Goal: Transaction & Acquisition: Book appointment/travel/reservation

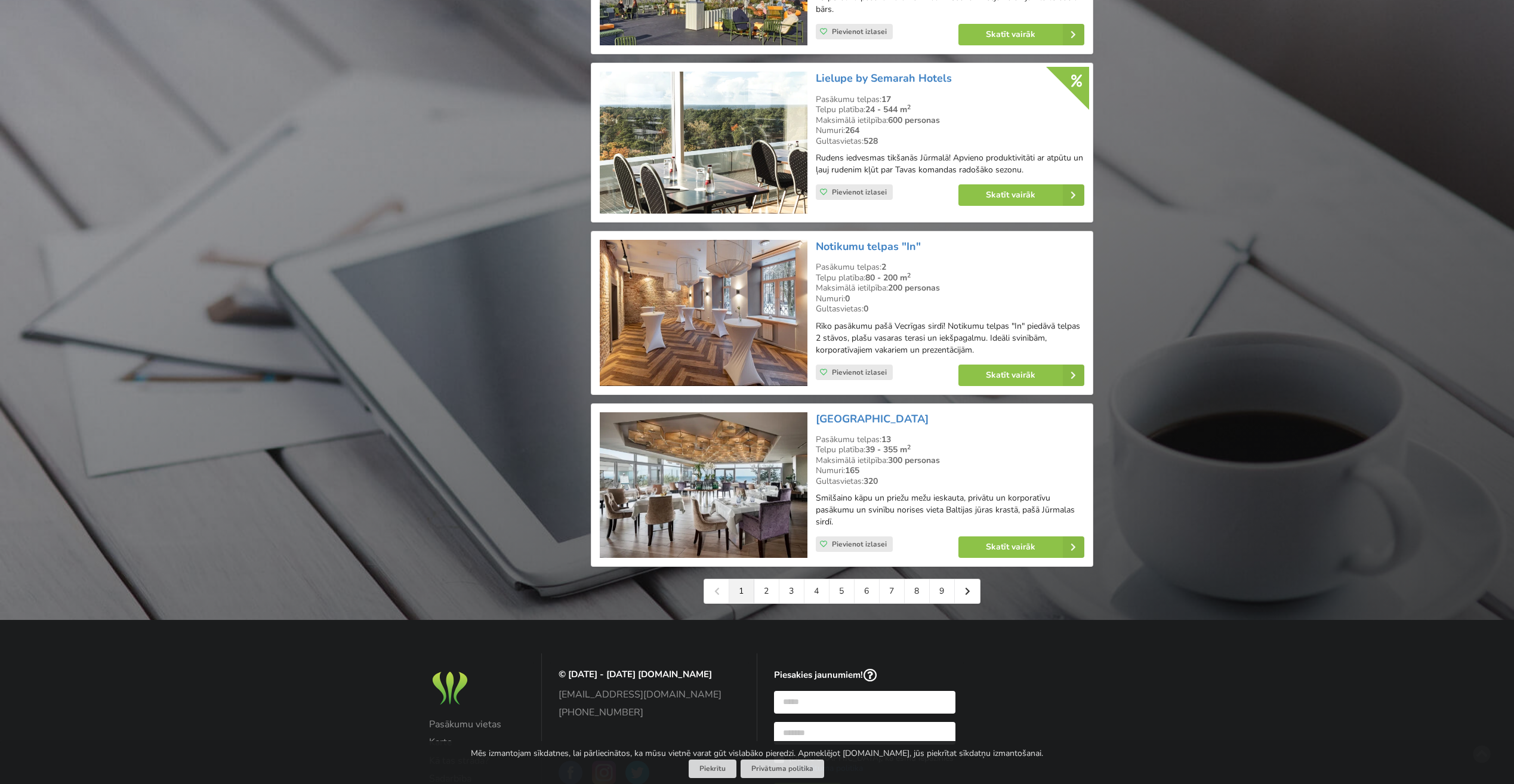
scroll to position [2445, 0]
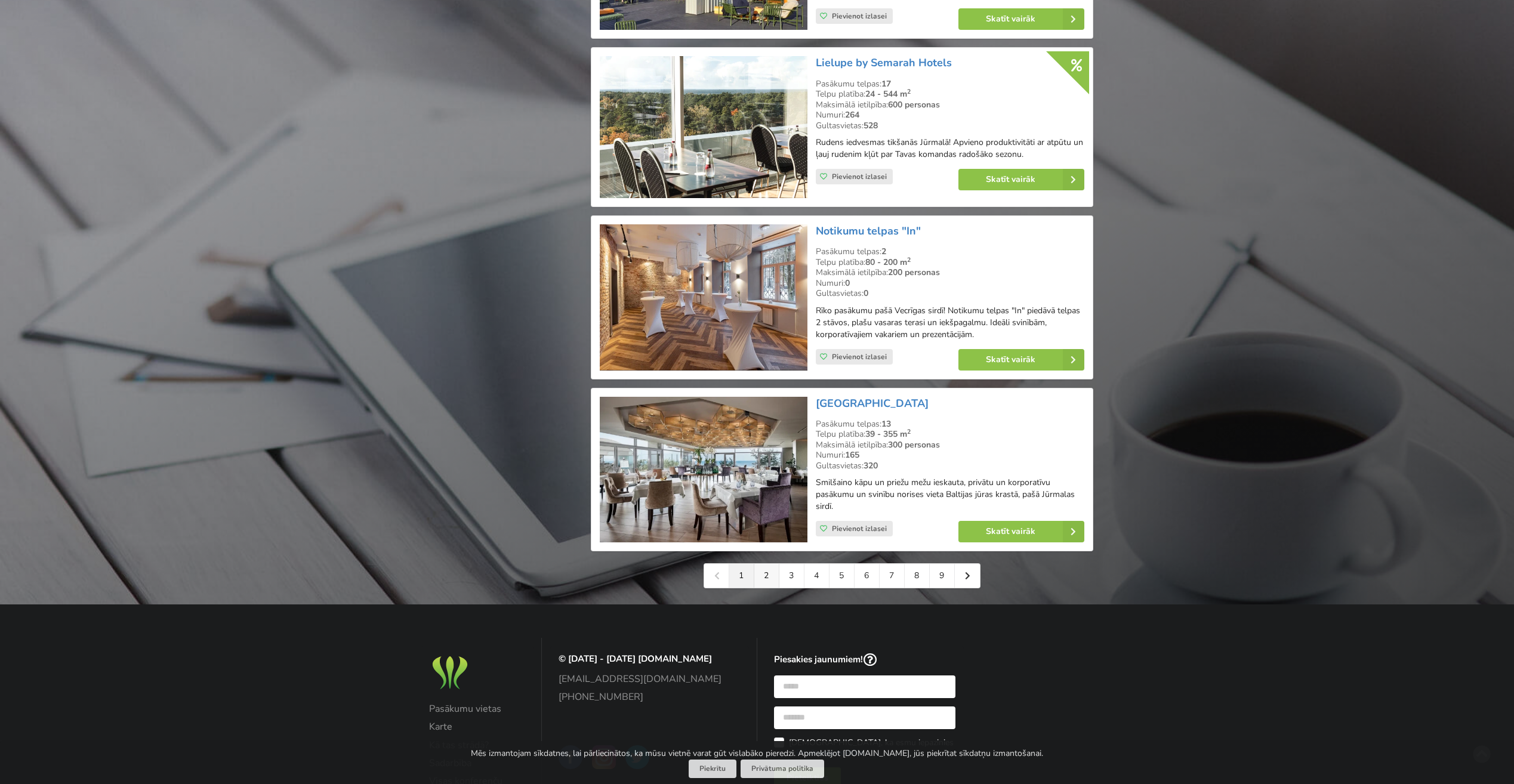
click at [765, 575] on link "2" at bounding box center [767, 576] width 25 height 24
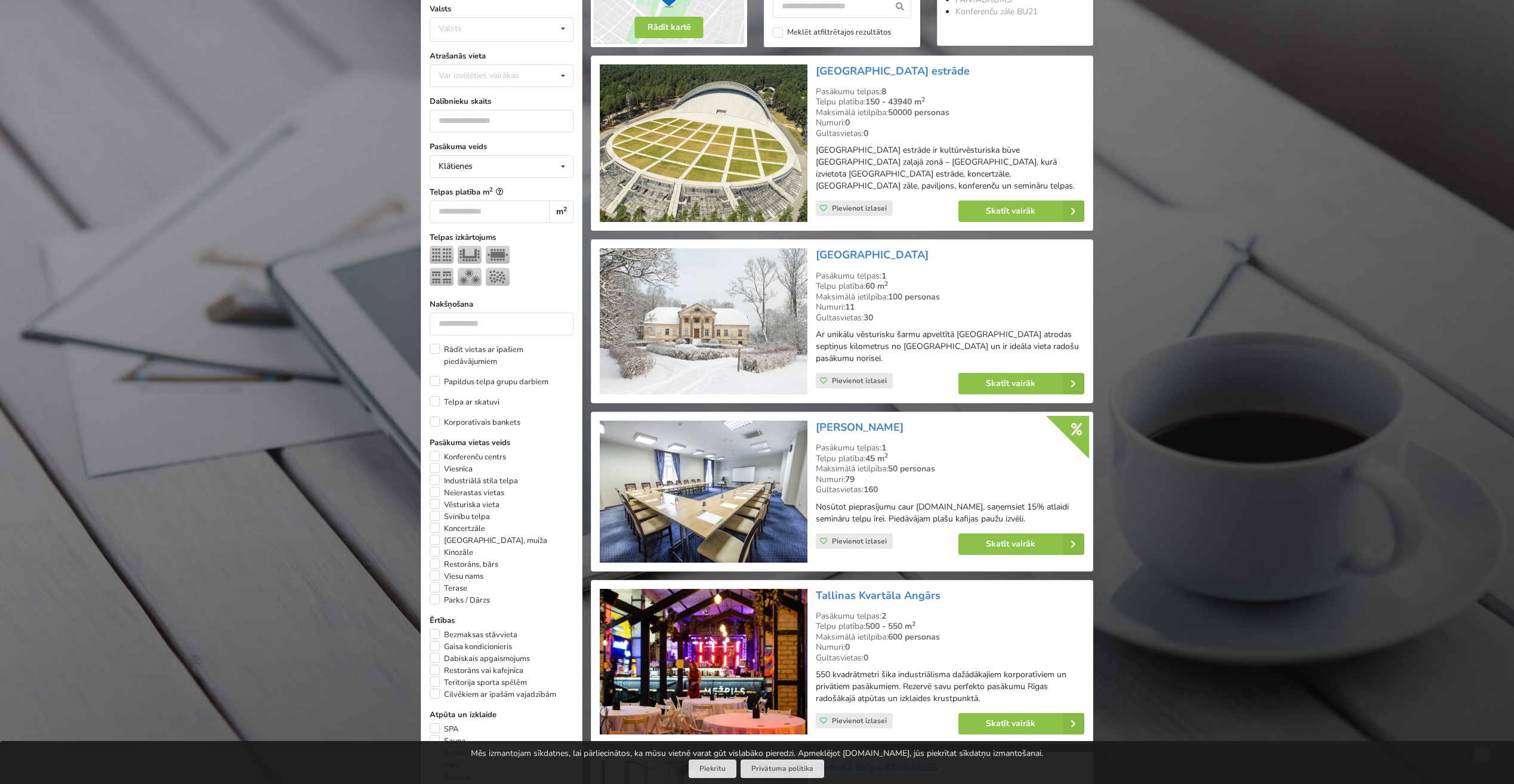
scroll to position [298, 0]
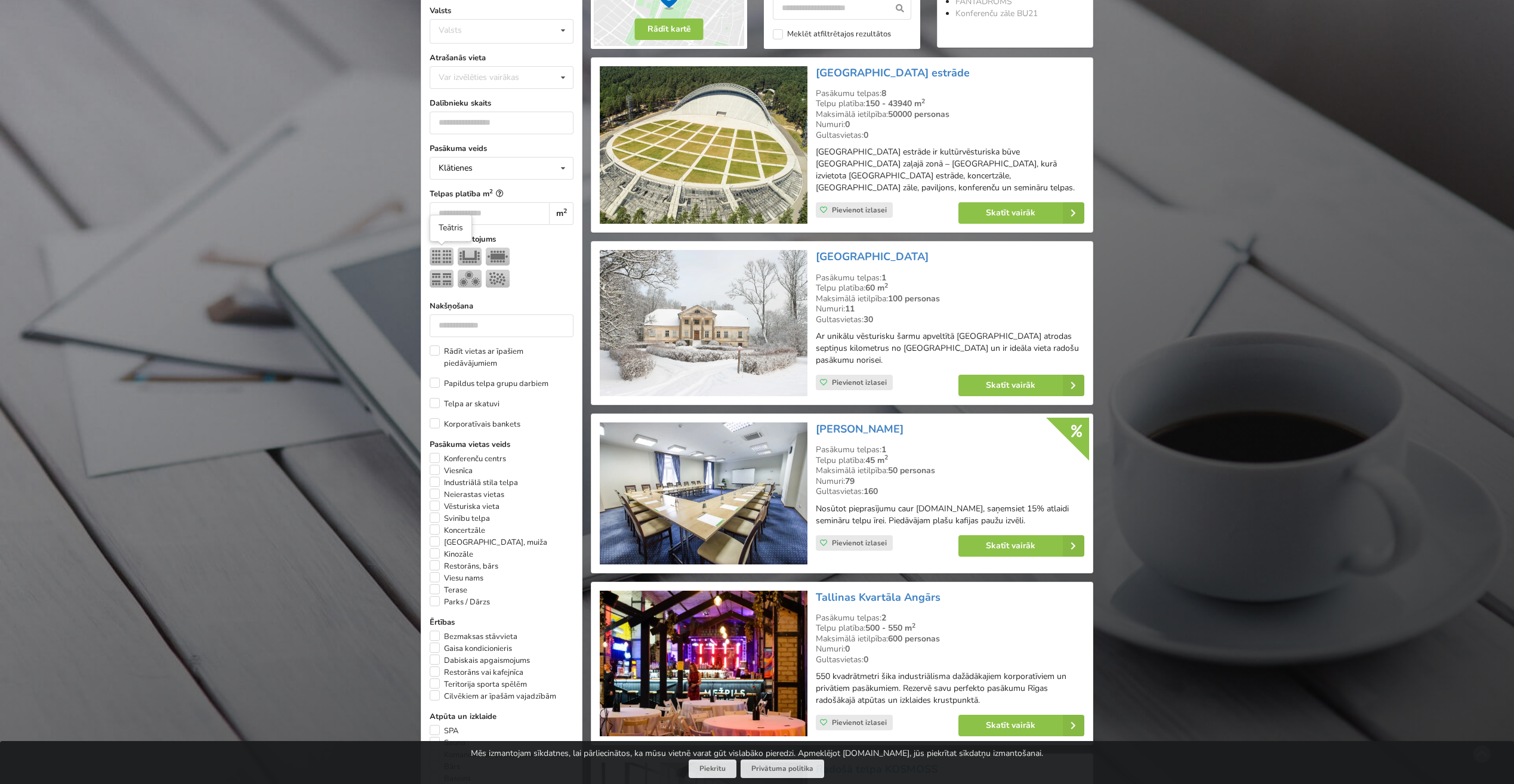
click at [437, 254] on img at bounding box center [442, 256] width 24 height 18
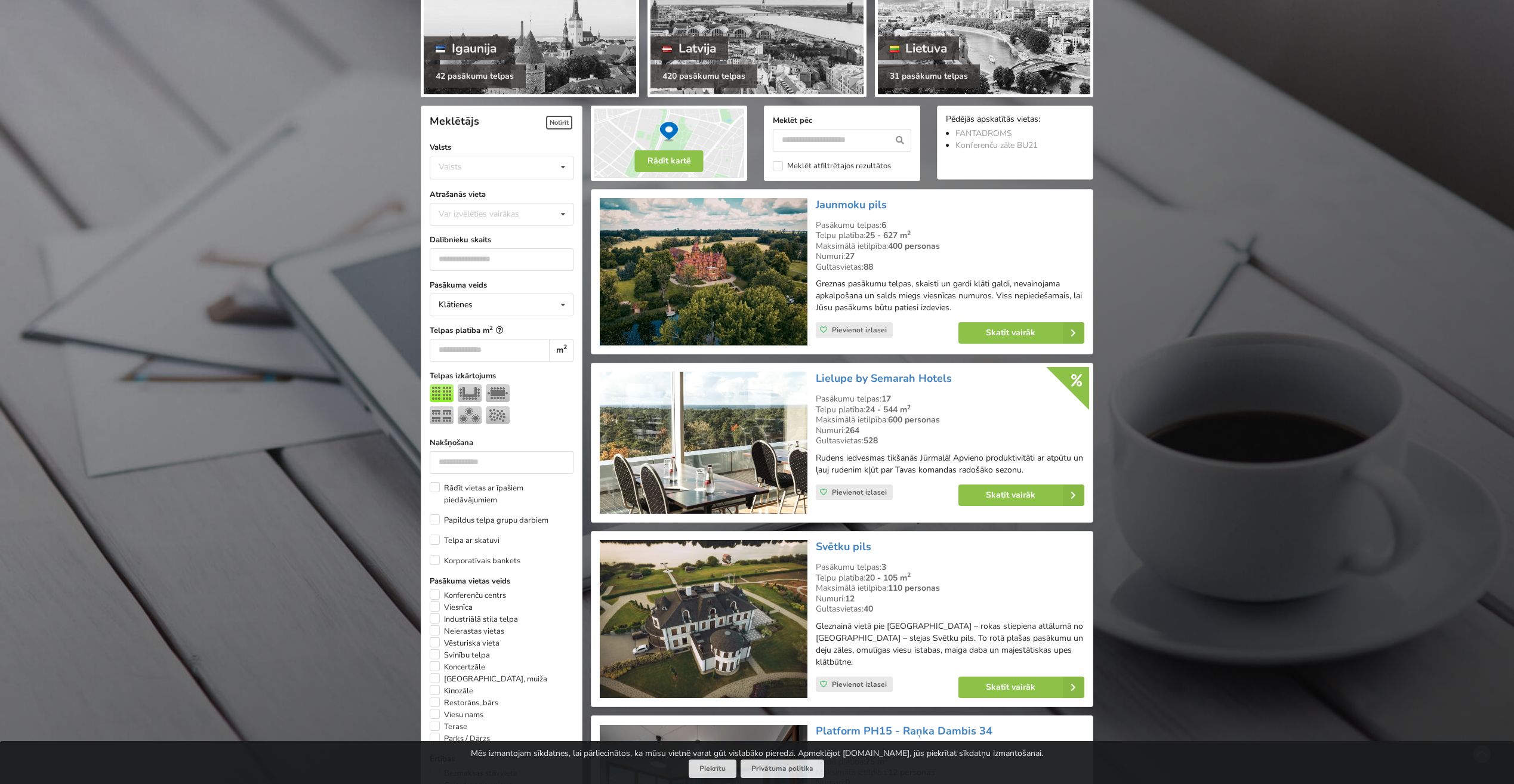
scroll to position [149, 0]
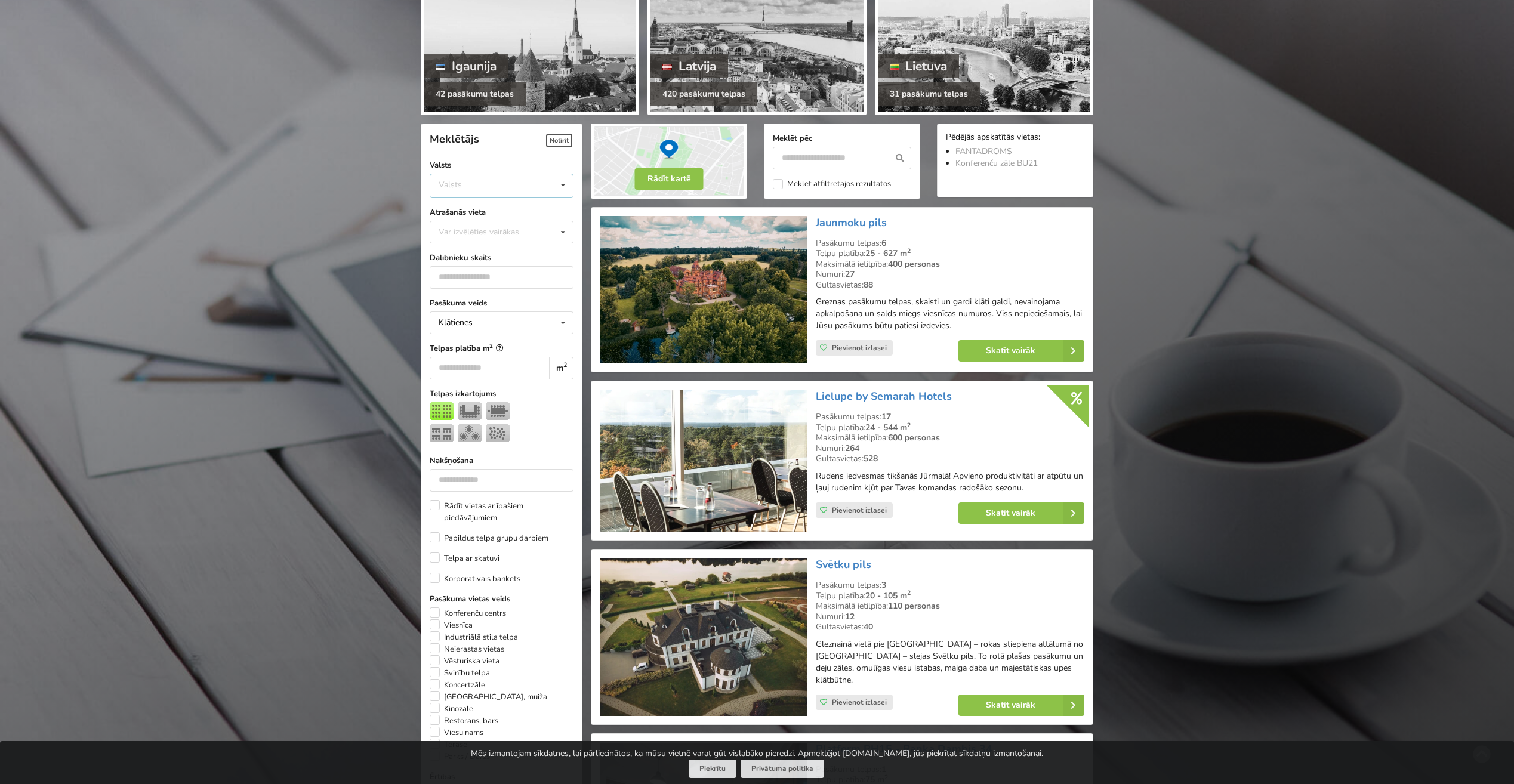
click at [562, 184] on icon at bounding box center [563, 185] width 17 height 22
click at [518, 233] on div "Latvija" at bounding box center [502, 230] width 143 height 22
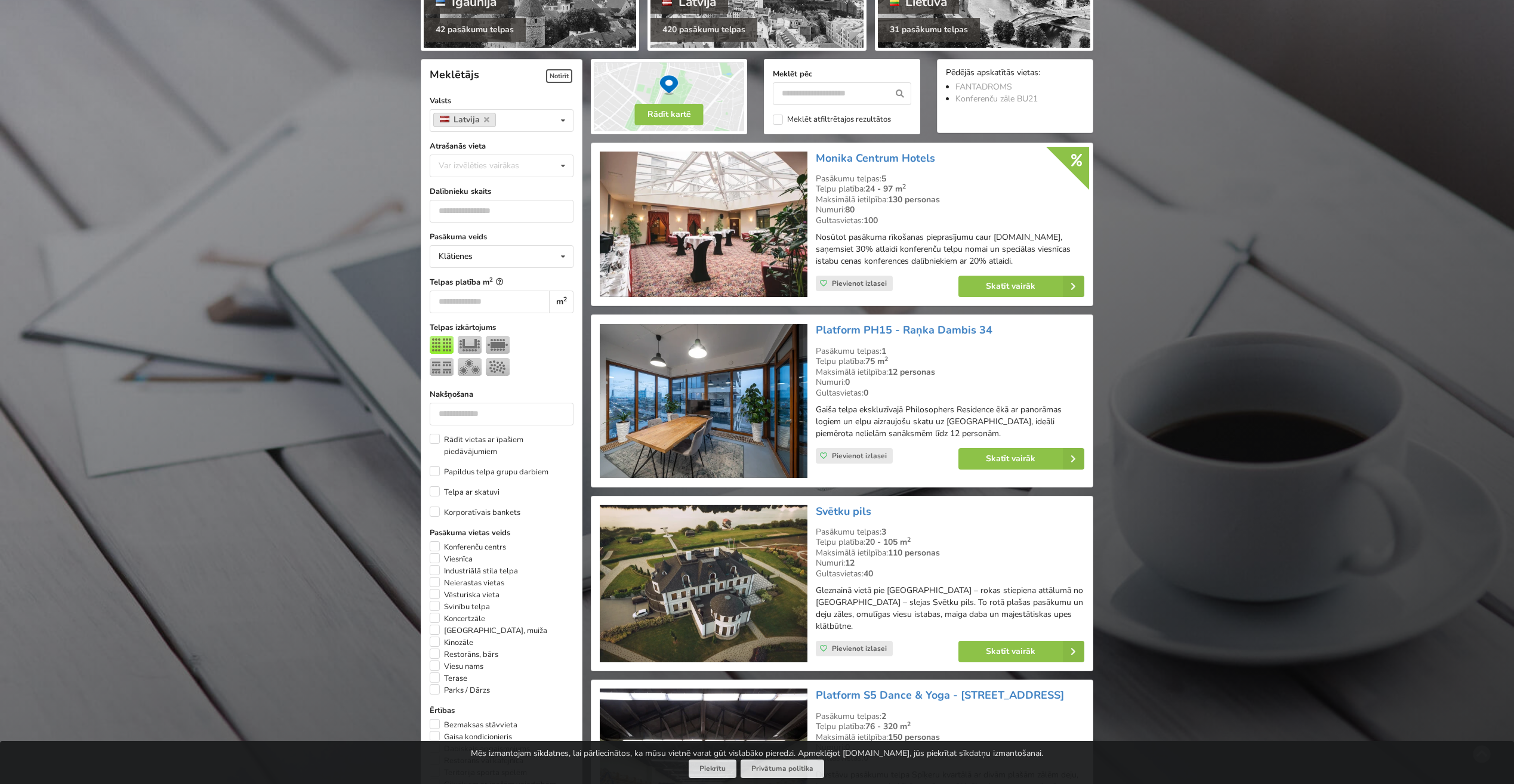
scroll to position [268, 0]
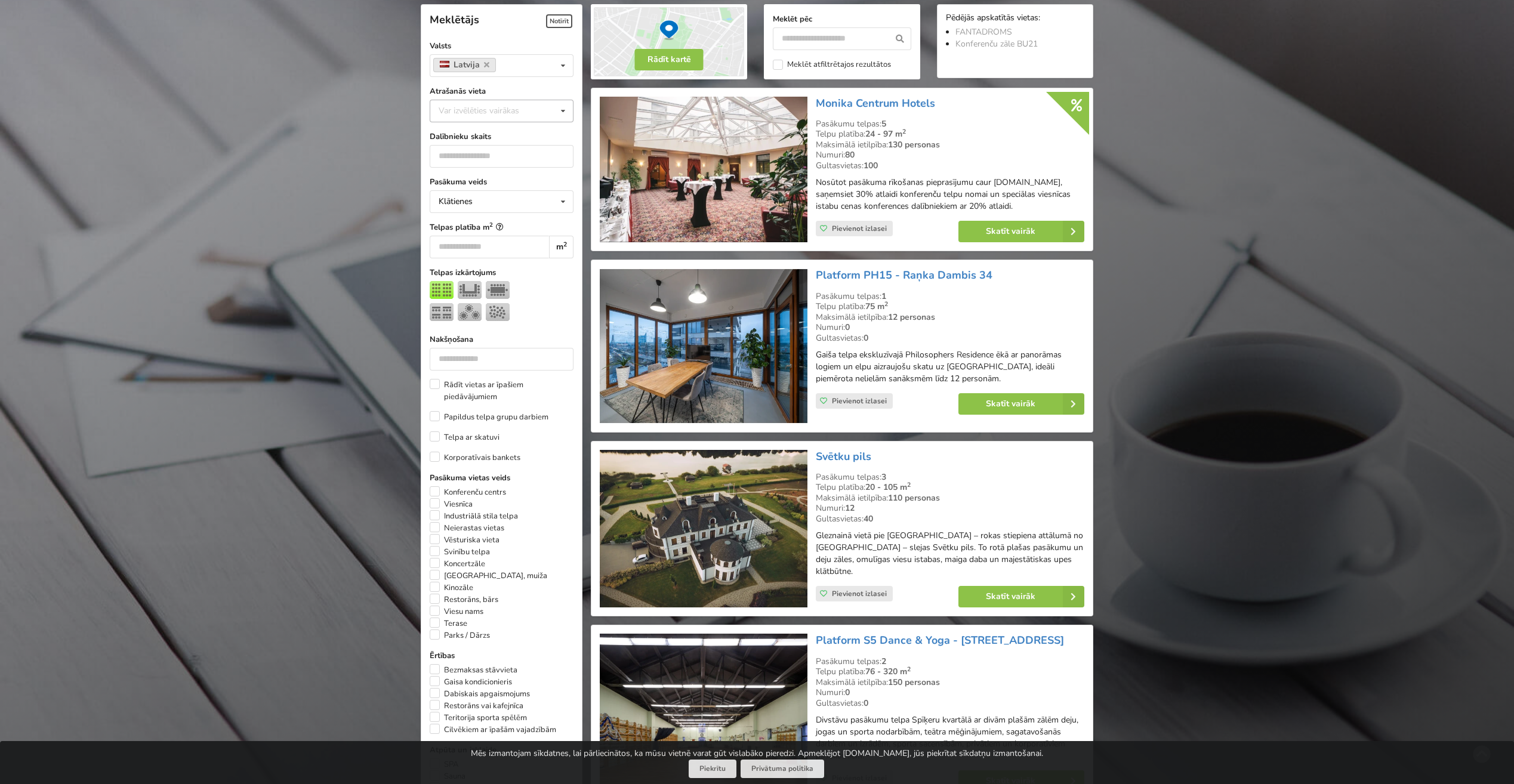
click at [562, 116] on icon at bounding box center [563, 111] width 17 height 22
click at [459, 244] on div "Rīga" at bounding box center [502, 243] width 143 height 22
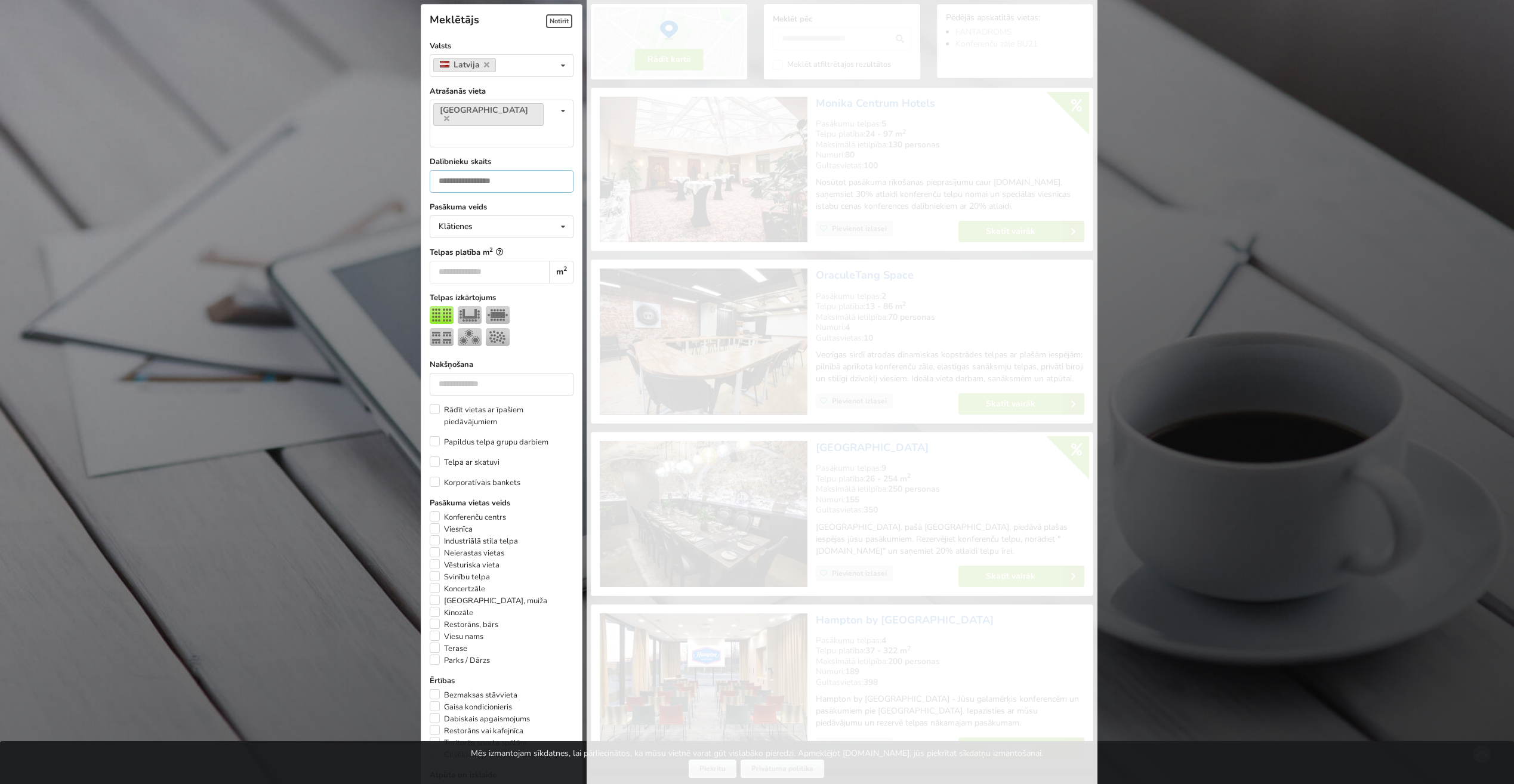
click at [559, 170] on input "*" at bounding box center [502, 181] width 144 height 23
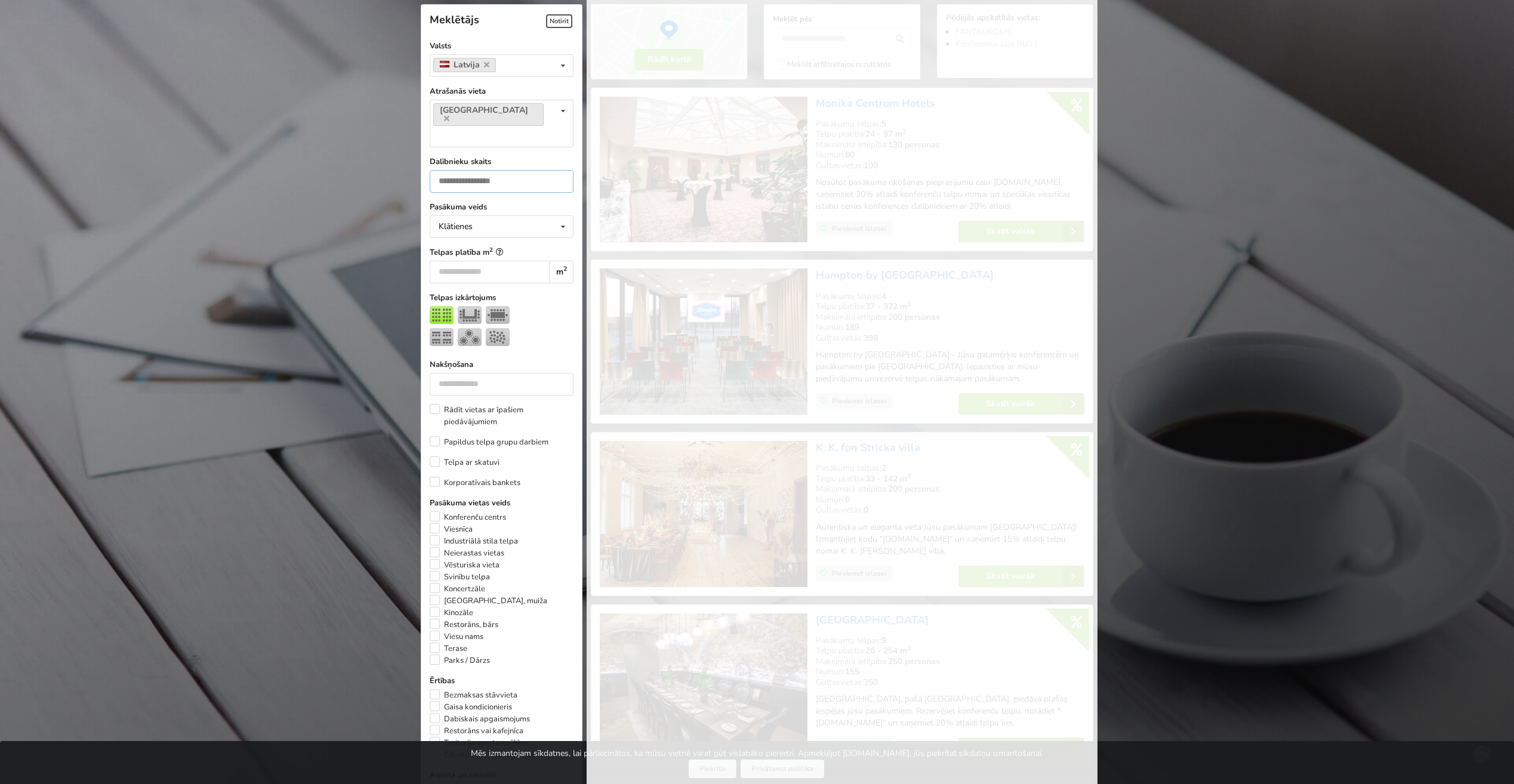
click at [558, 170] on input "*" at bounding box center [502, 181] width 144 height 23
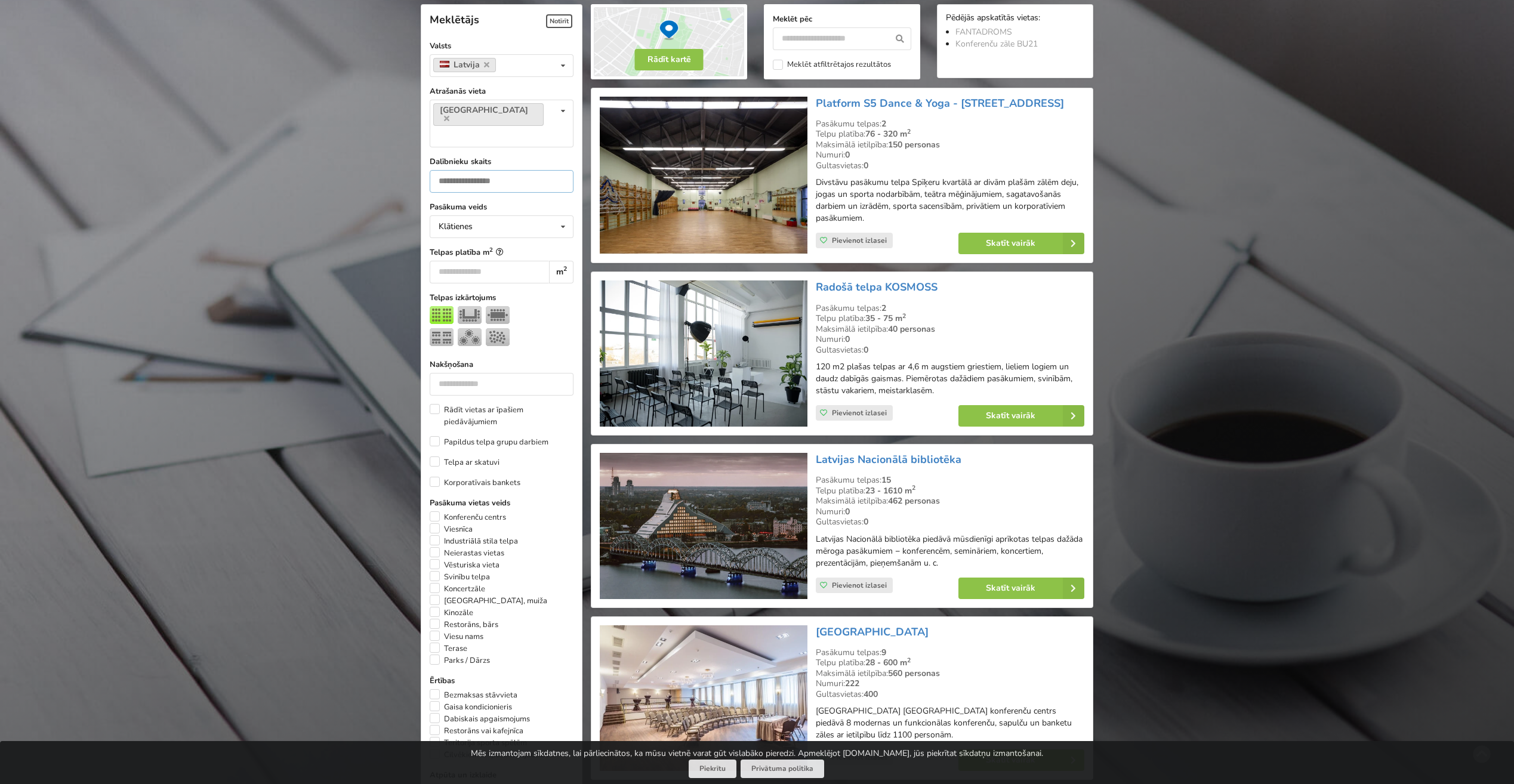
click at [558, 170] on input "*" at bounding box center [502, 181] width 144 height 23
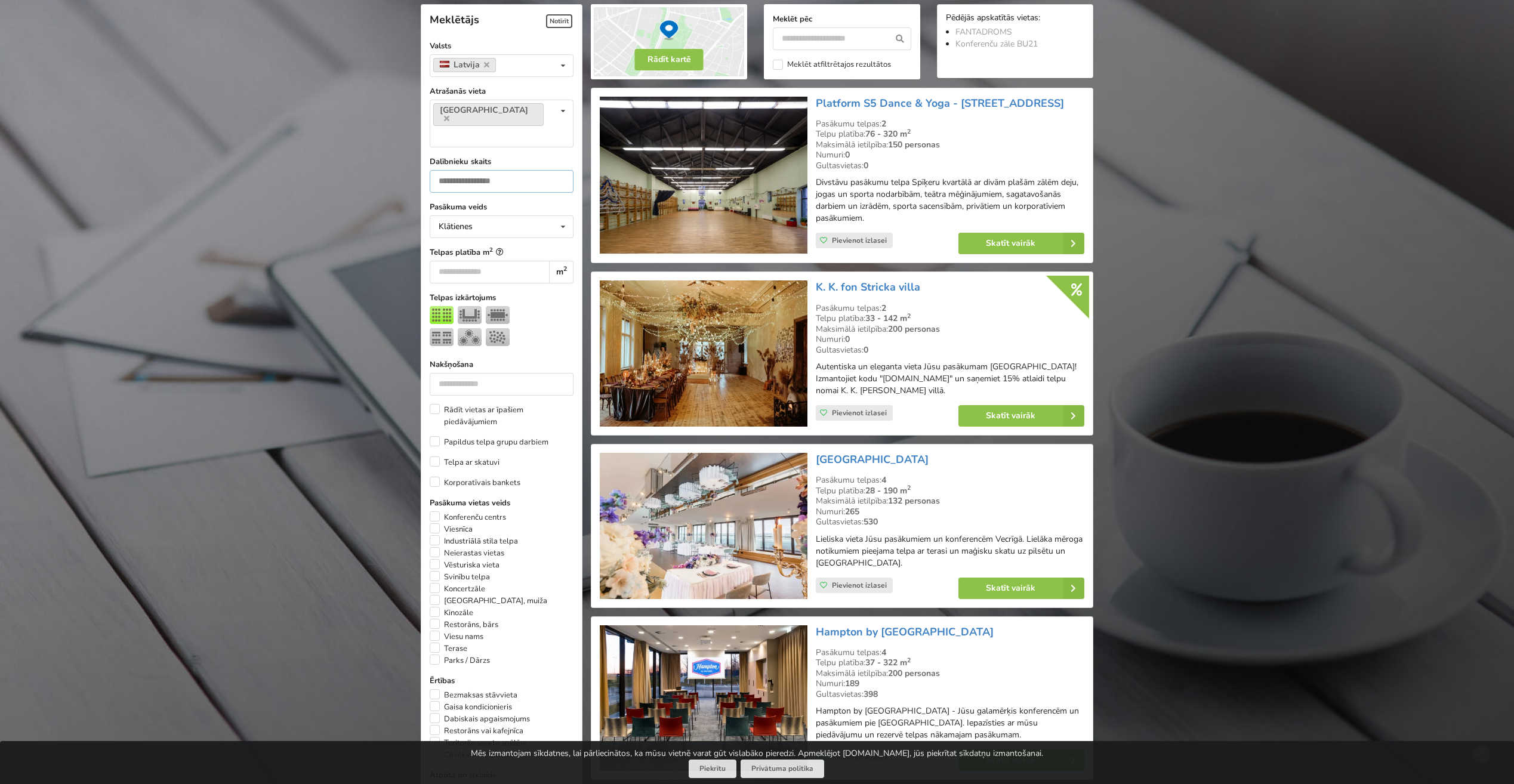
drag, startPoint x: 469, startPoint y: 157, endPoint x: 422, endPoint y: 153, distance: 47.2
click at [422, 153] on div "Meklētājs Notīrīt Valsts Latvija Valsts Igaunija Latvija Lietuva Atrašanās viet…" at bounding box center [502, 457] width 162 height 907
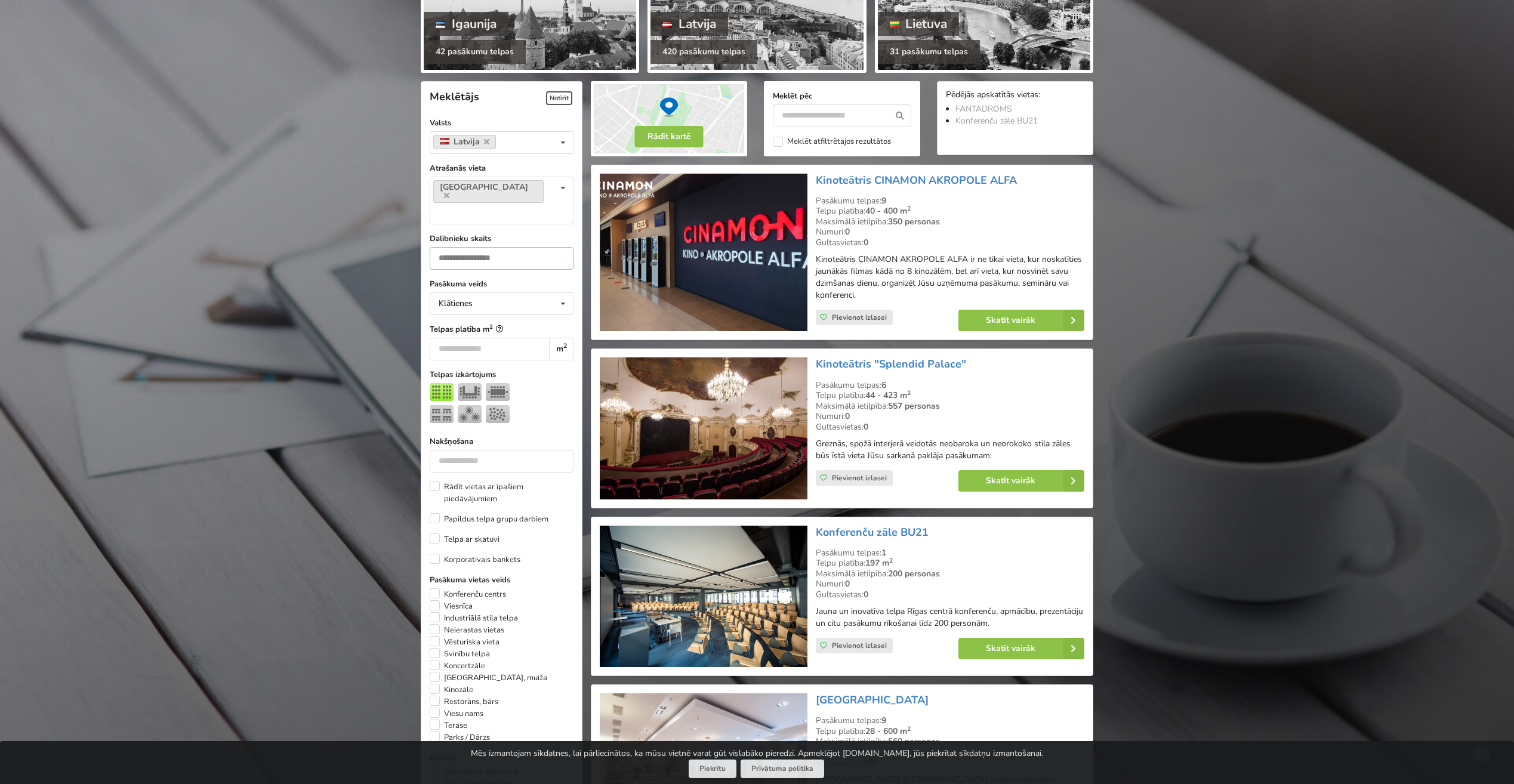
scroll to position [149, 0]
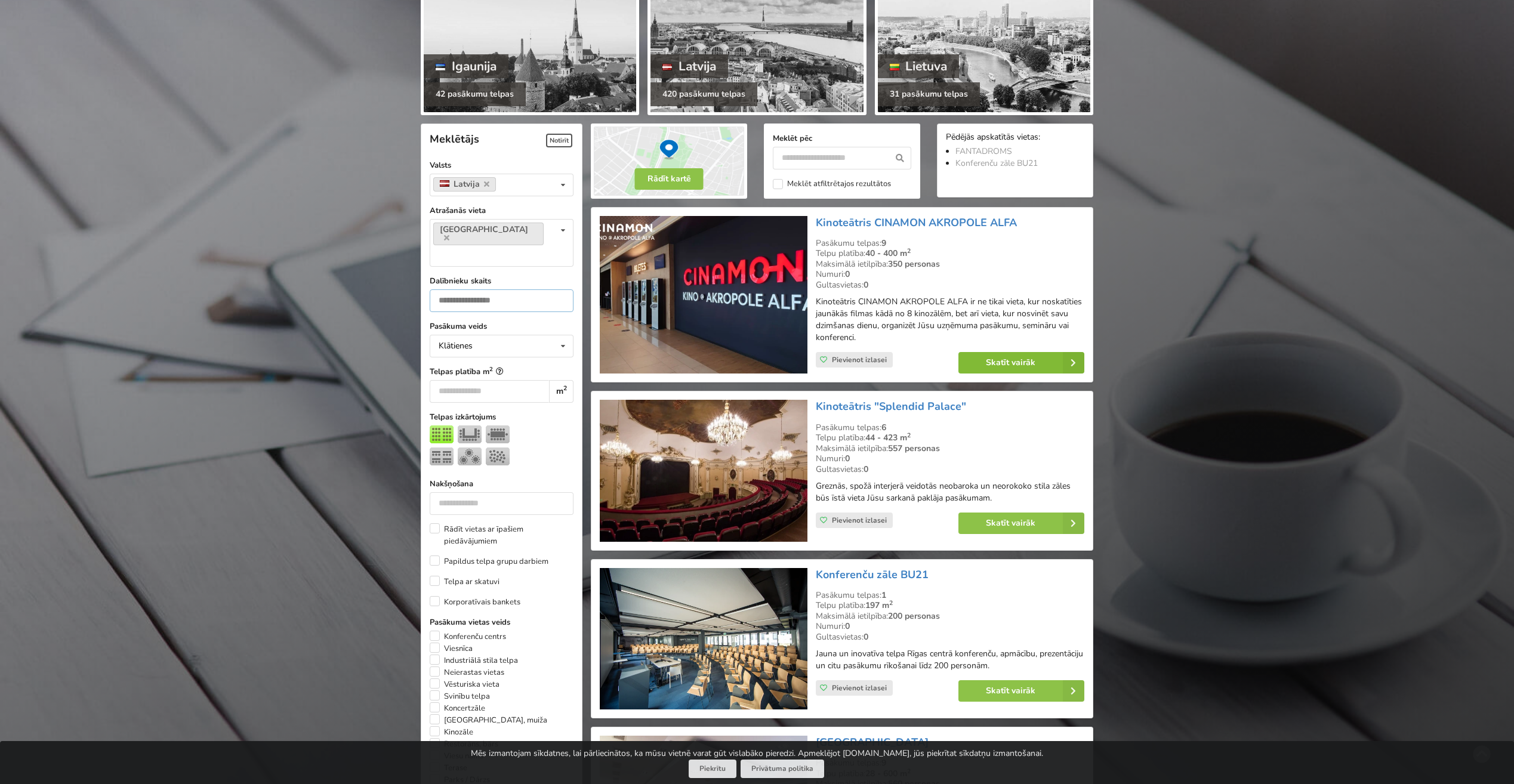
type input "***"
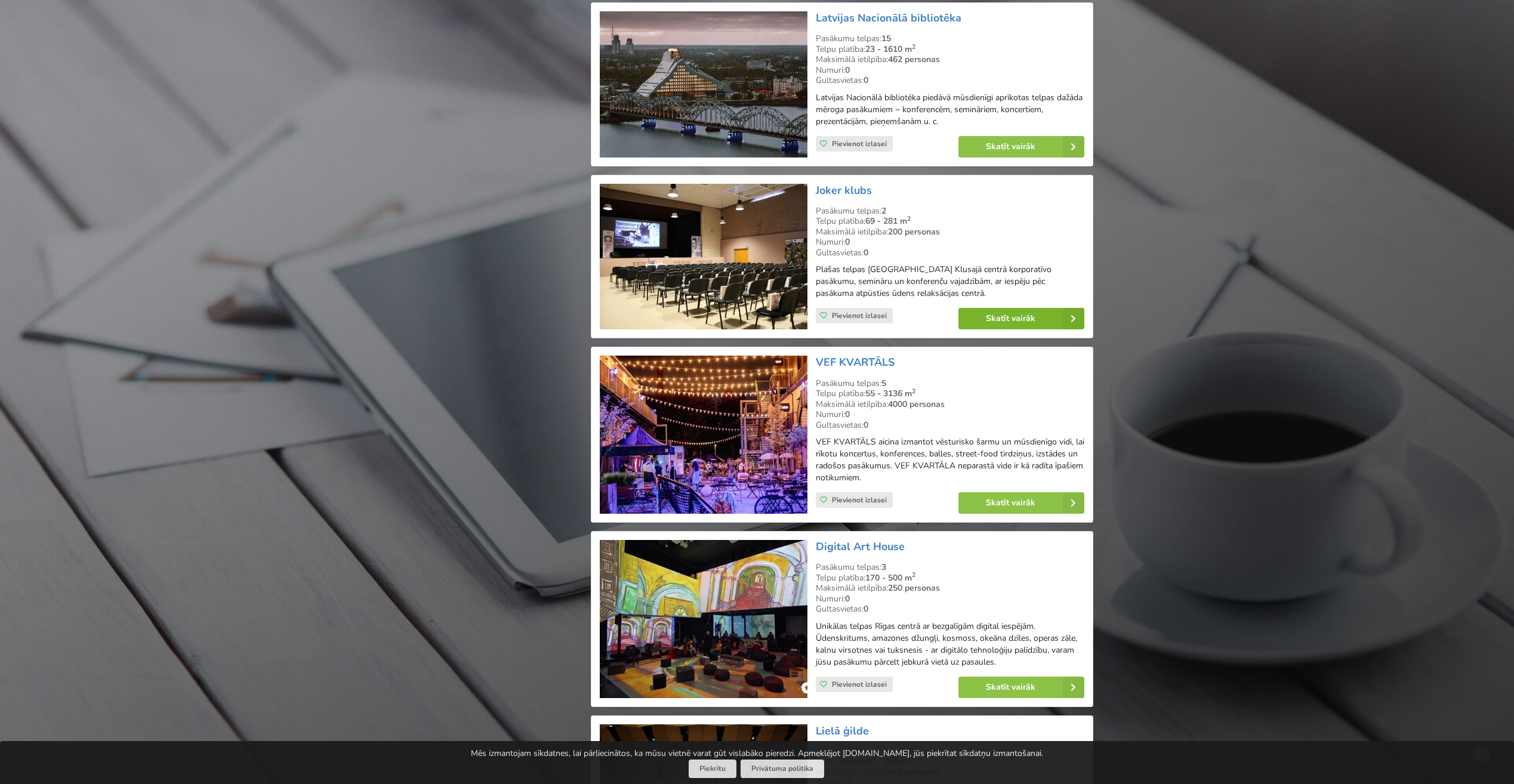
scroll to position [1461, 0]
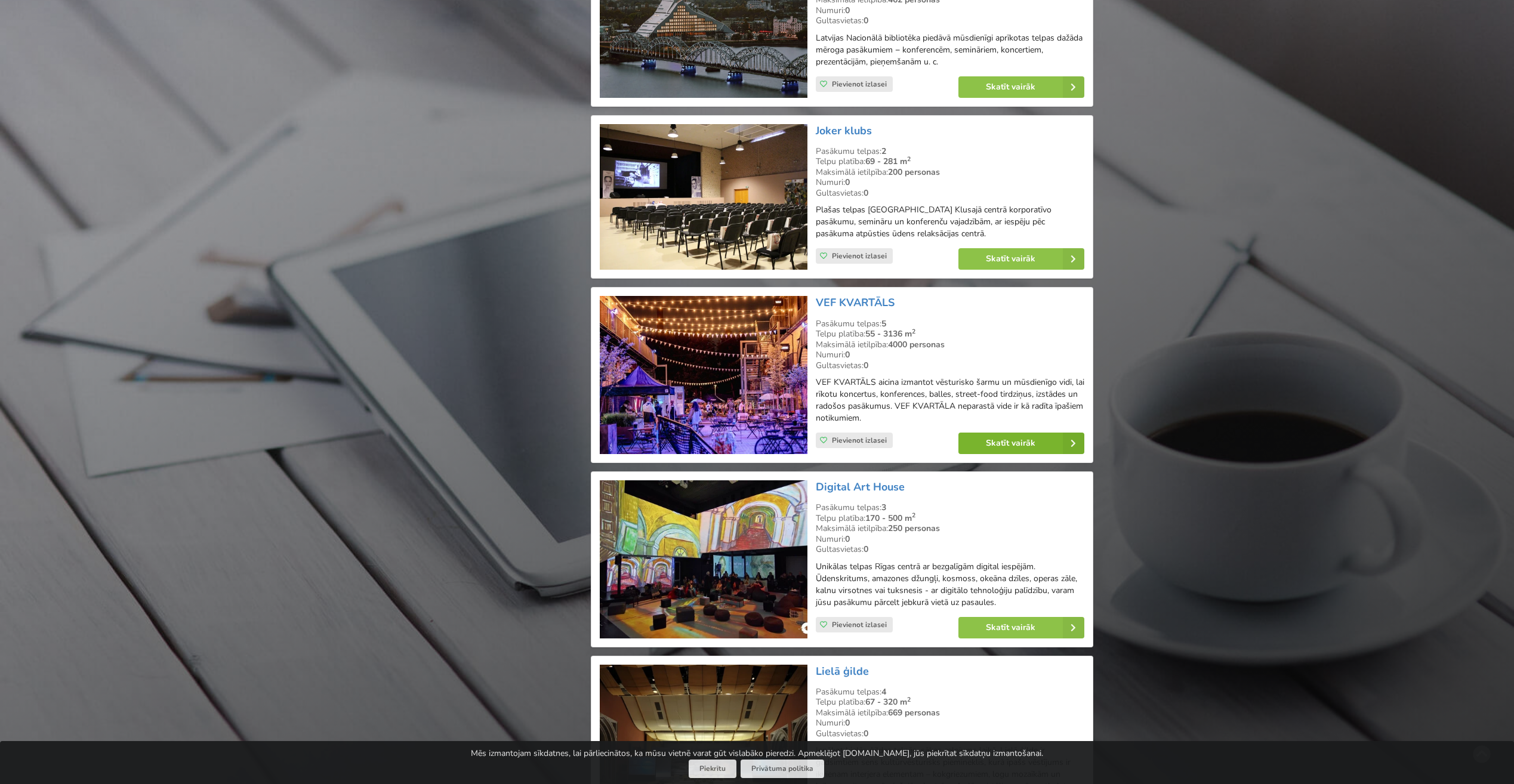
click at [1018, 441] on link "Skatīt vairāk" at bounding box center [1021, 442] width 126 height 21
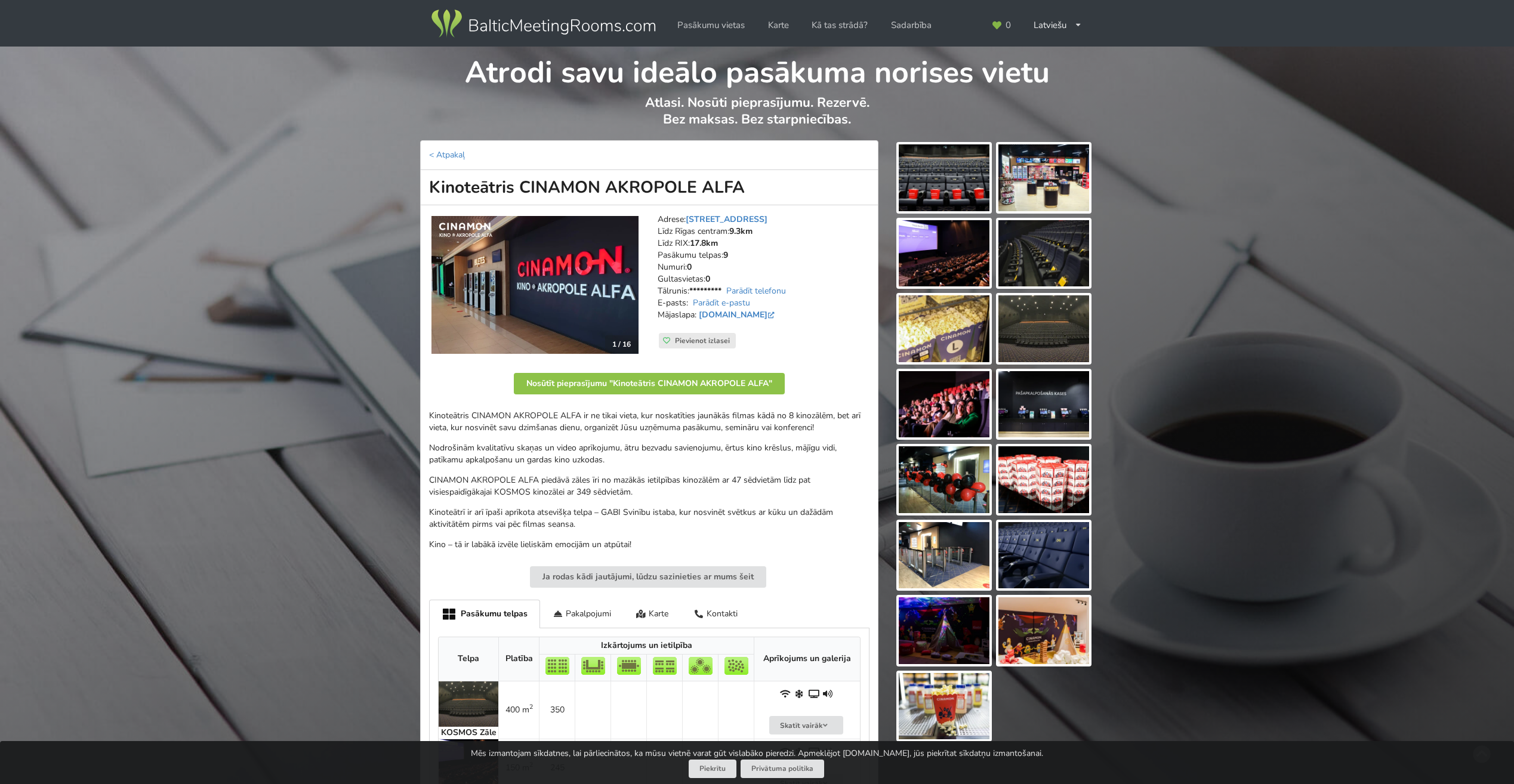
click at [958, 178] on img at bounding box center [943, 177] width 90 height 67
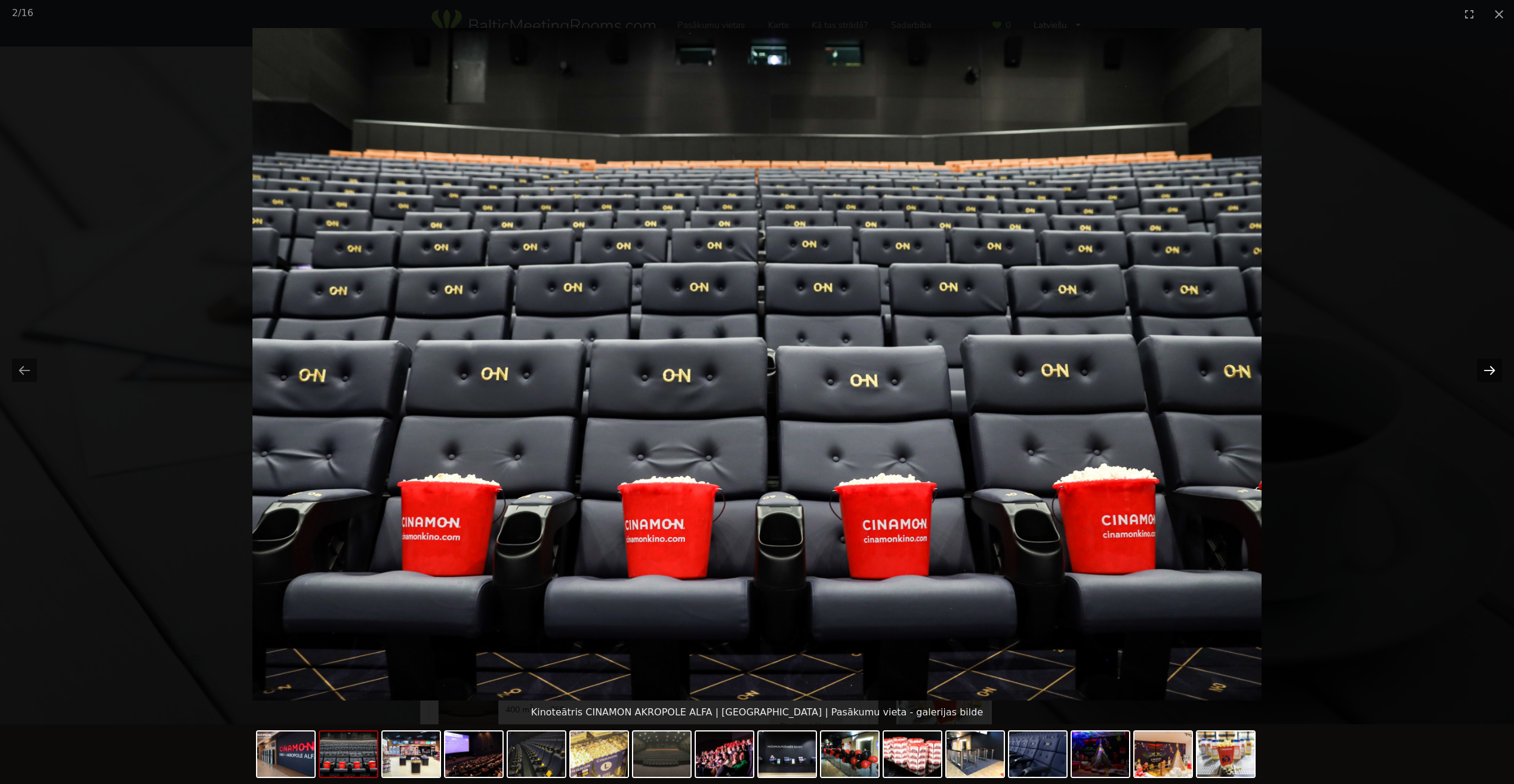
click at [1494, 369] on button "Next slide" at bounding box center [1490, 370] width 25 height 24
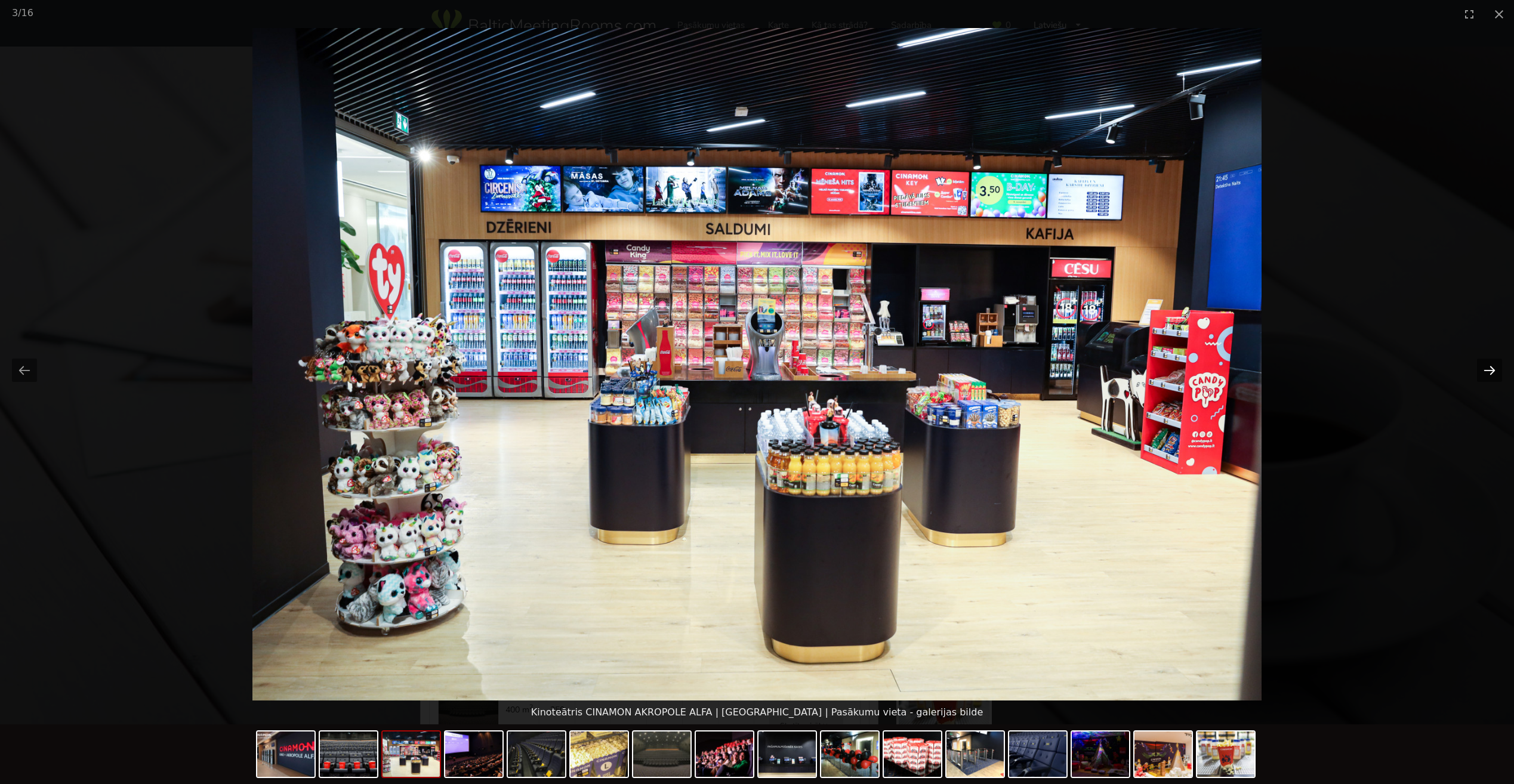
click at [1494, 369] on button "Next slide" at bounding box center [1490, 370] width 25 height 24
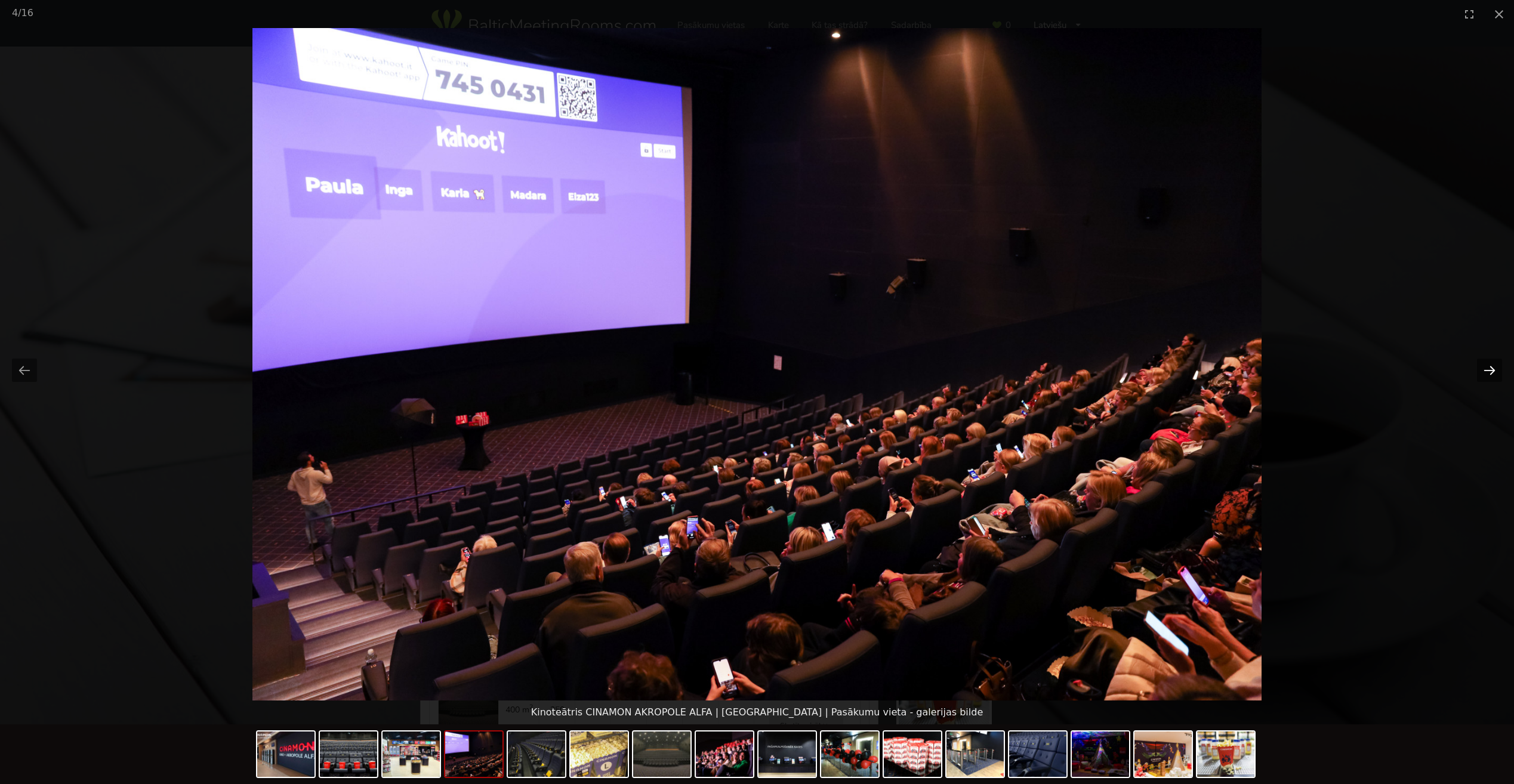
click at [1494, 369] on button "Next slide" at bounding box center [1490, 370] width 25 height 24
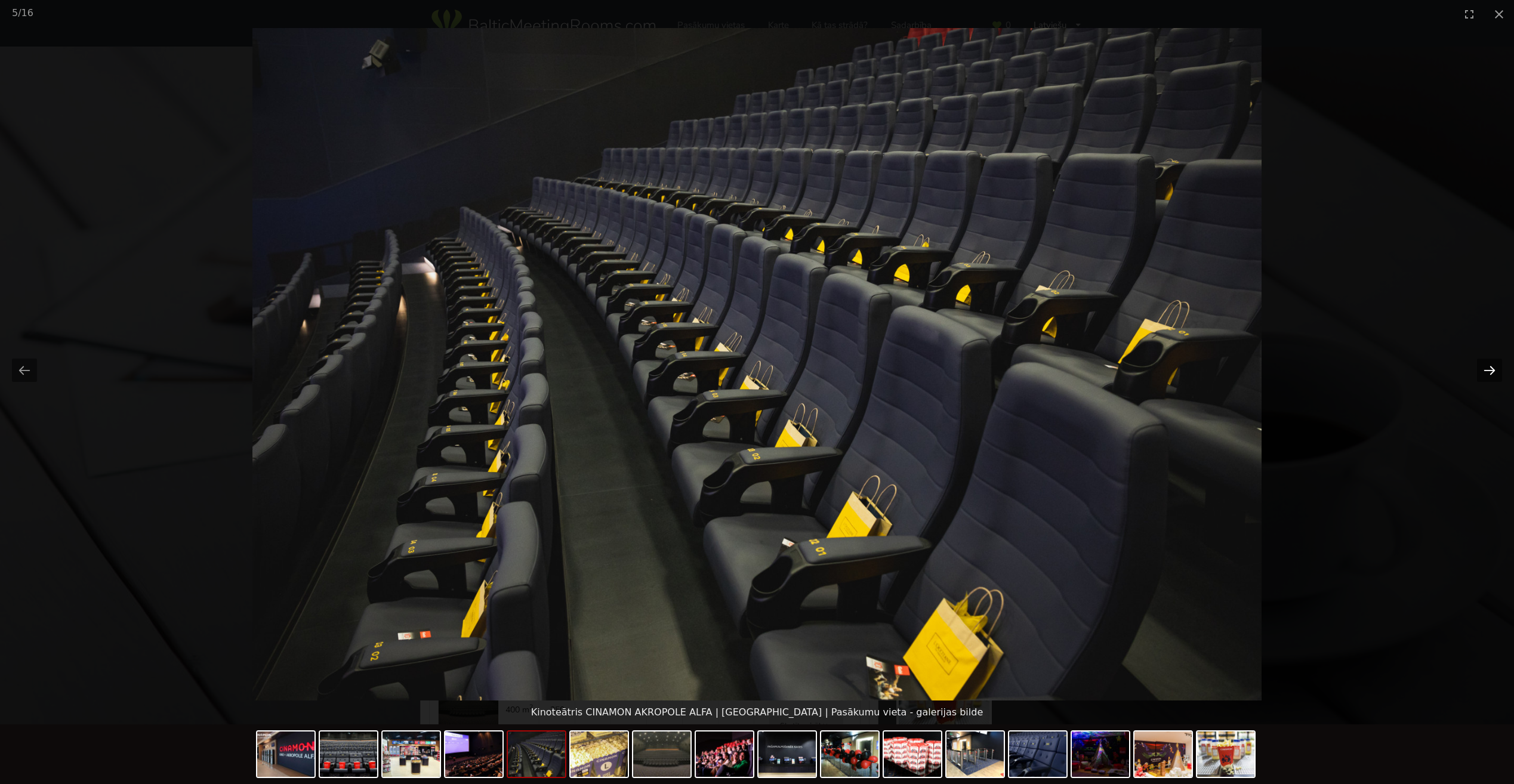
click at [1494, 369] on button "Next slide" at bounding box center [1490, 370] width 25 height 24
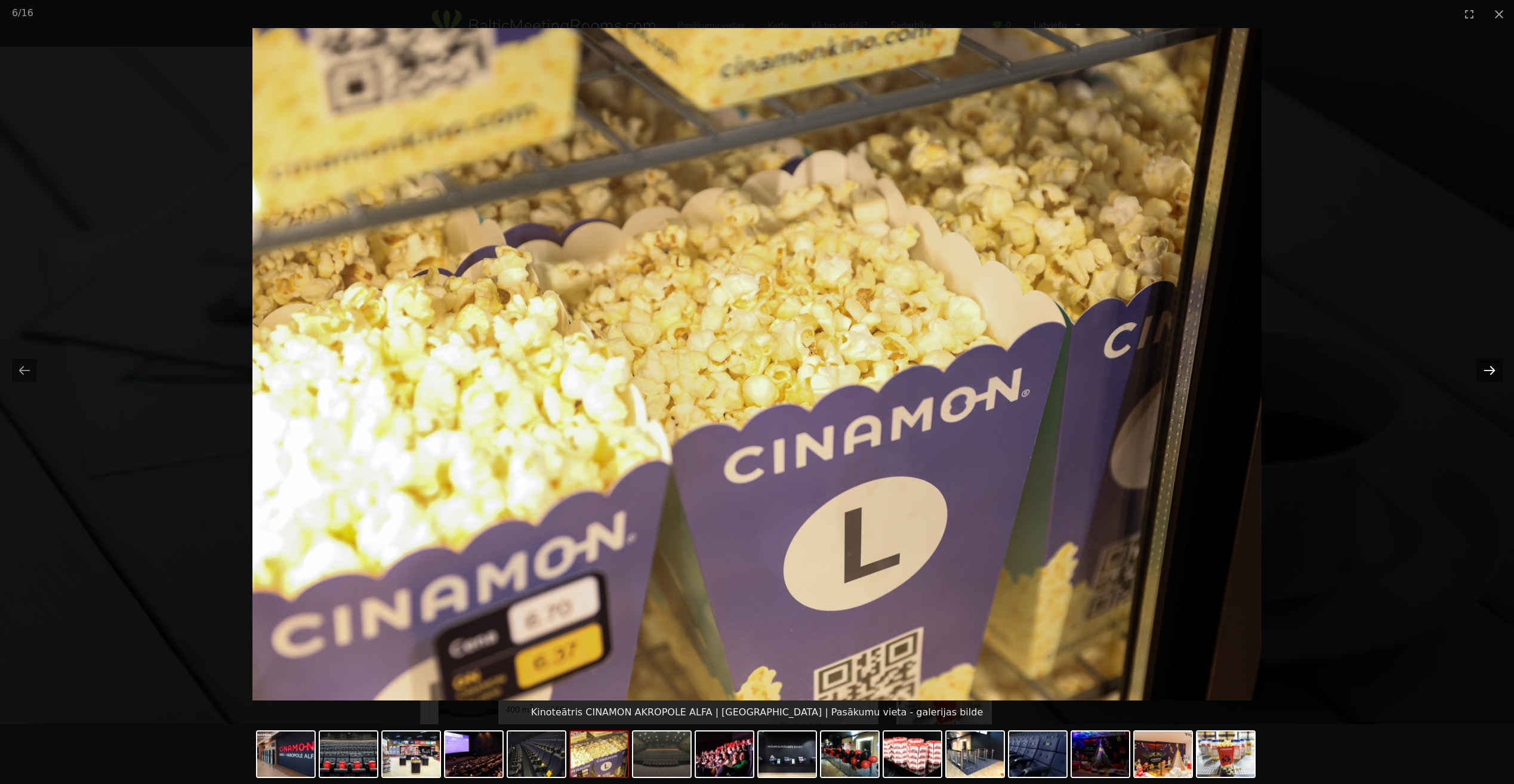
click at [1494, 369] on button "Next slide" at bounding box center [1490, 370] width 25 height 24
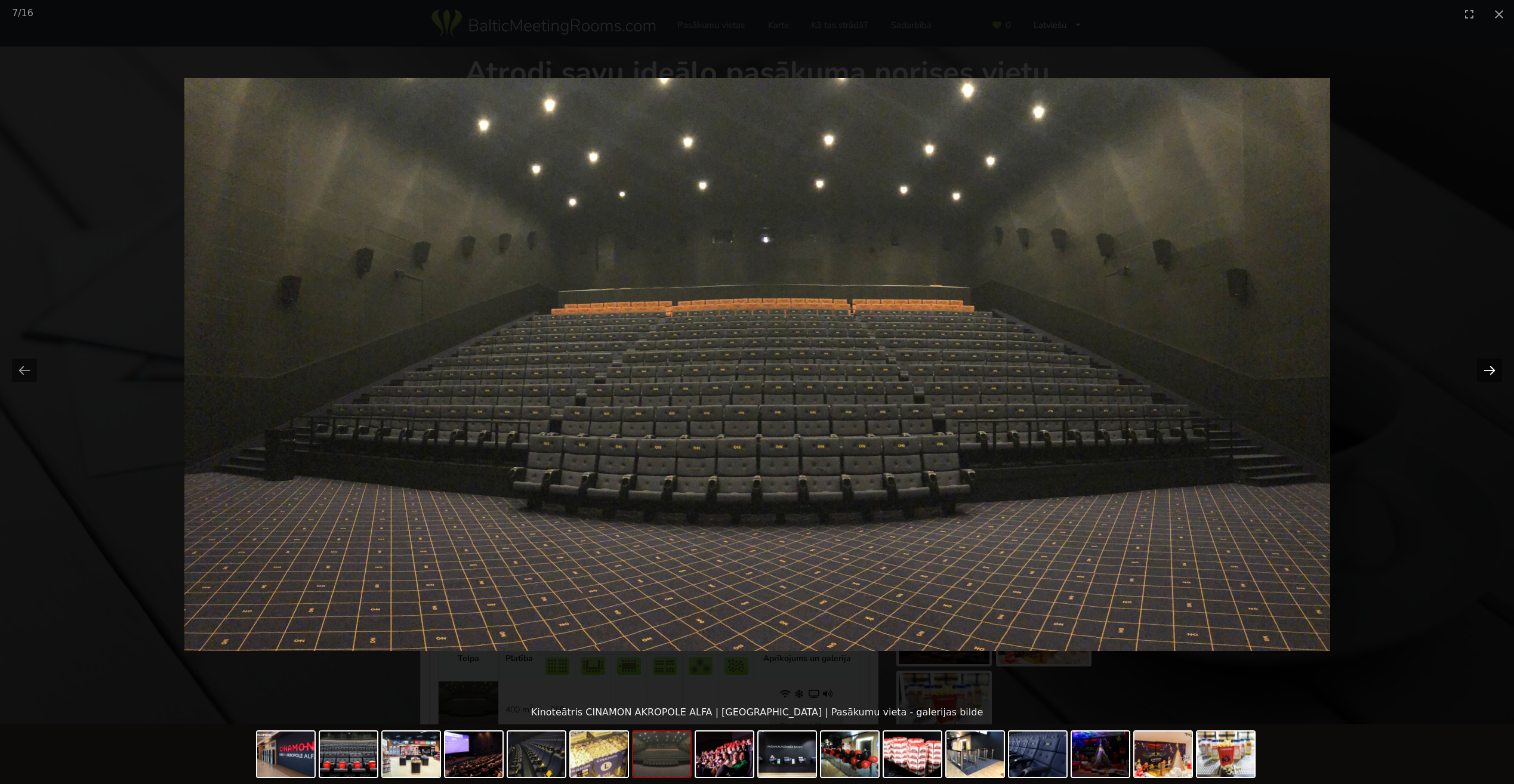
click at [1494, 369] on button "Next slide" at bounding box center [1490, 370] width 25 height 24
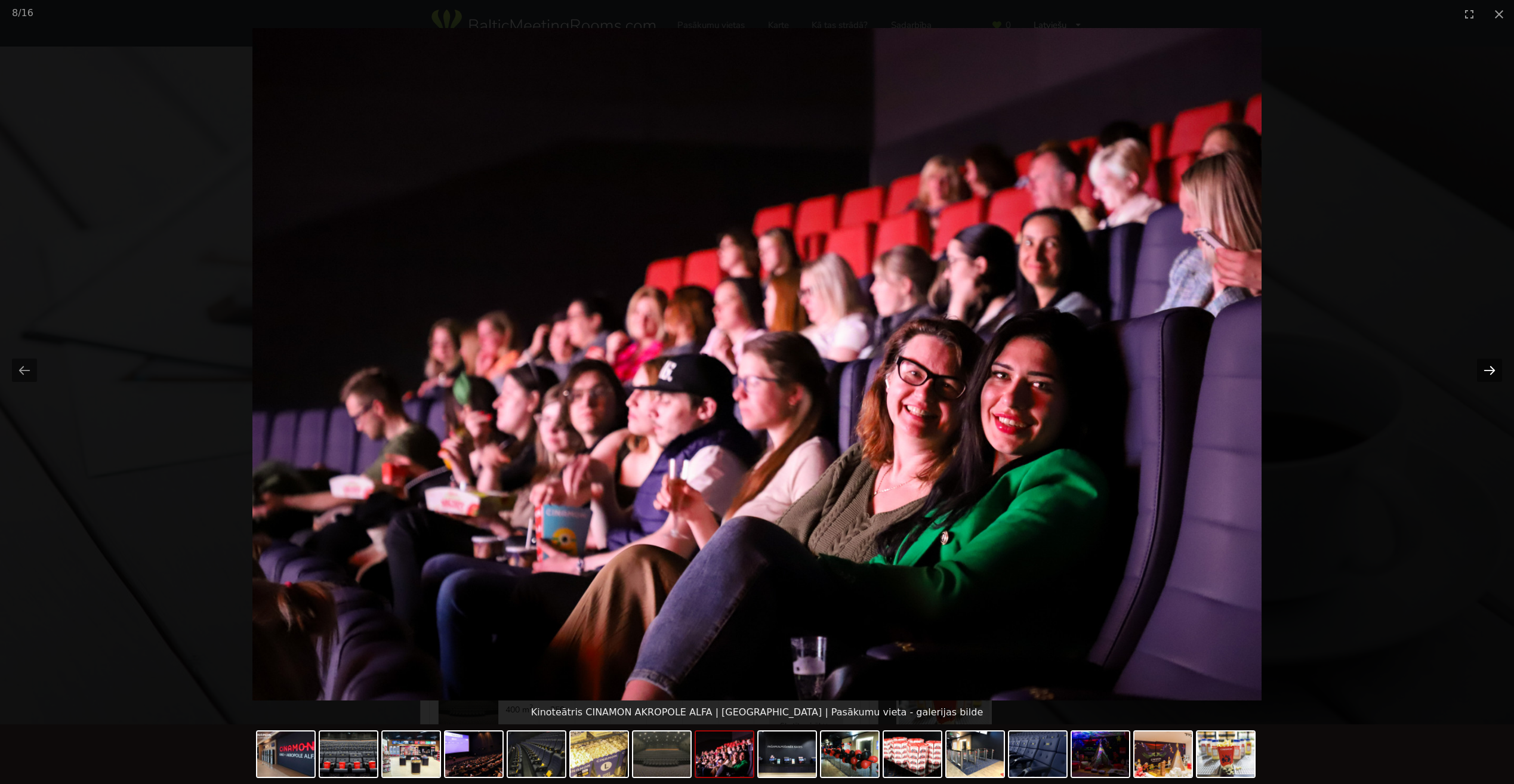
click at [1494, 369] on button "Next slide" at bounding box center [1490, 370] width 25 height 24
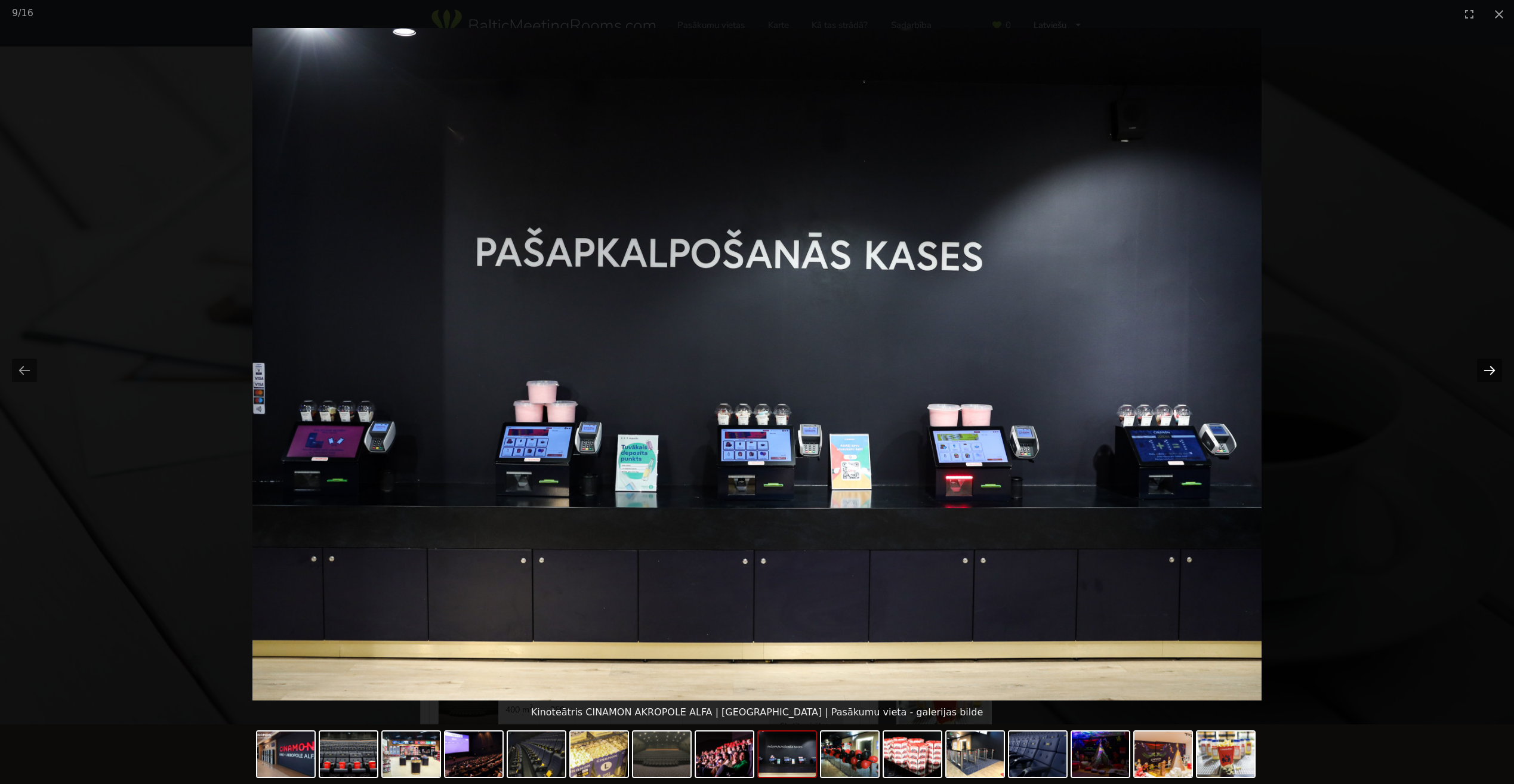
click at [1494, 369] on button "Next slide" at bounding box center [1490, 370] width 25 height 24
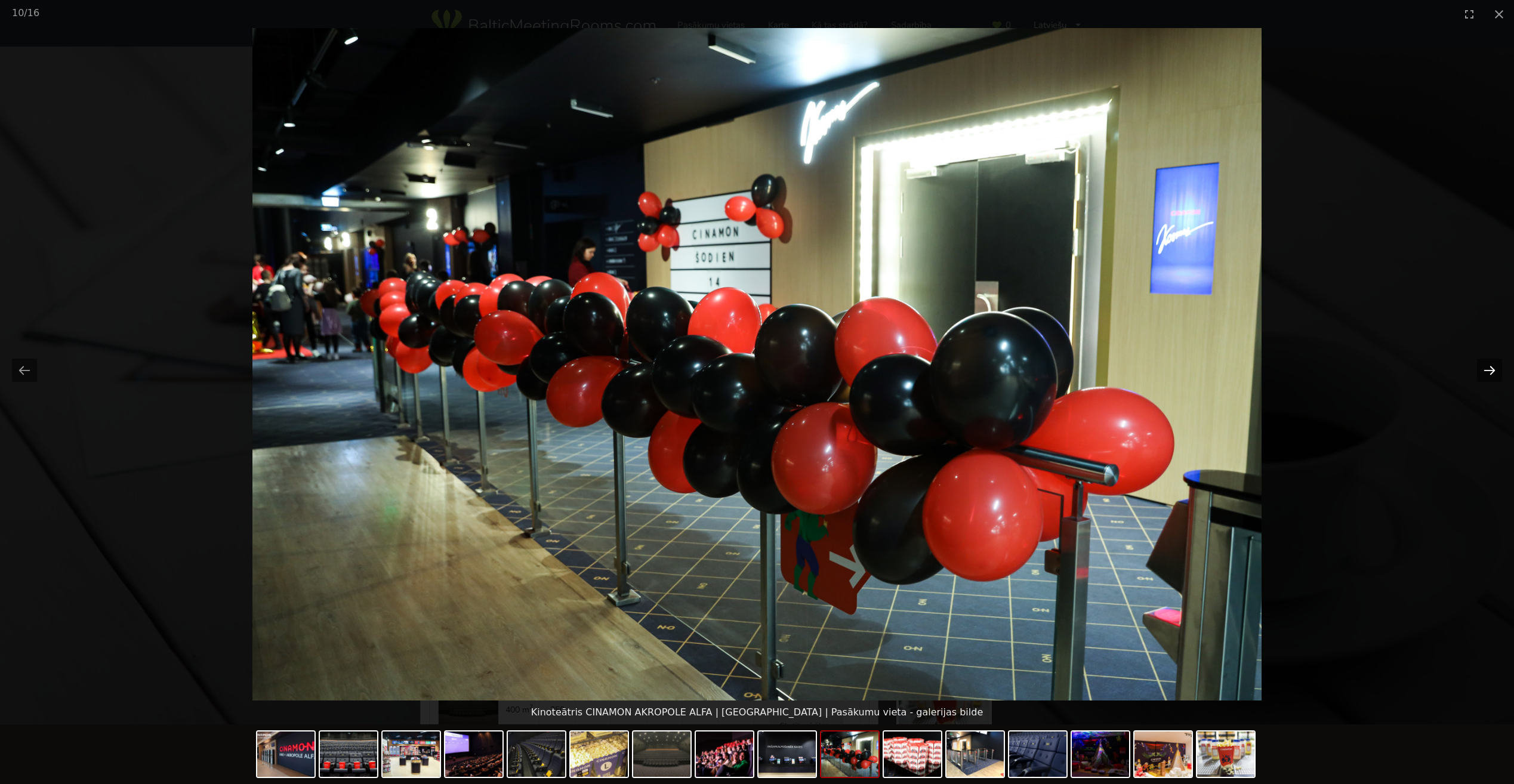
click at [1494, 369] on button "Next slide" at bounding box center [1490, 370] width 25 height 24
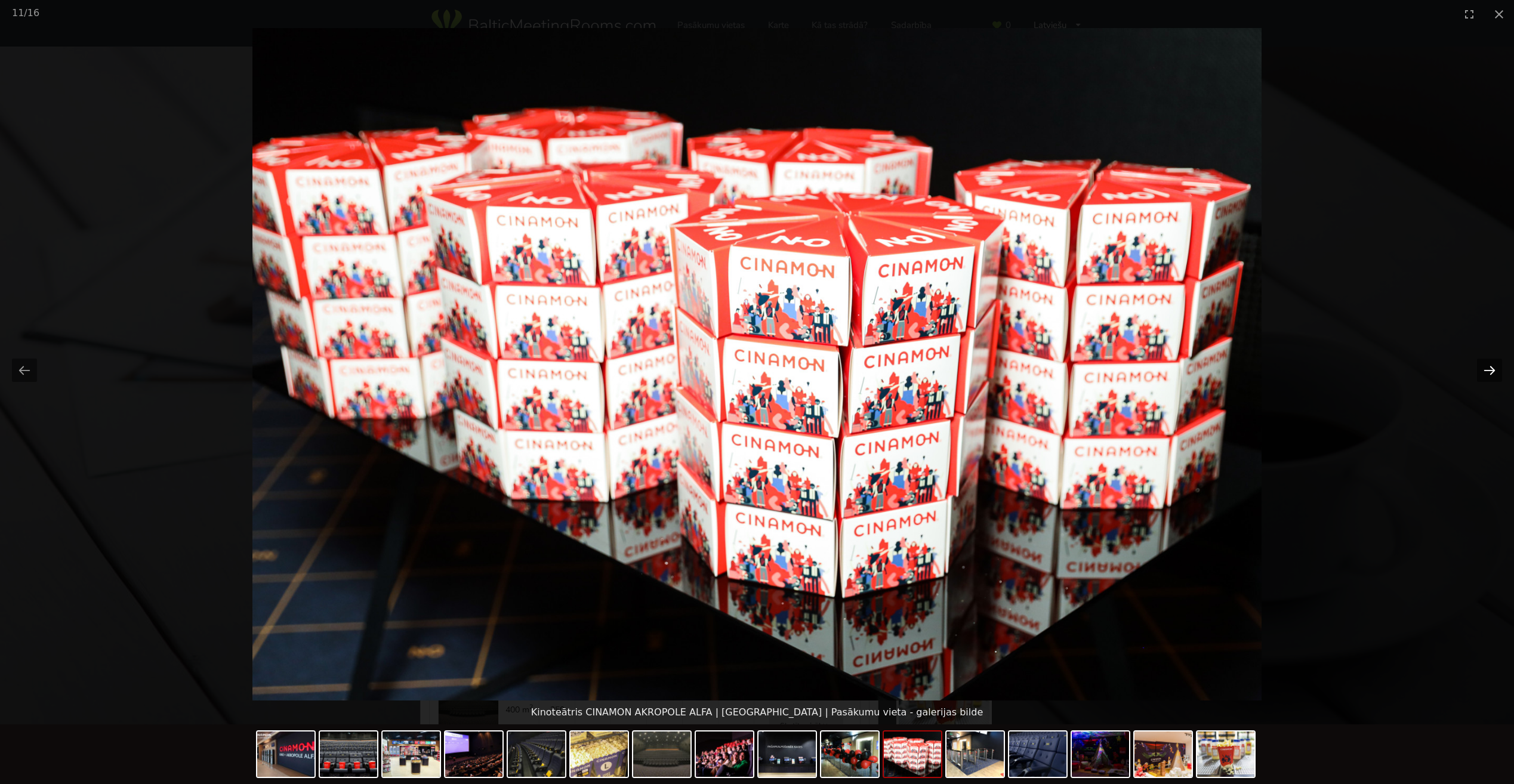
click at [1494, 369] on button "Next slide" at bounding box center [1490, 370] width 25 height 24
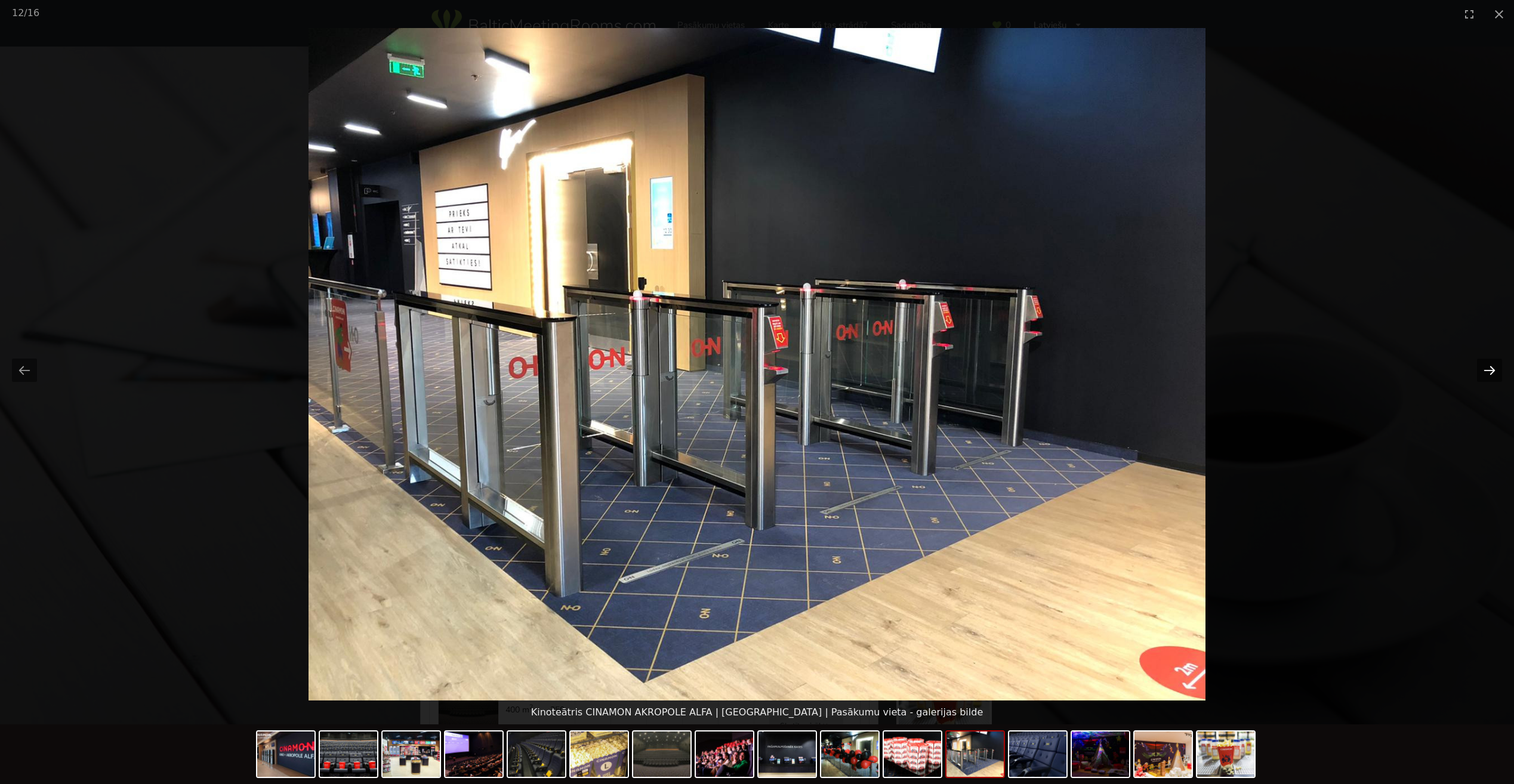
click at [1494, 369] on button "Next slide" at bounding box center [1490, 370] width 25 height 24
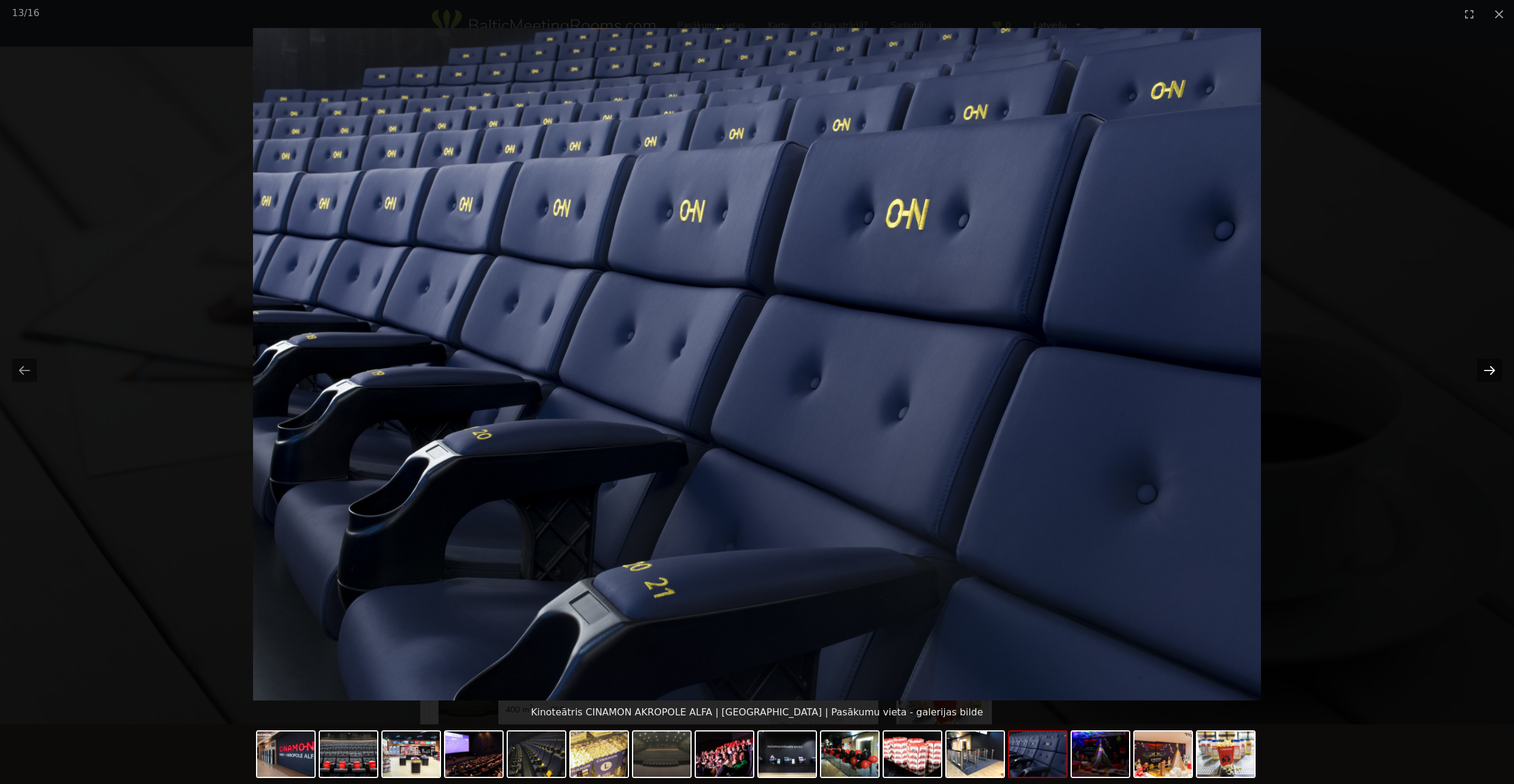
click at [1494, 369] on button "Next slide" at bounding box center [1490, 370] width 25 height 24
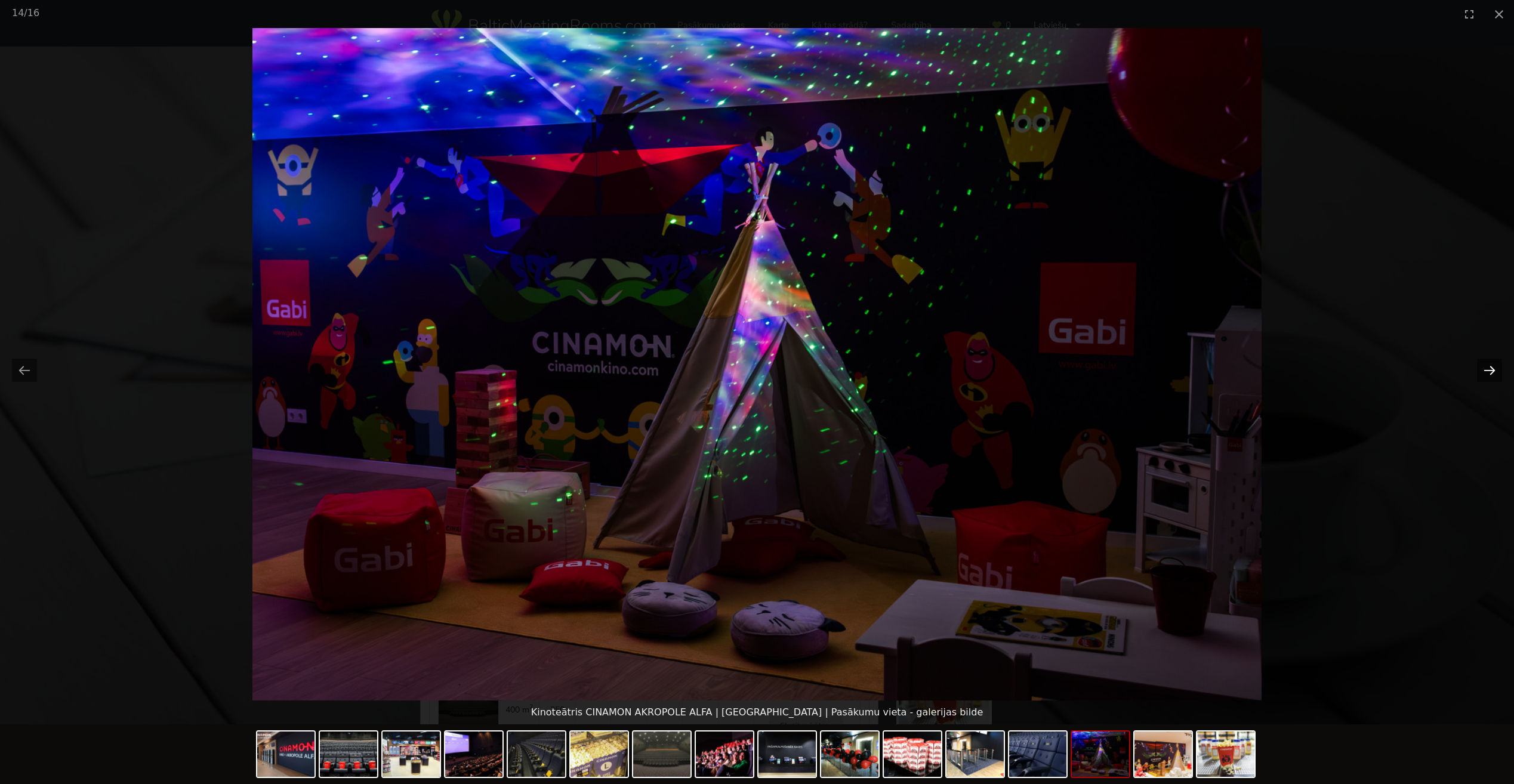
click at [1494, 369] on button "Next slide" at bounding box center [1490, 370] width 25 height 24
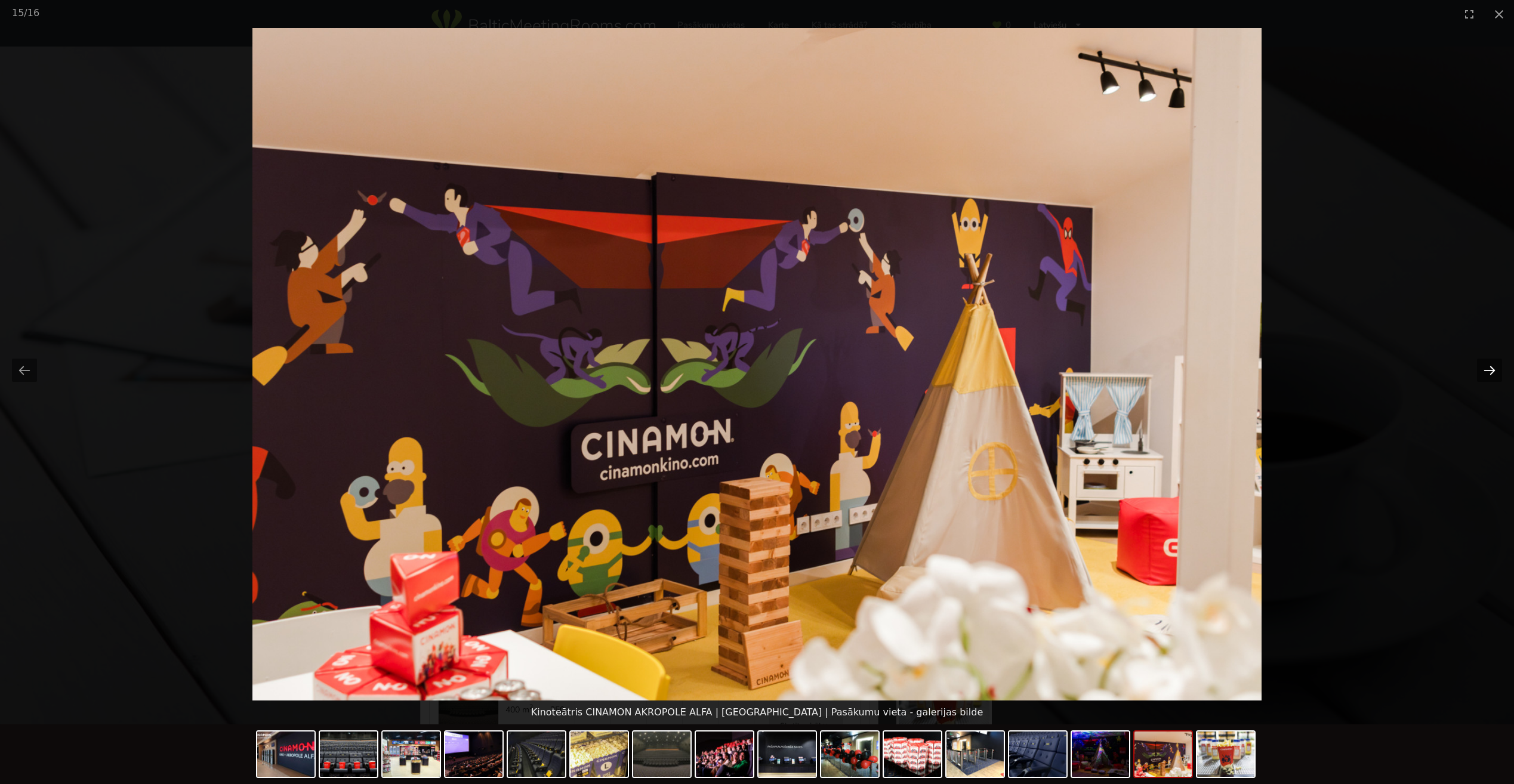
click at [1493, 369] on button "Next slide" at bounding box center [1490, 370] width 25 height 24
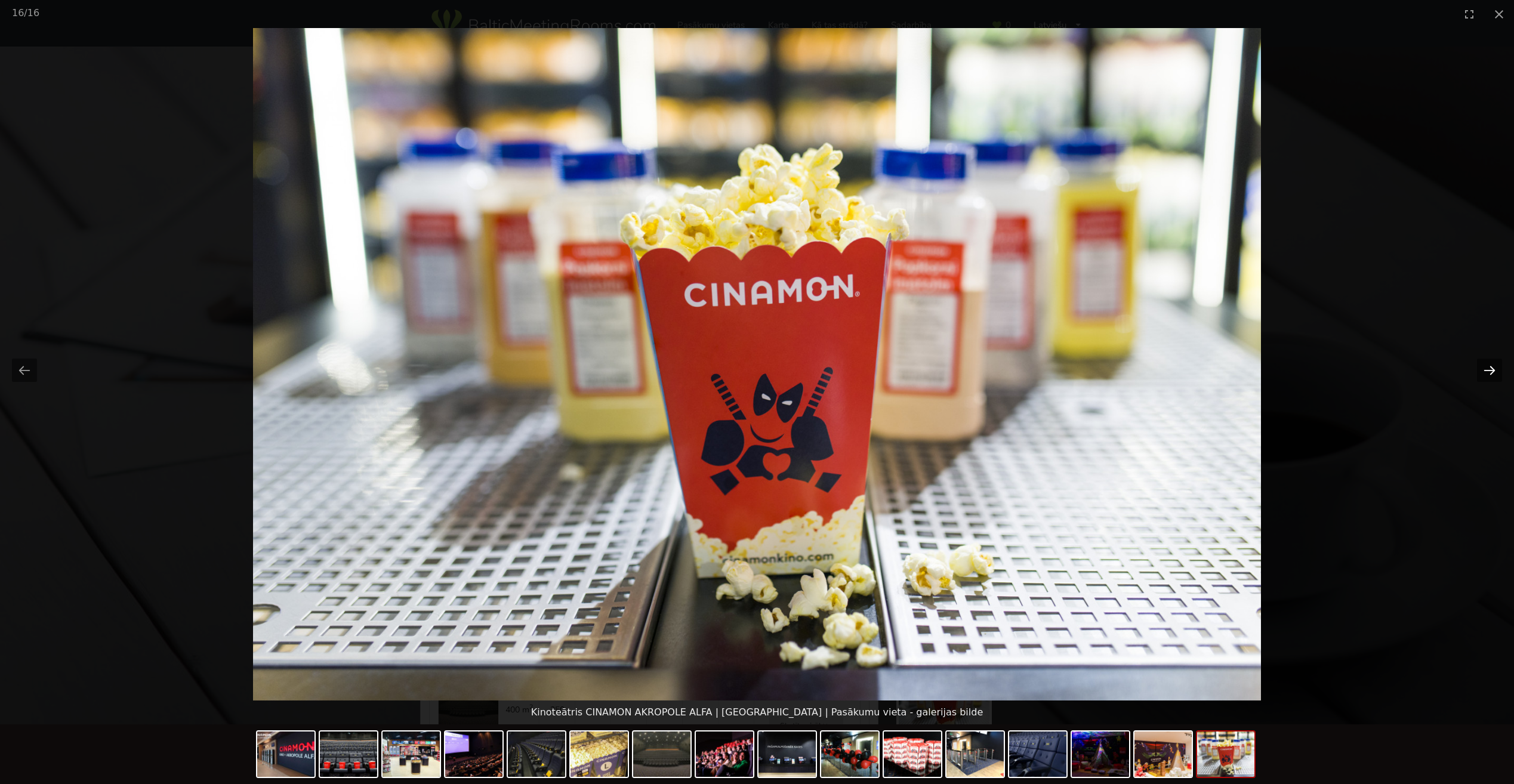
click at [1493, 369] on button "Next slide" at bounding box center [1490, 370] width 25 height 24
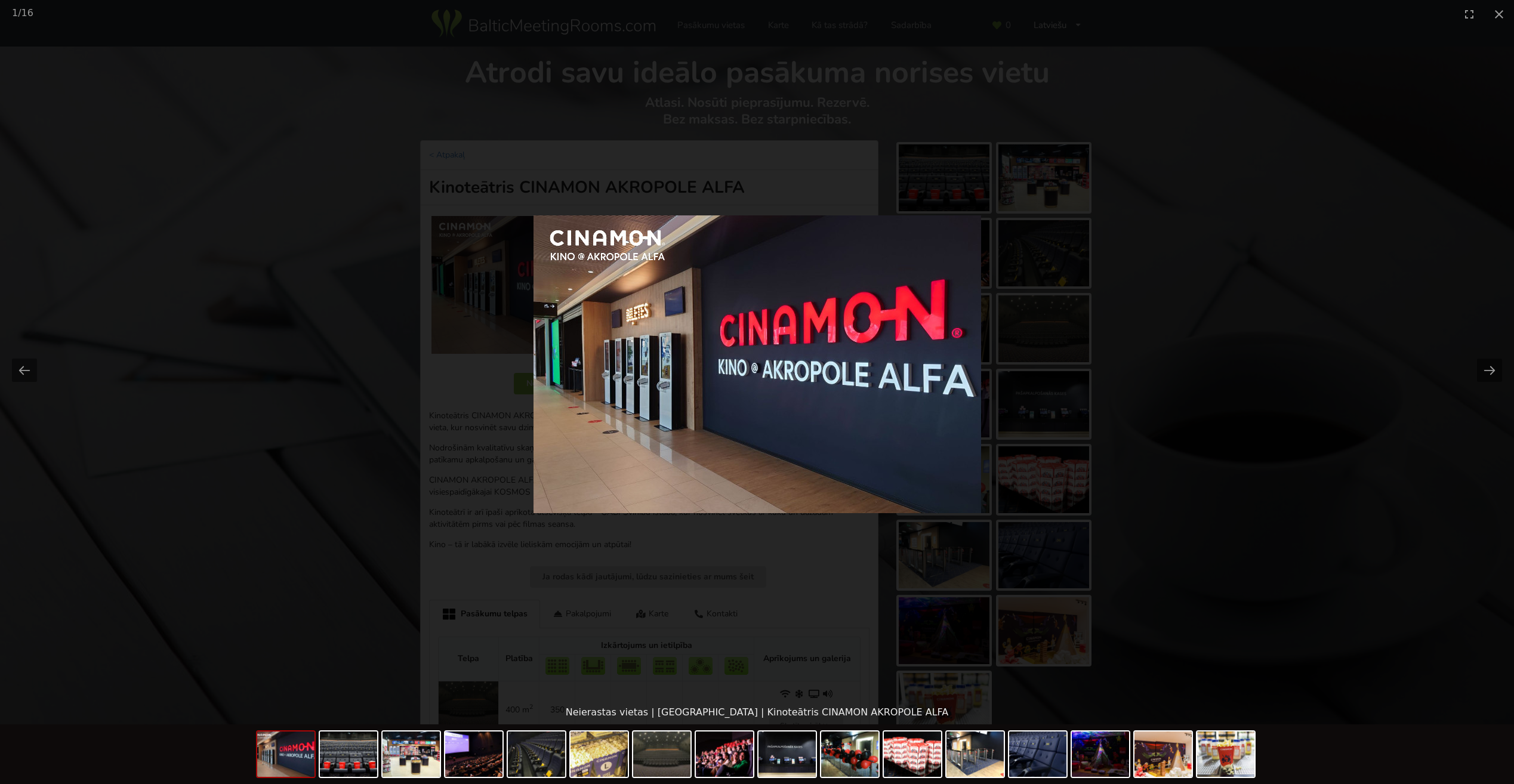
click at [1409, 107] on picture at bounding box center [757, 364] width 1514 height 672
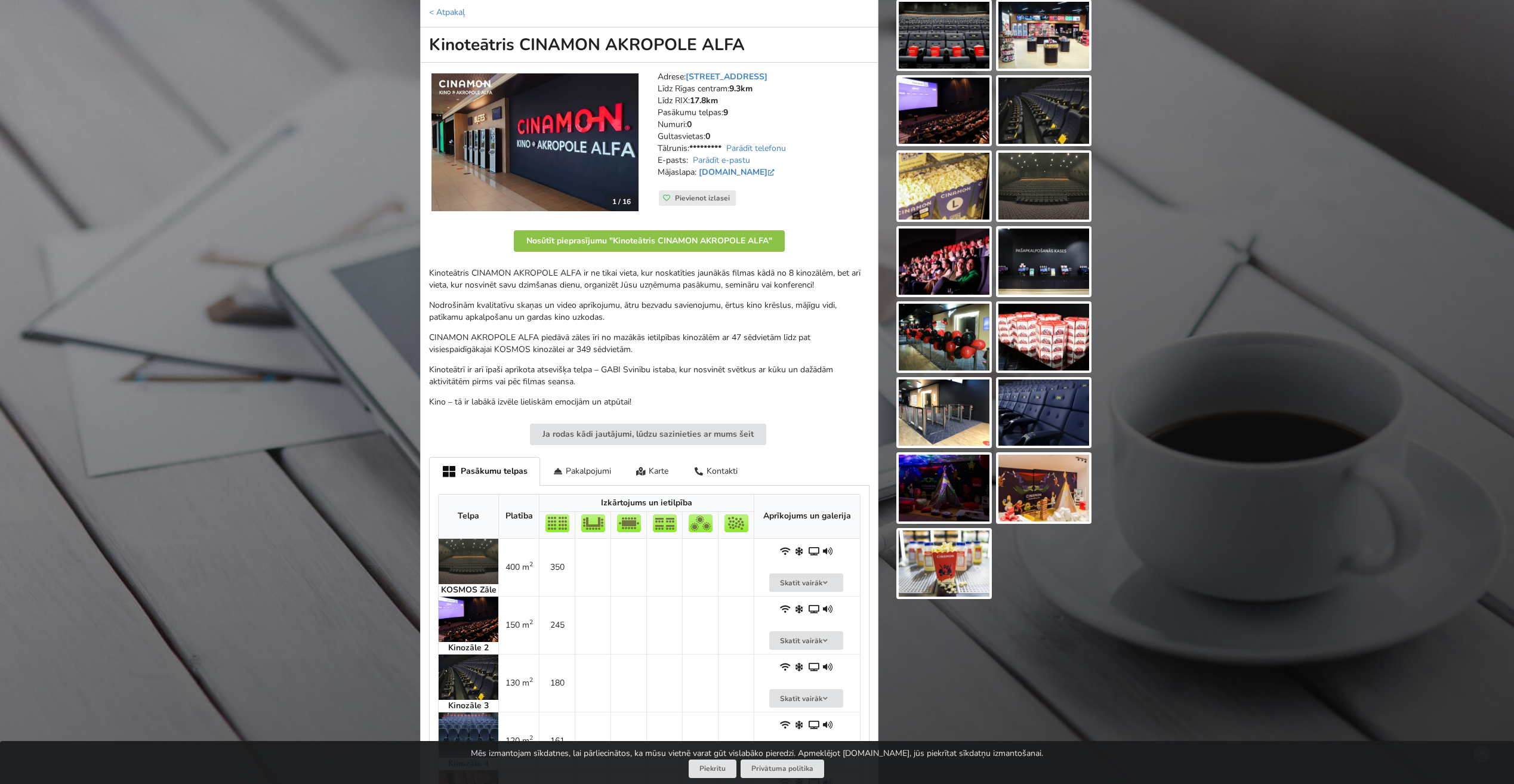
scroll to position [78, 0]
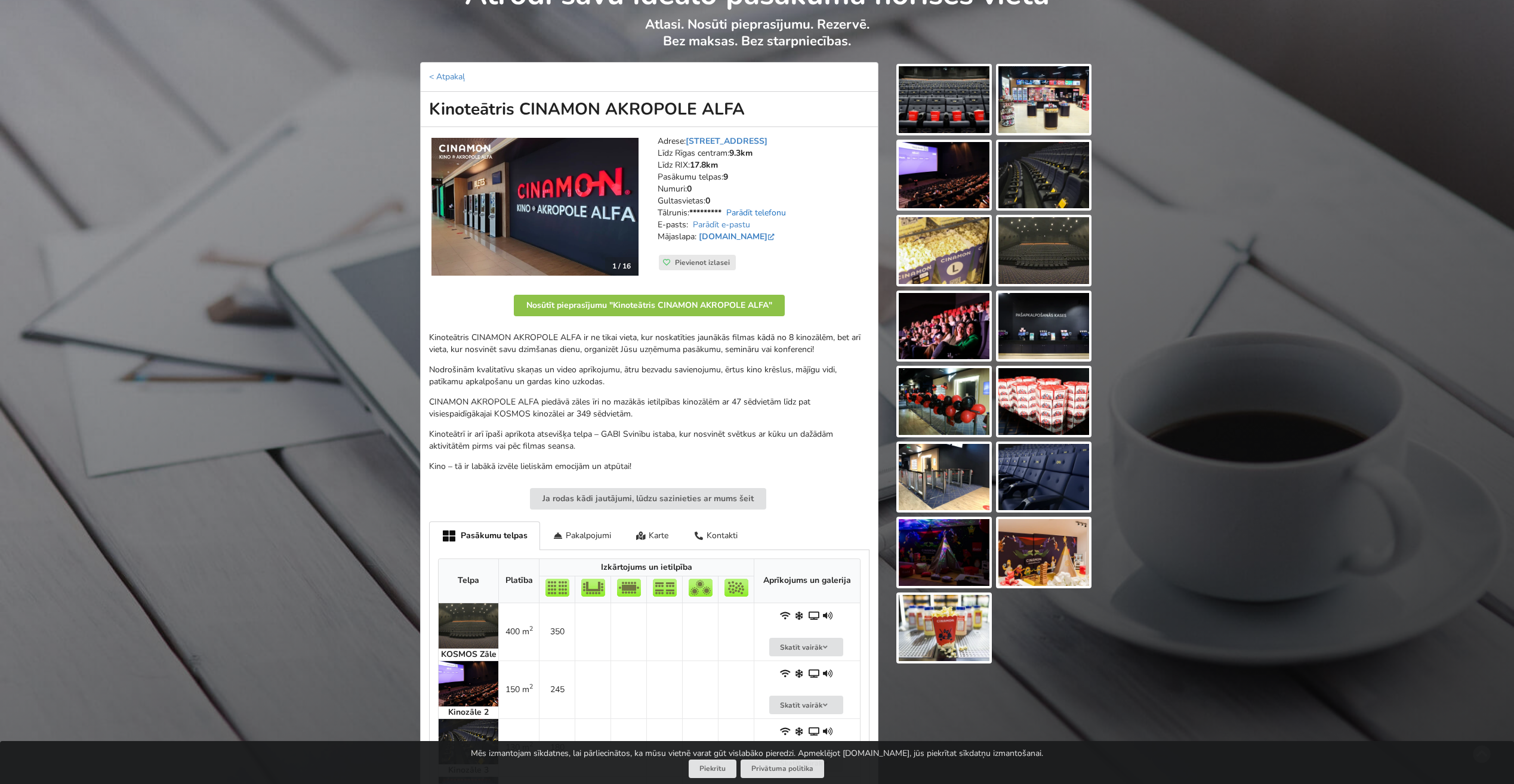
click at [773, 214] on link "Parādīt telefonu" at bounding box center [756, 212] width 60 height 11
click at [724, 533] on div "Kontakti" at bounding box center [715, 535] width 69 height 28
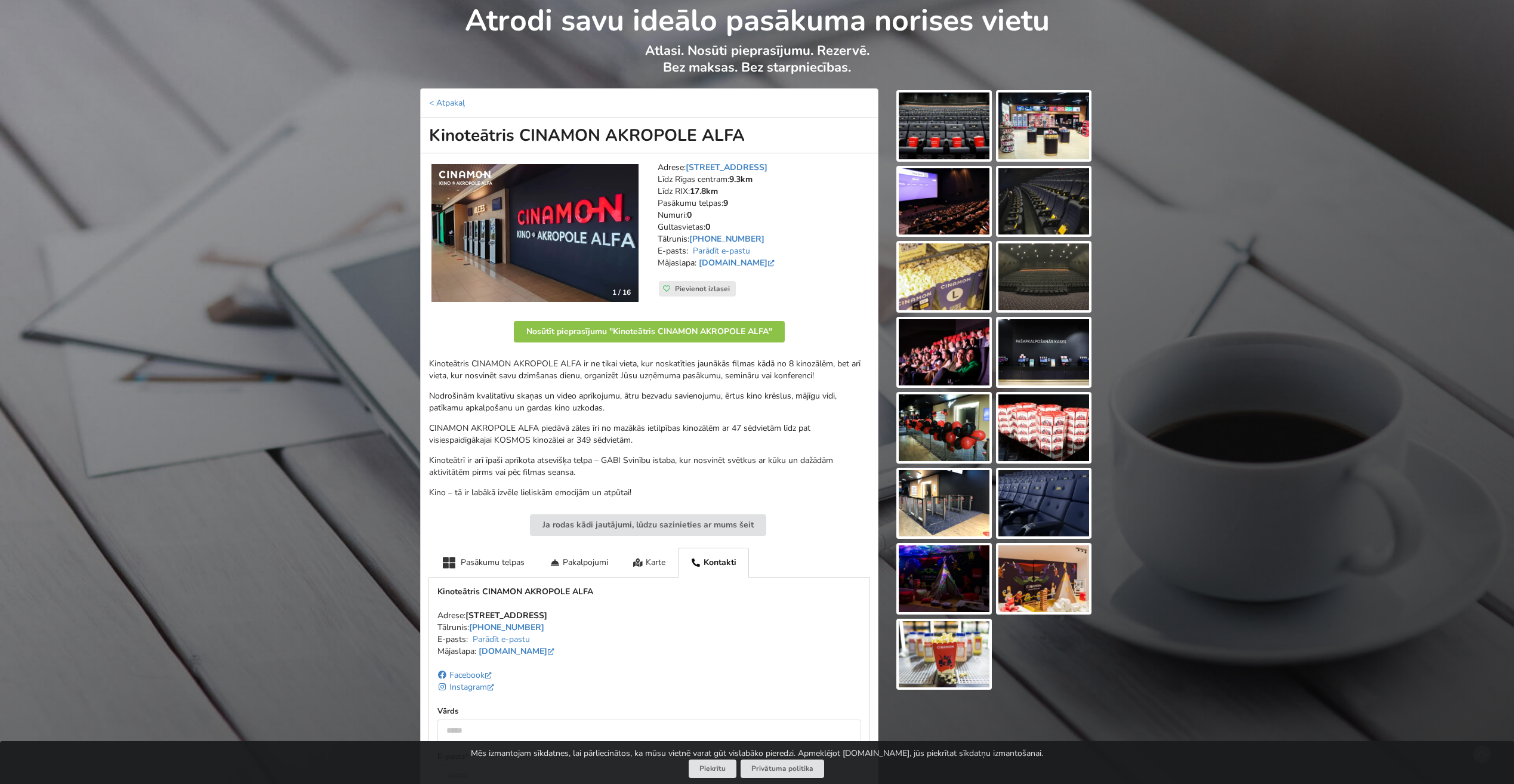
scroll to position [19, 0]
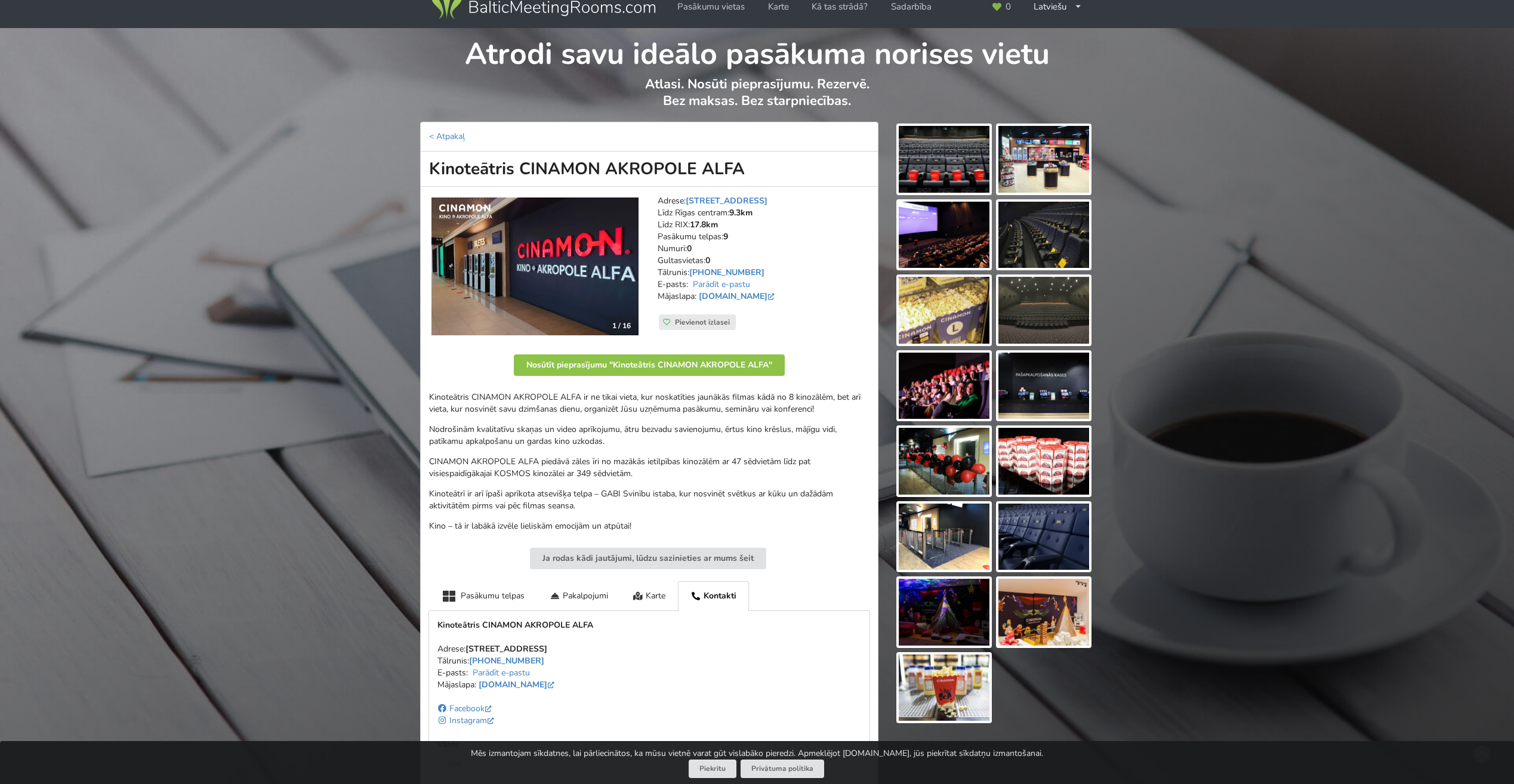
click at [1019, 227] on img at bounding box center [1043, 235] width 90 height 67
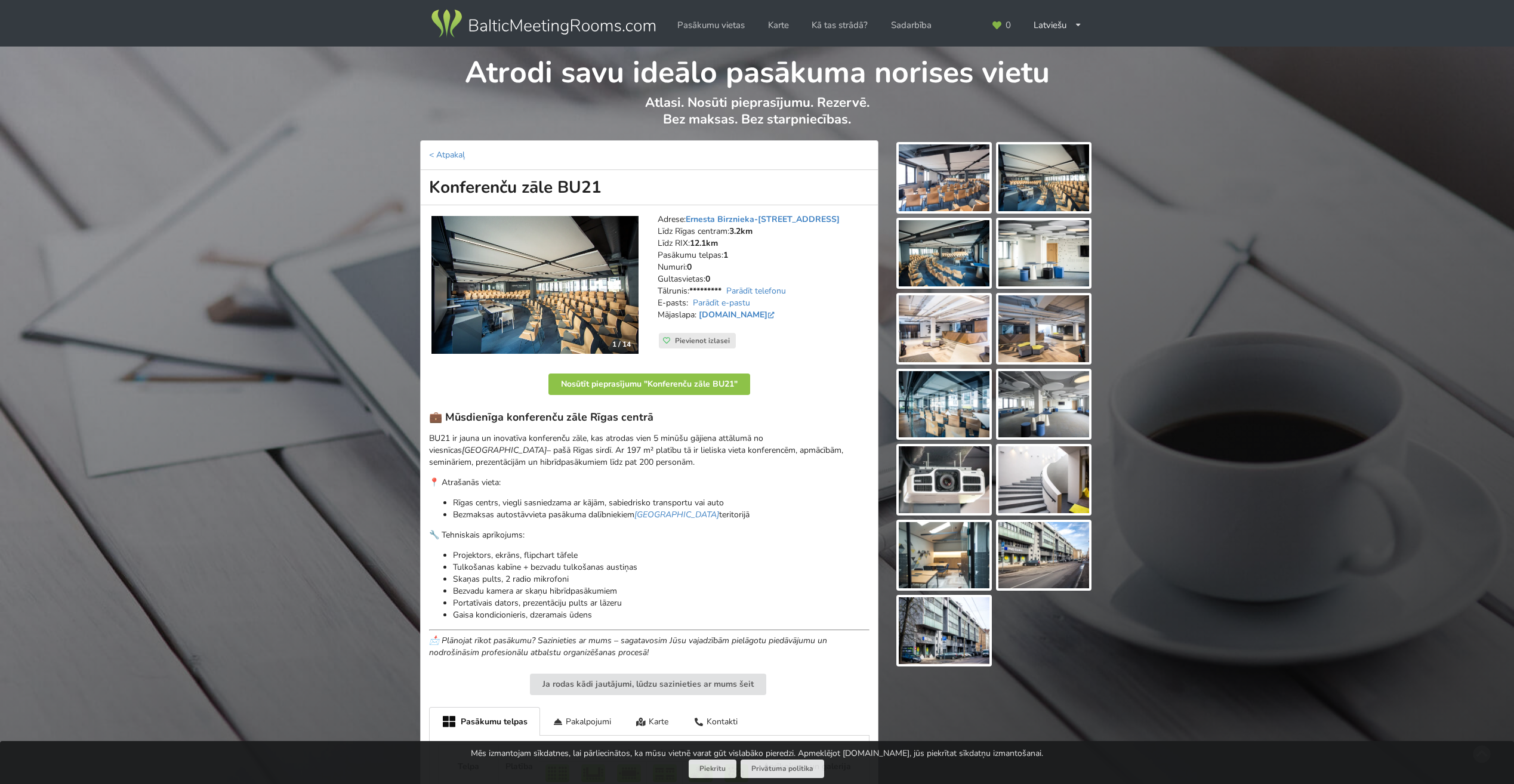
click at [937, 174] on img at bounding box center [943, 177] width 90 height 67
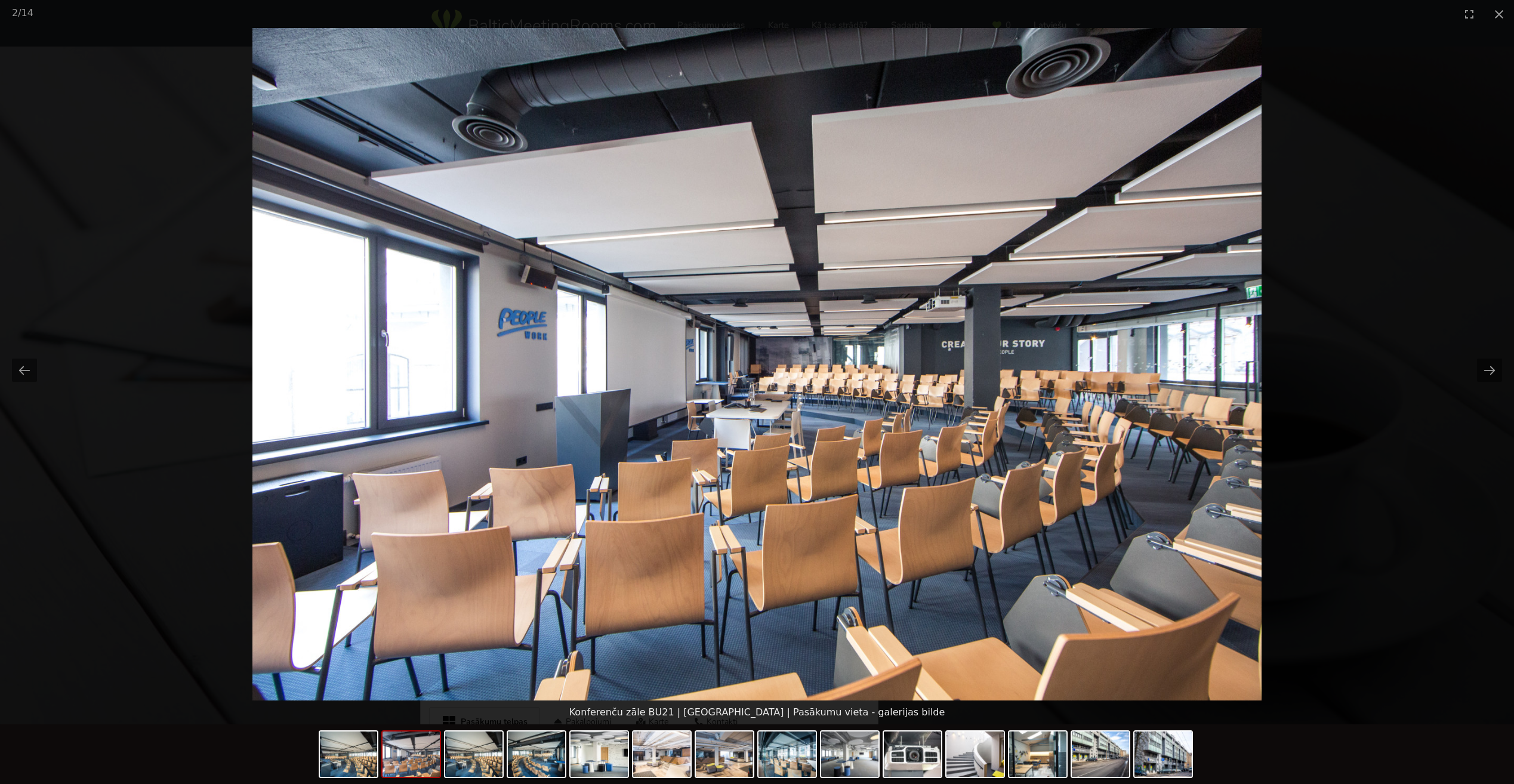
click at [1505, 367] on picture at bounding box center [757, 364] width 1514 height 672
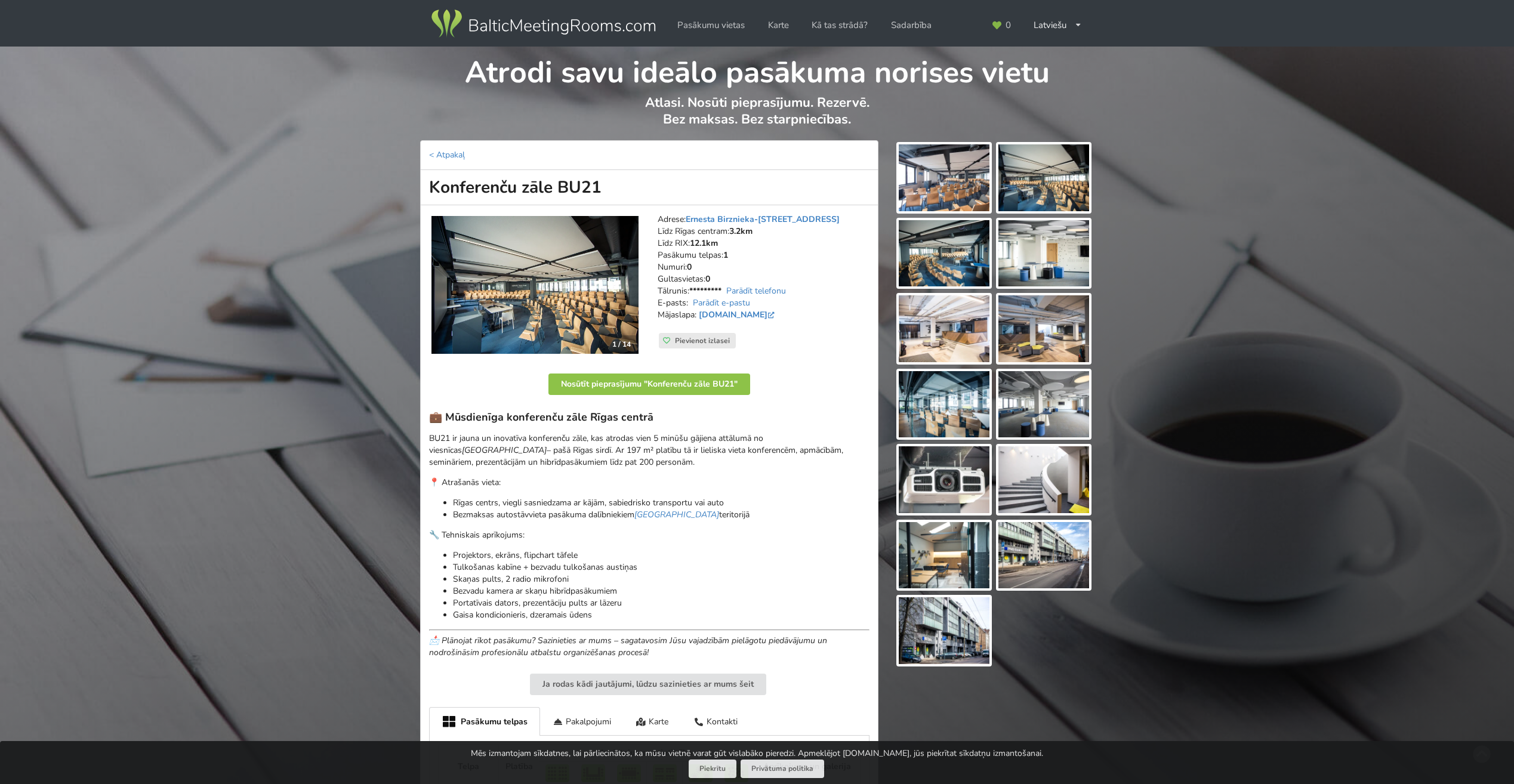
click at [955, 175] on img at bounding box center [943, 177] width 90 height 67
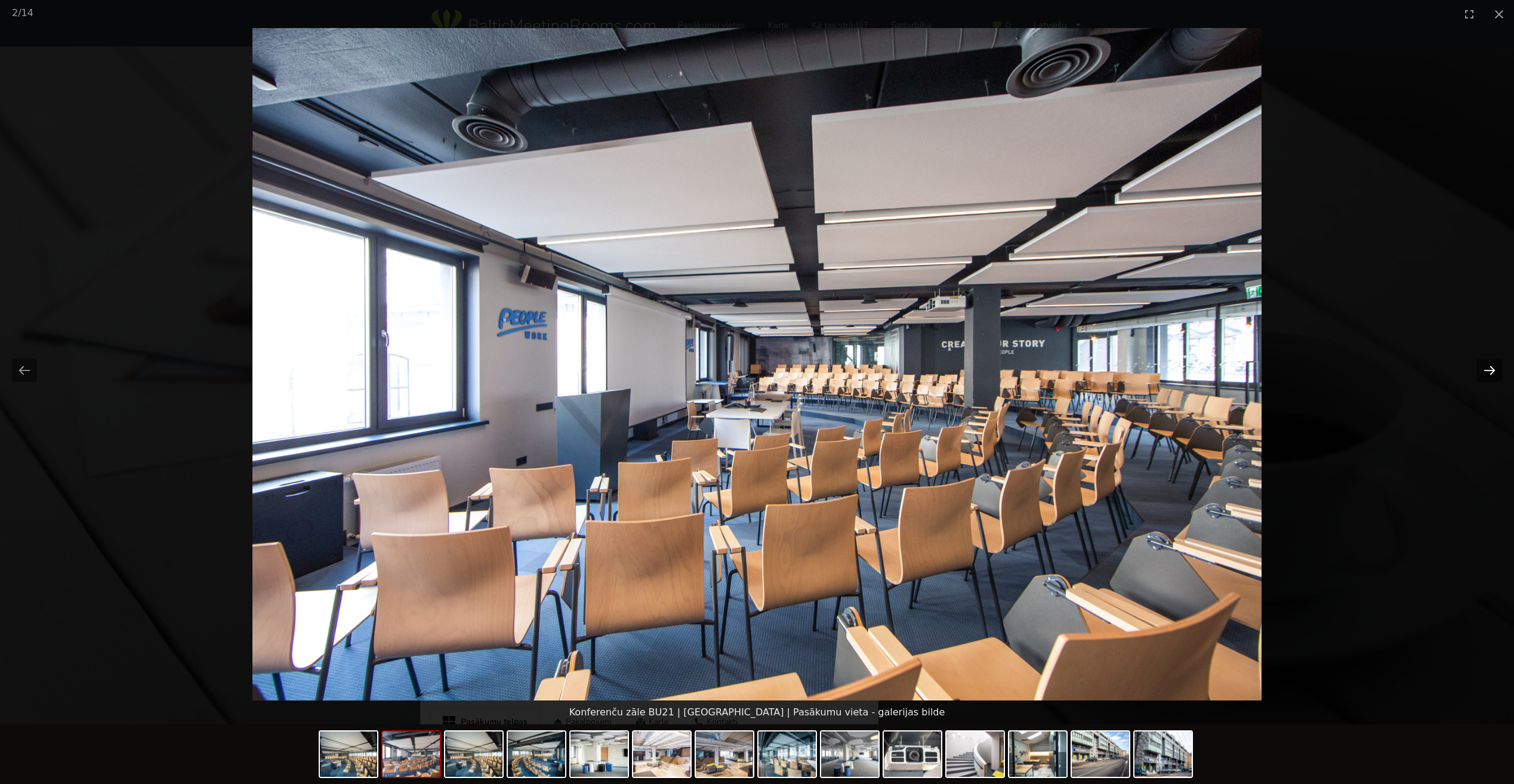
click at [1489, 371] on button "Next slide" at bounding box center [1490, 370] width 25 height 24
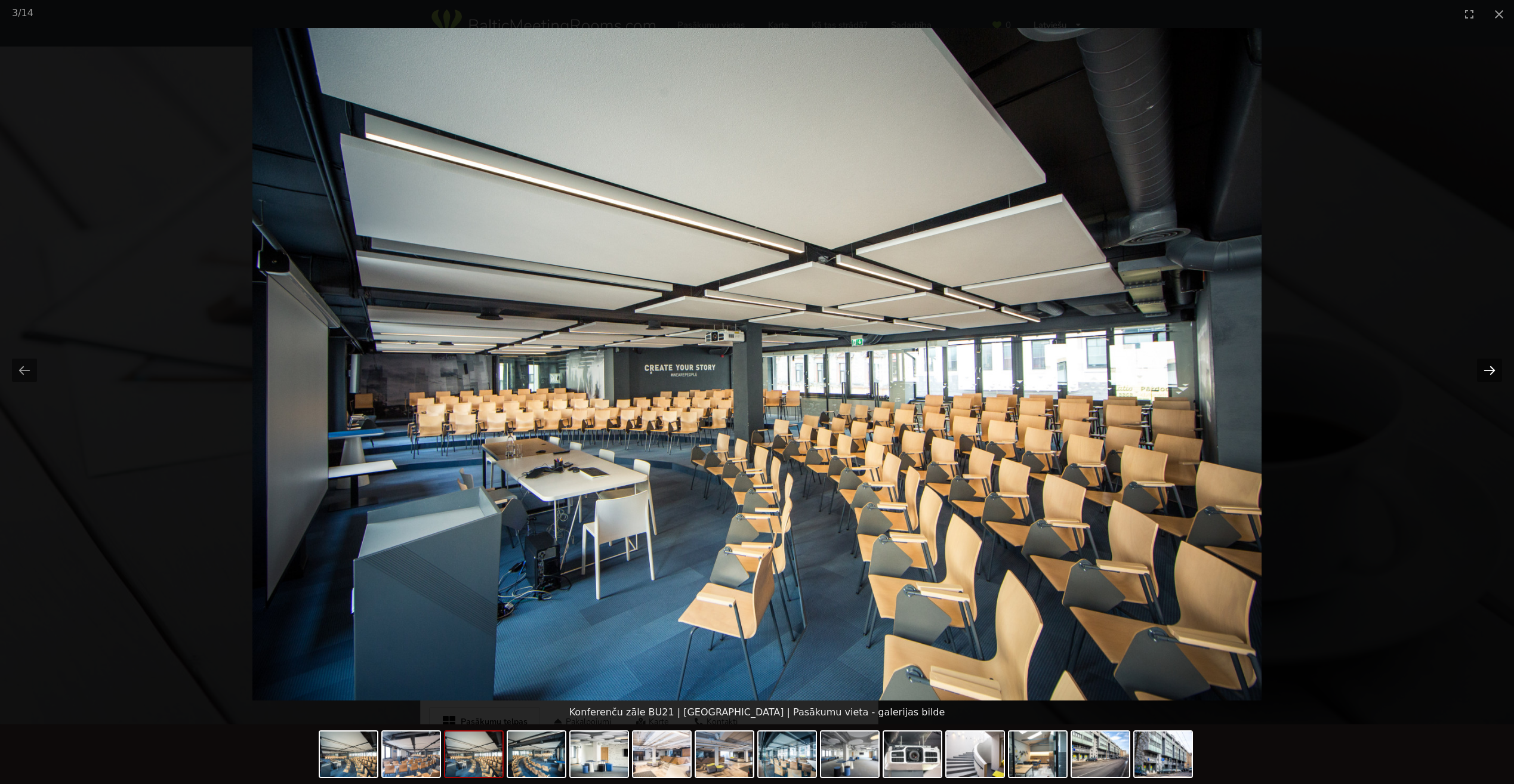
click at [1487, 374] on button "Next slide" at bounding box center [1490, 370] width 25 height 24
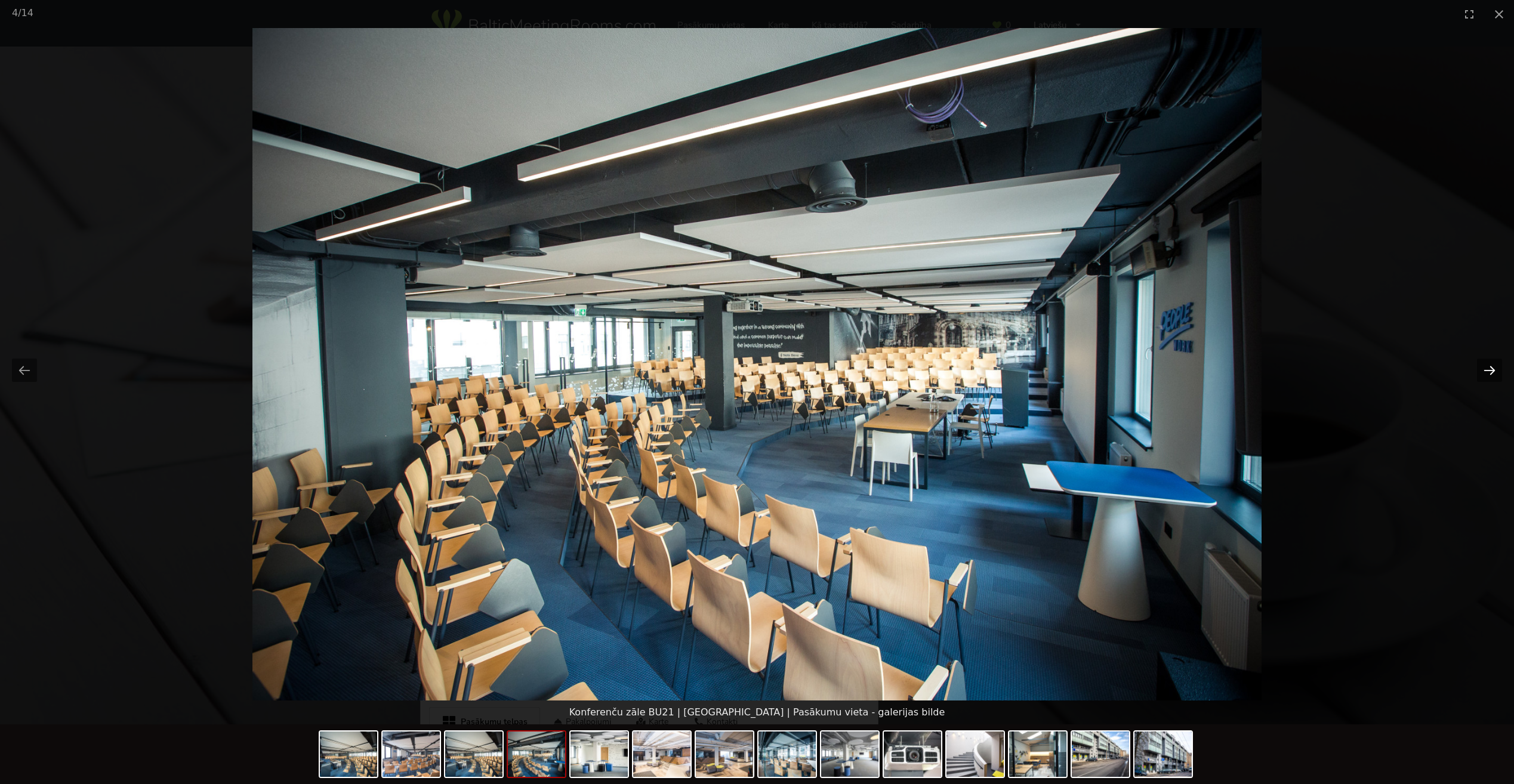
click at [1487, 374] on button "Next slide" at bounding box center [1490, 370] width 25 height 24
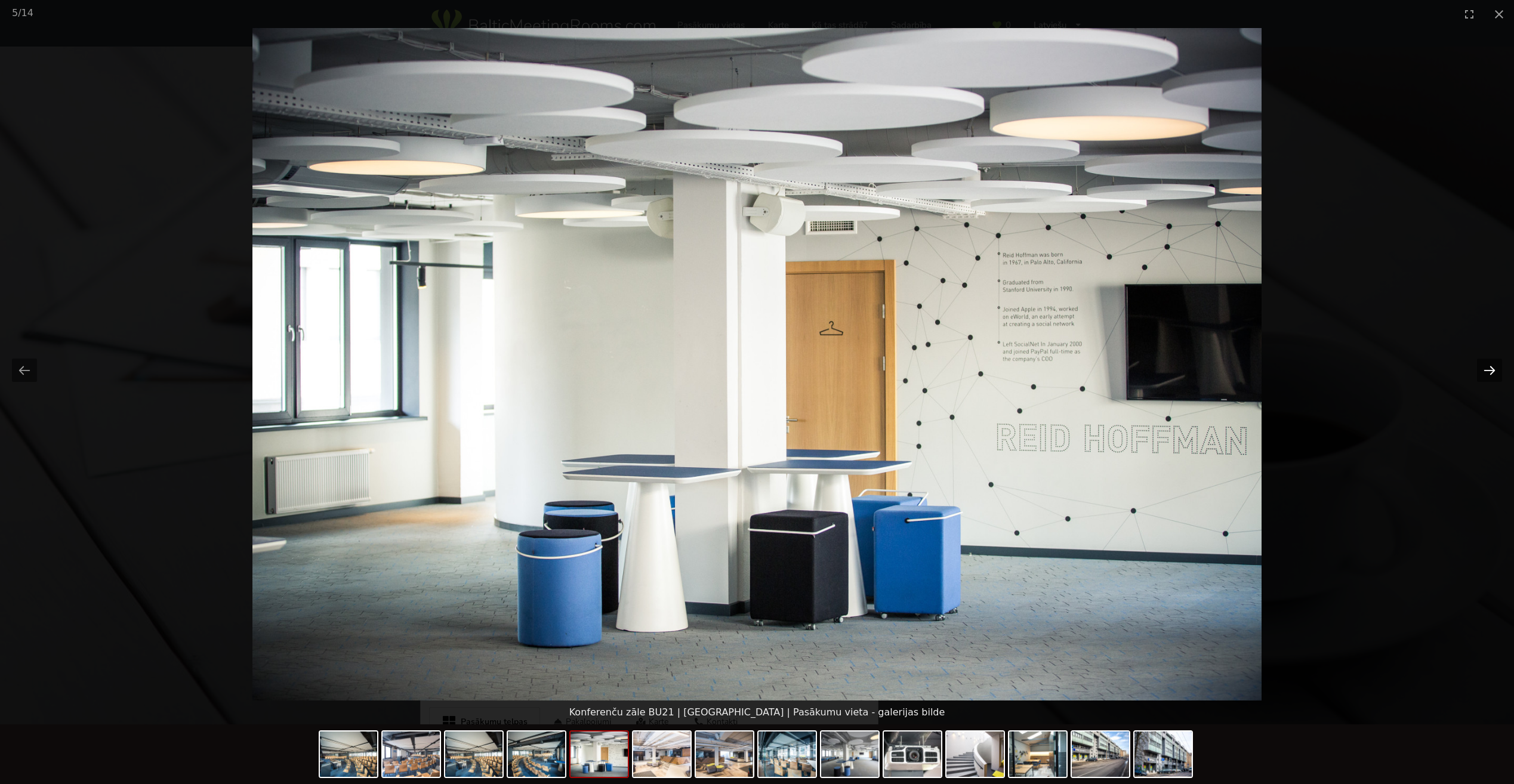
click at [1487, 374] on button "Next slide" at bounding box center [1490, 370] width 25 height 24
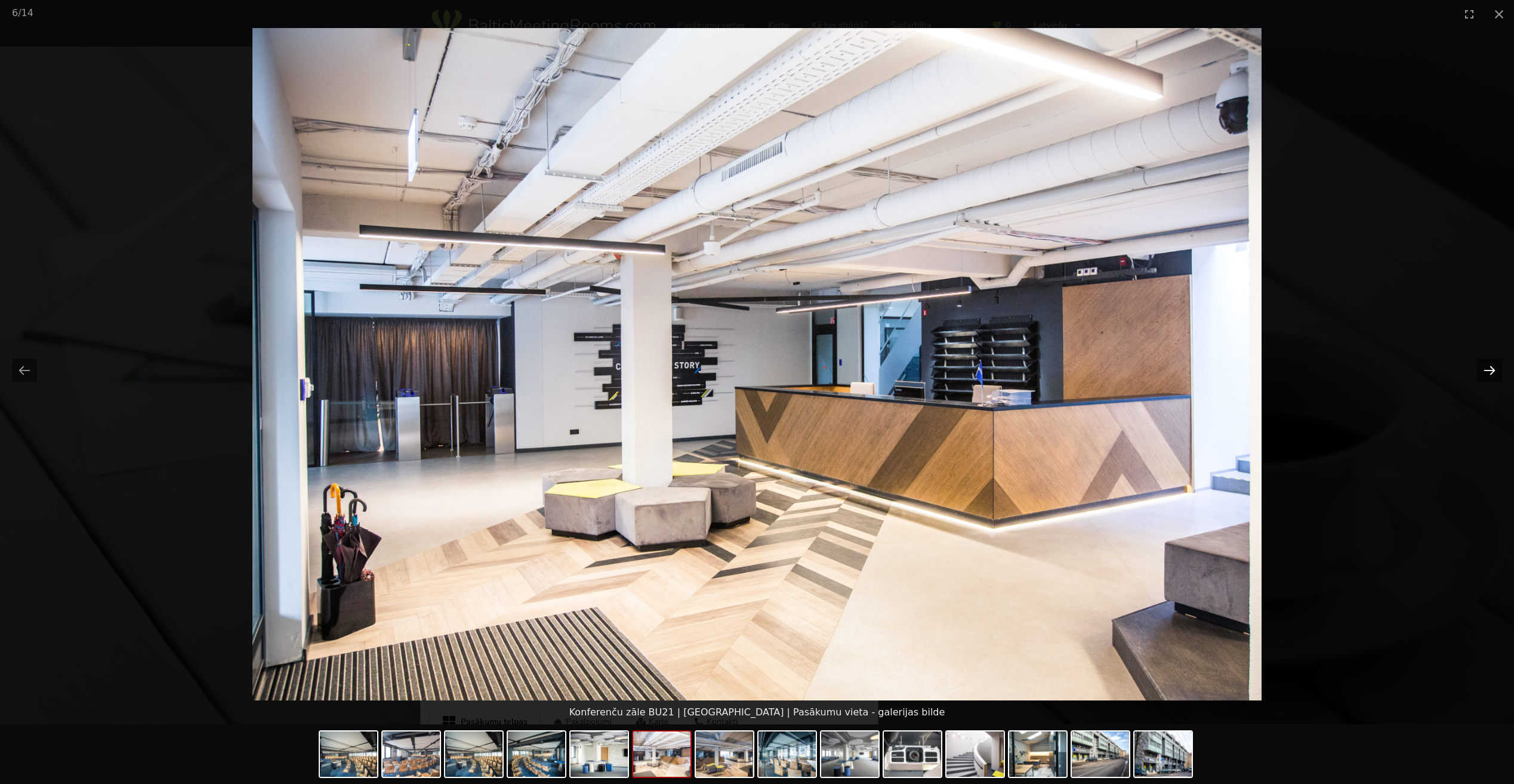
click at [1487, 374] on button "Next slide" at bounding box center [1490, 370] width 25 height 24
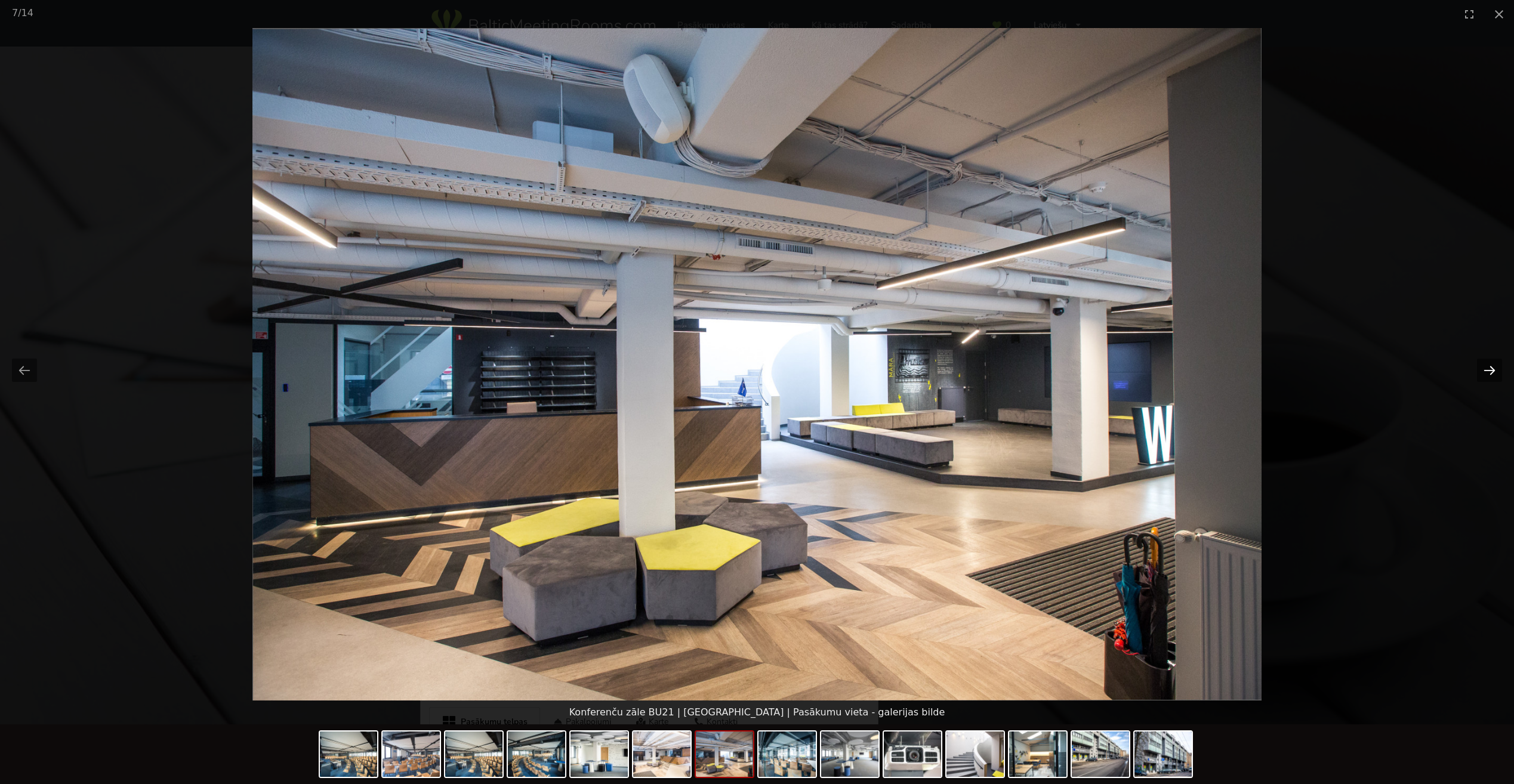
click at [1487, 374] on button "Next slide" at bounding box center [1490, 370] width 25 height 24
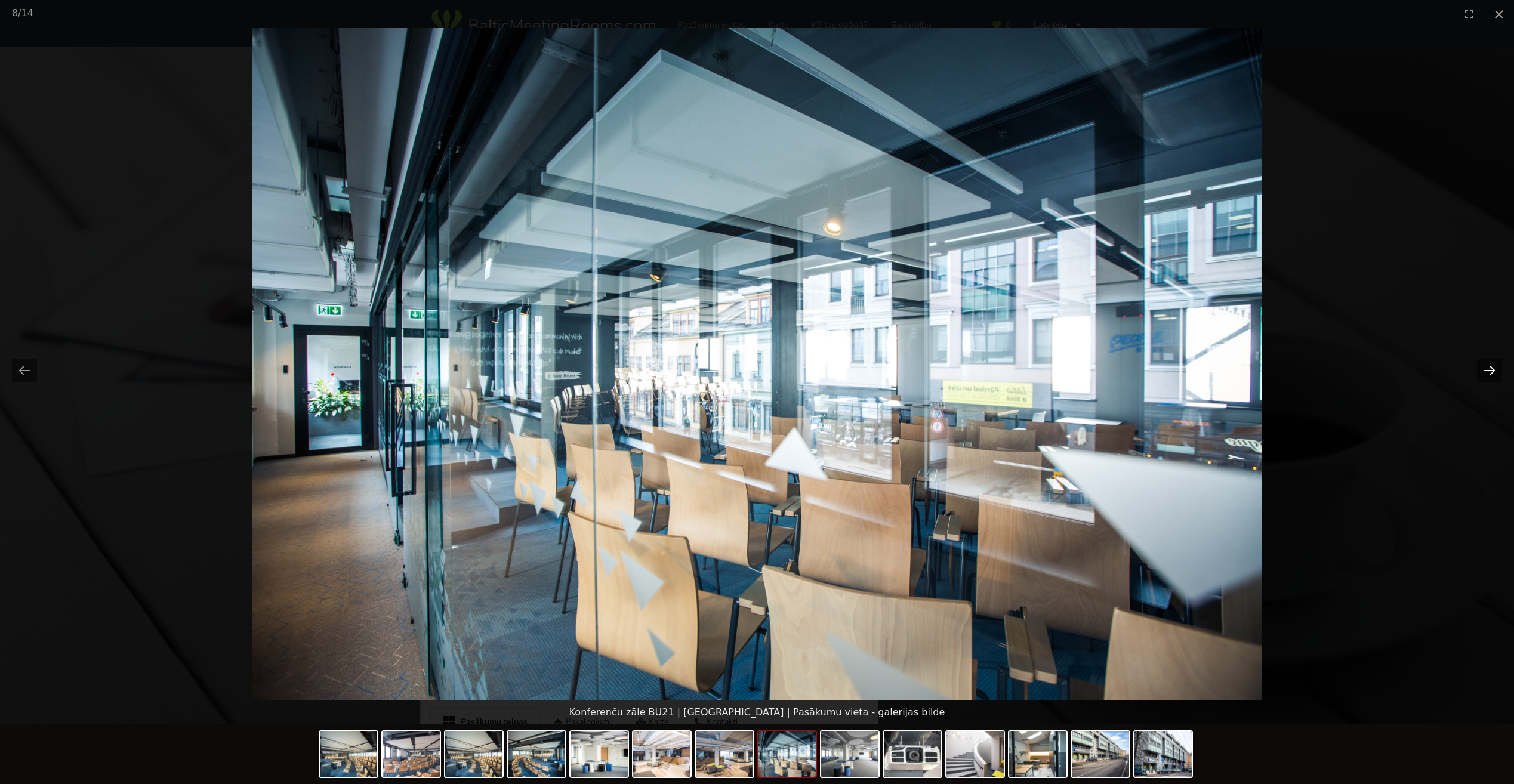
click at [1487, 374] on button "Next slide" at bounding box center [1490, 370] width 25 height 24
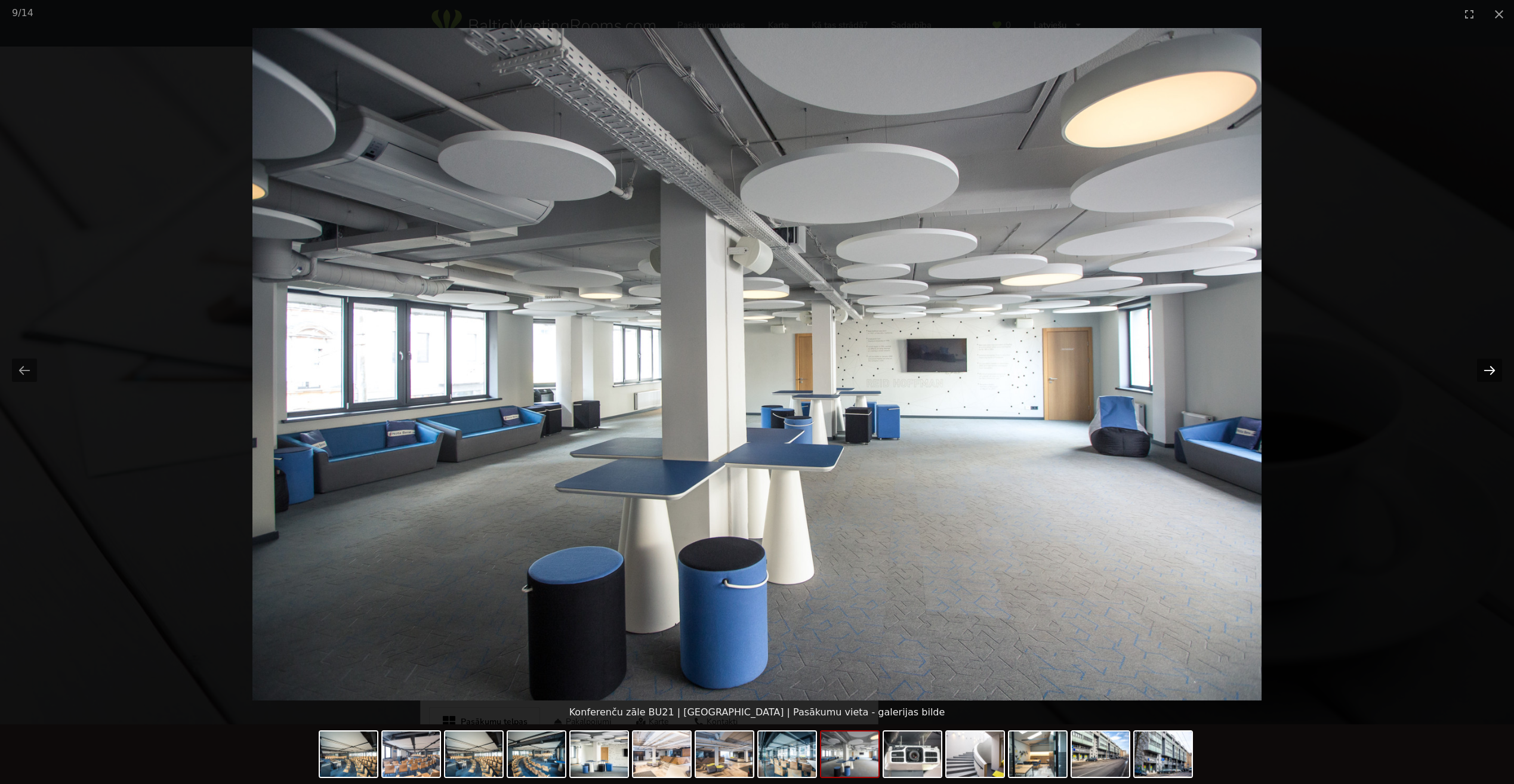
click at [1487, 374] on button "Next slide" at bounding box center [1490, 370] width 25 height 24
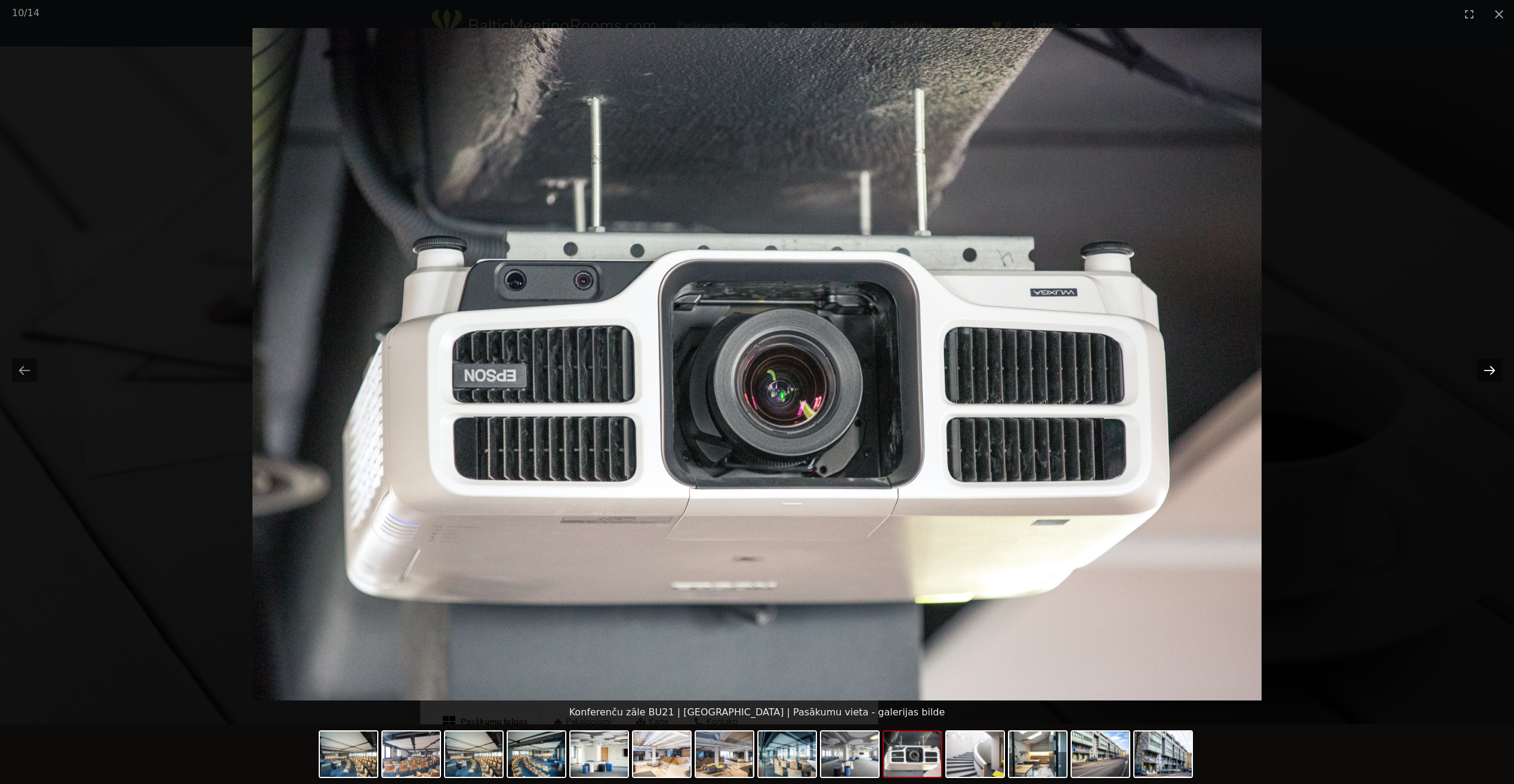
click at [1487, 374] on button "Next slide" at bounding box center [1490, 370] width 25 height 24
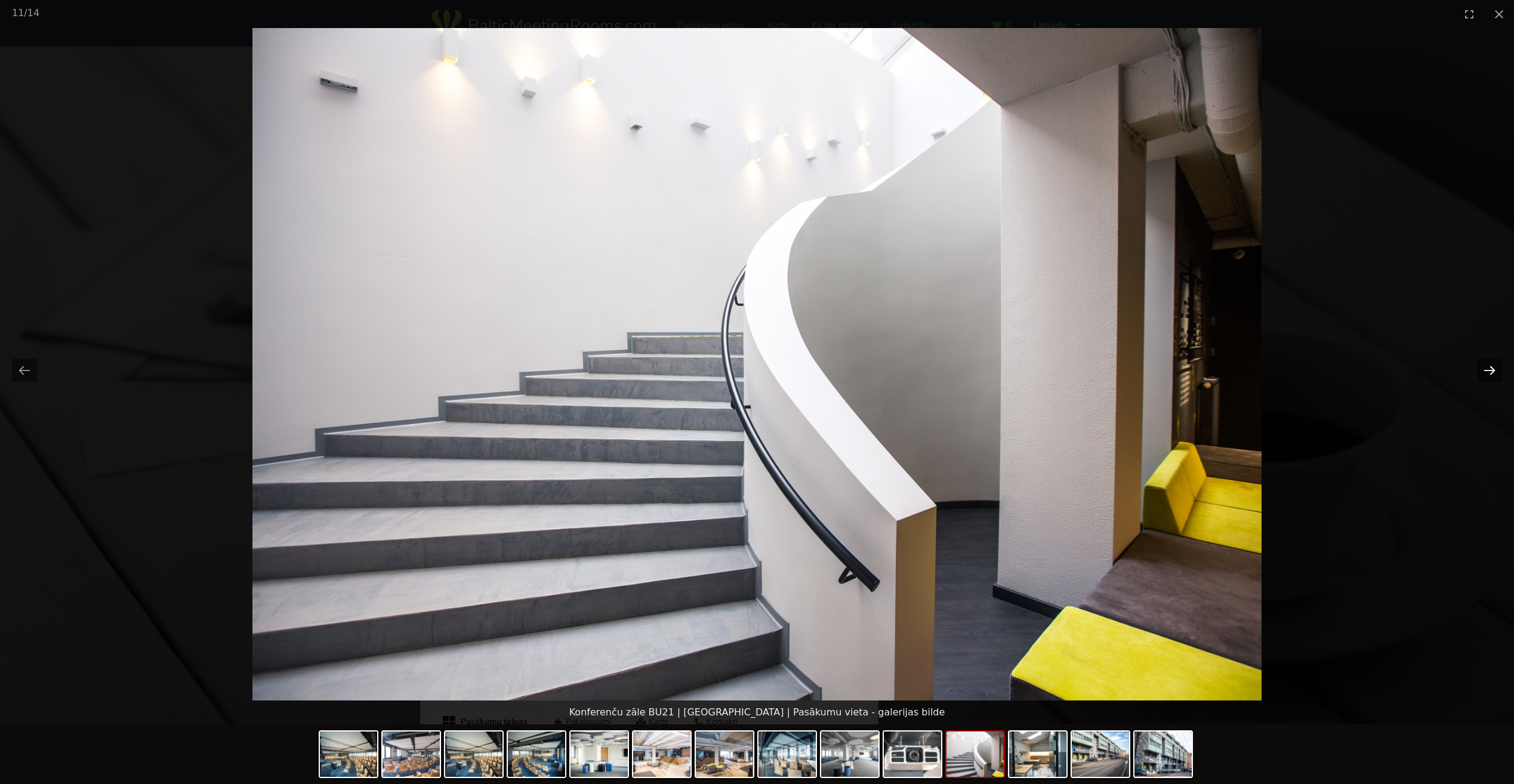
click at [1487, 374] on button "Next slide" at bounding box center [1490, 370] width 25 height 24
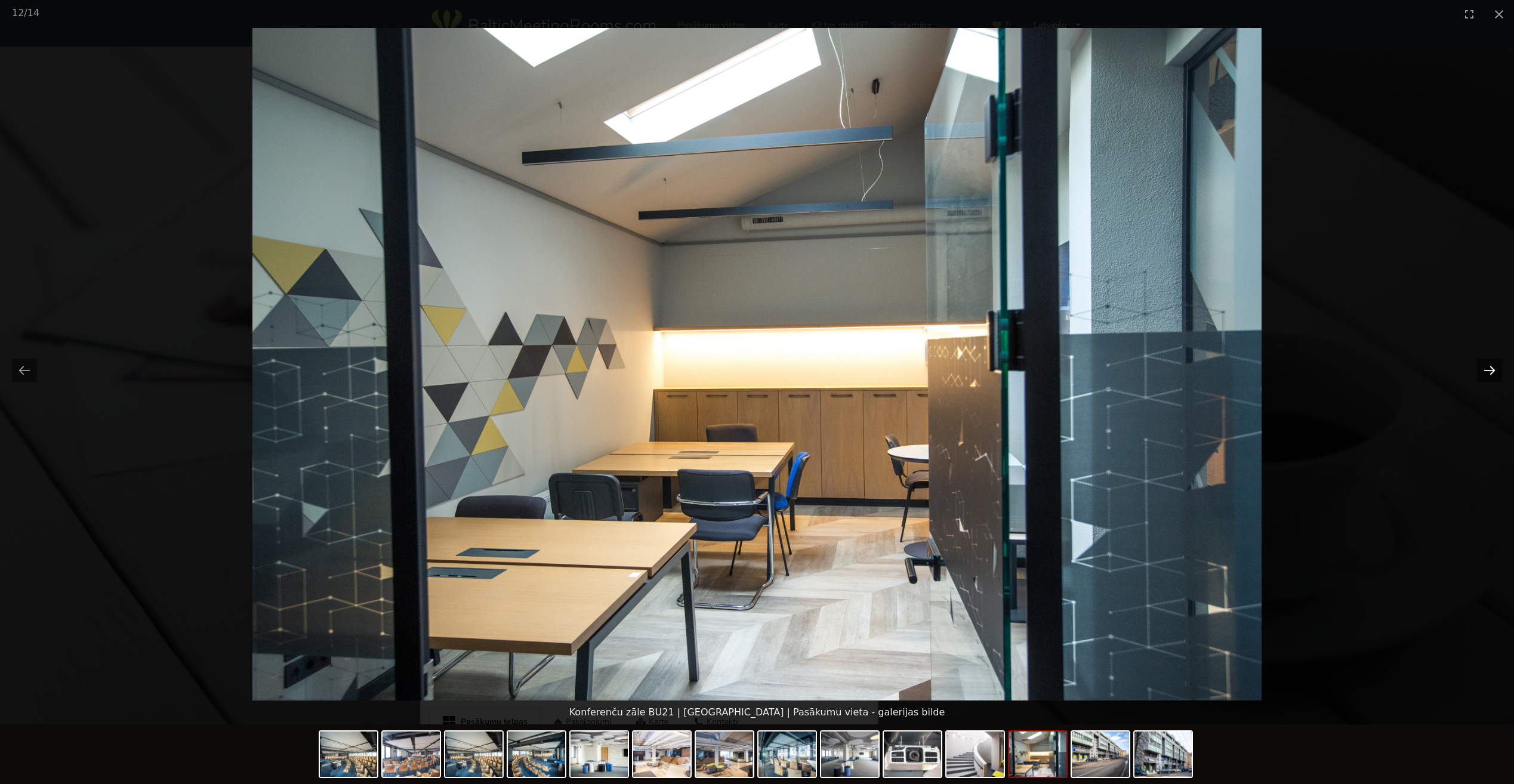
click at [1487, 374] on button "Next slide" at bounding box center [1490, 370] width 25 height 24
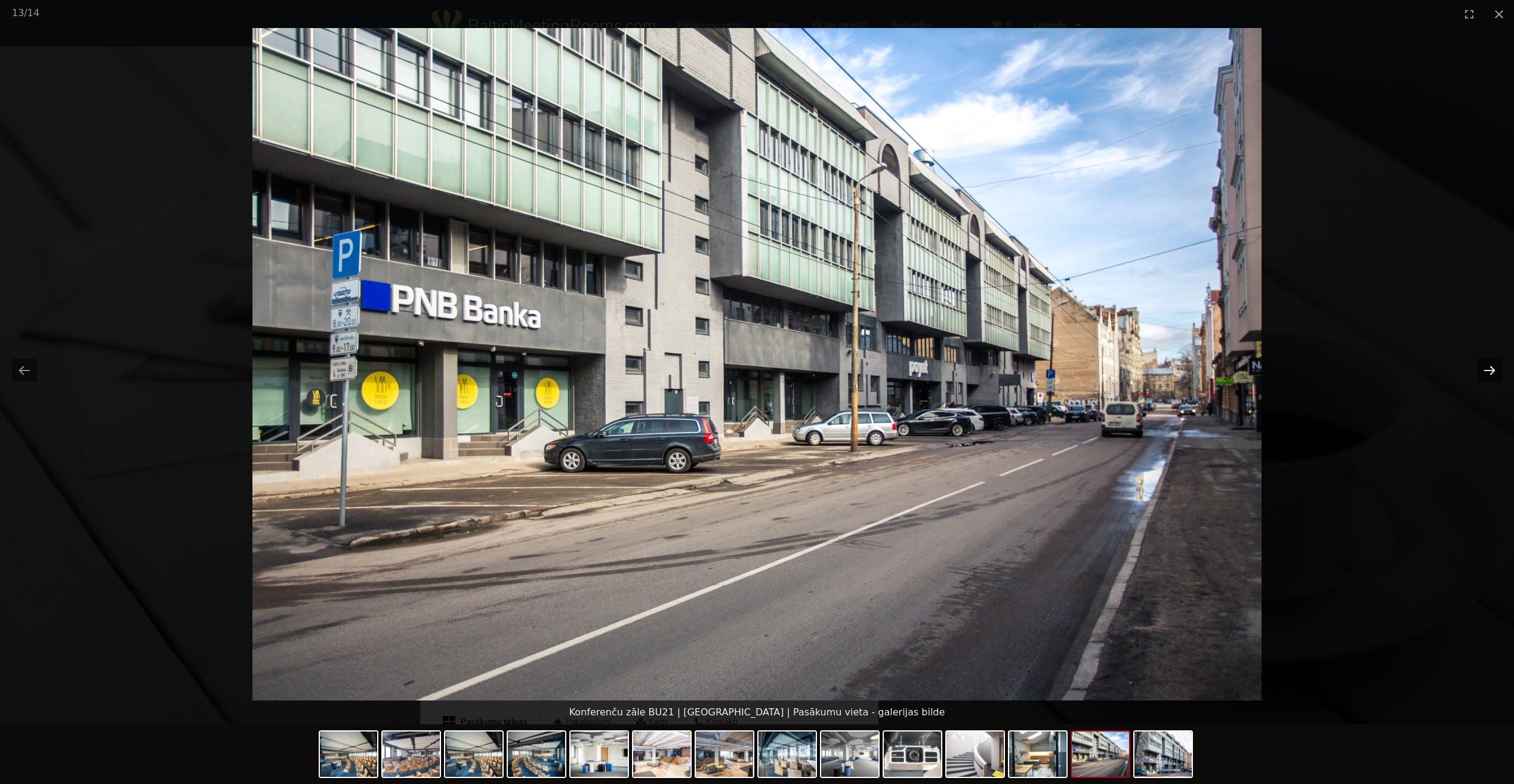
click at [1487, 374] on button "Next slide" at bounding box center [1490, 370] width 25 height 24
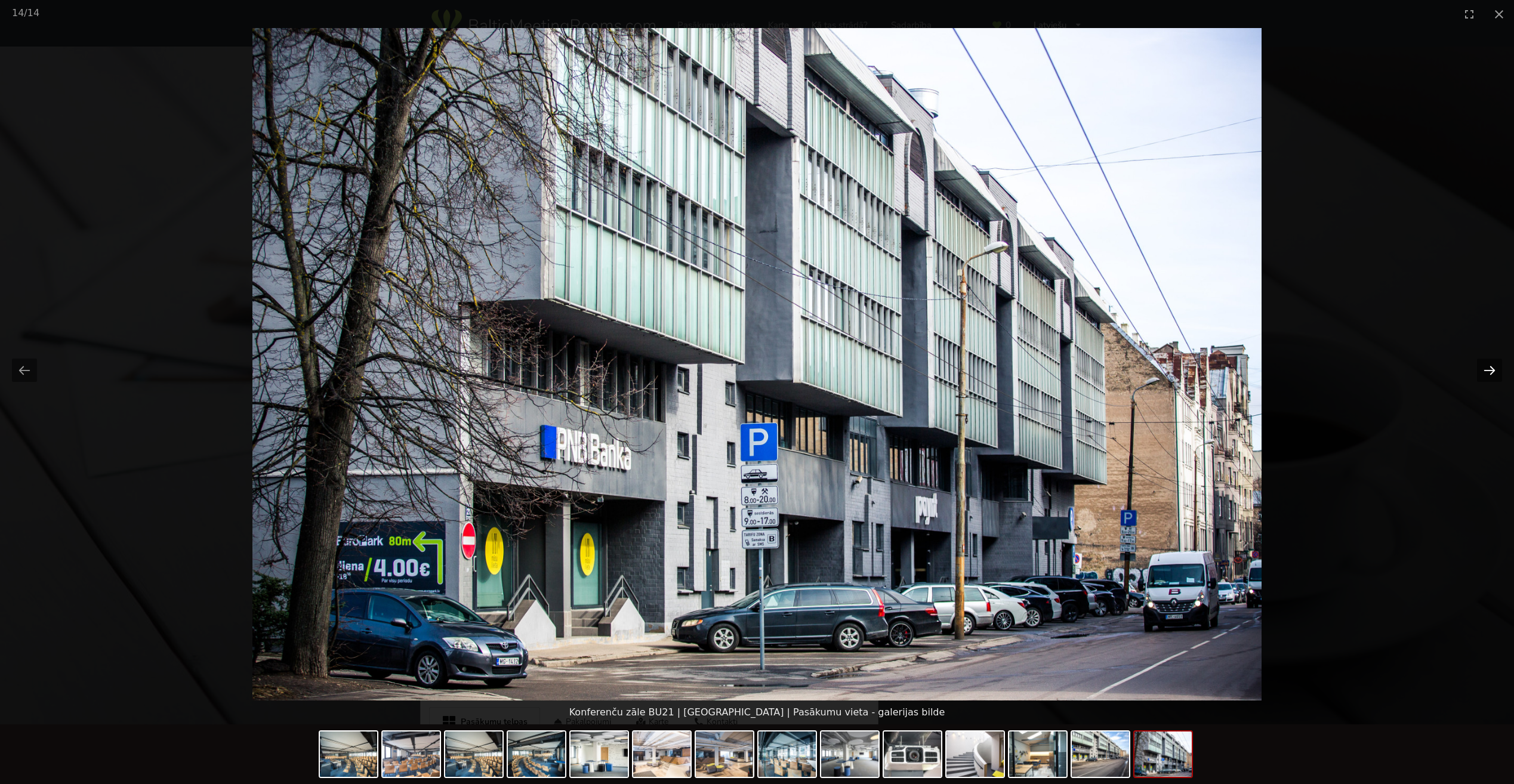
click at [1487, 374] on button "Next slide" at bounding box center [1490, 370] width 25 height 24
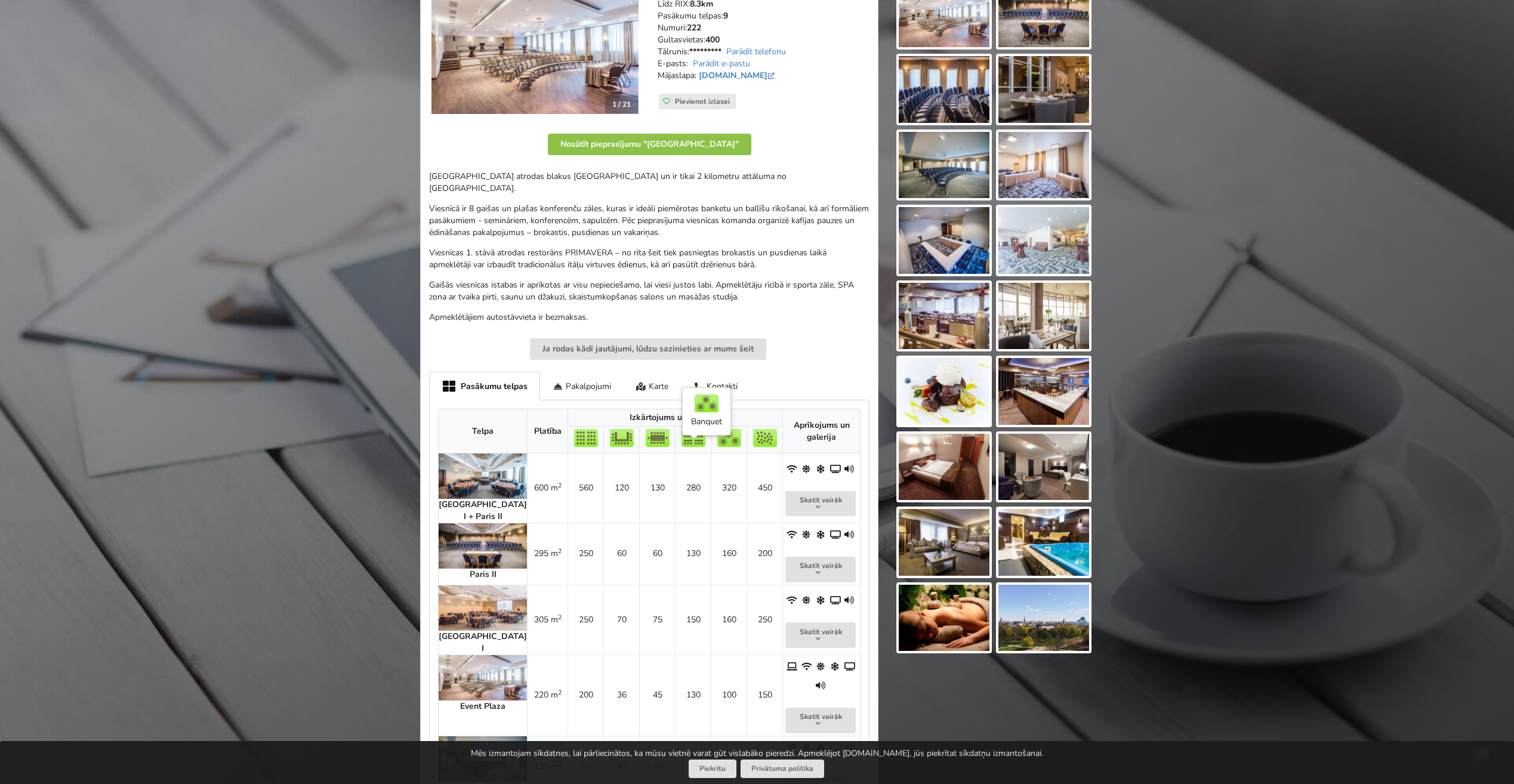
scroll to position [298, 0]
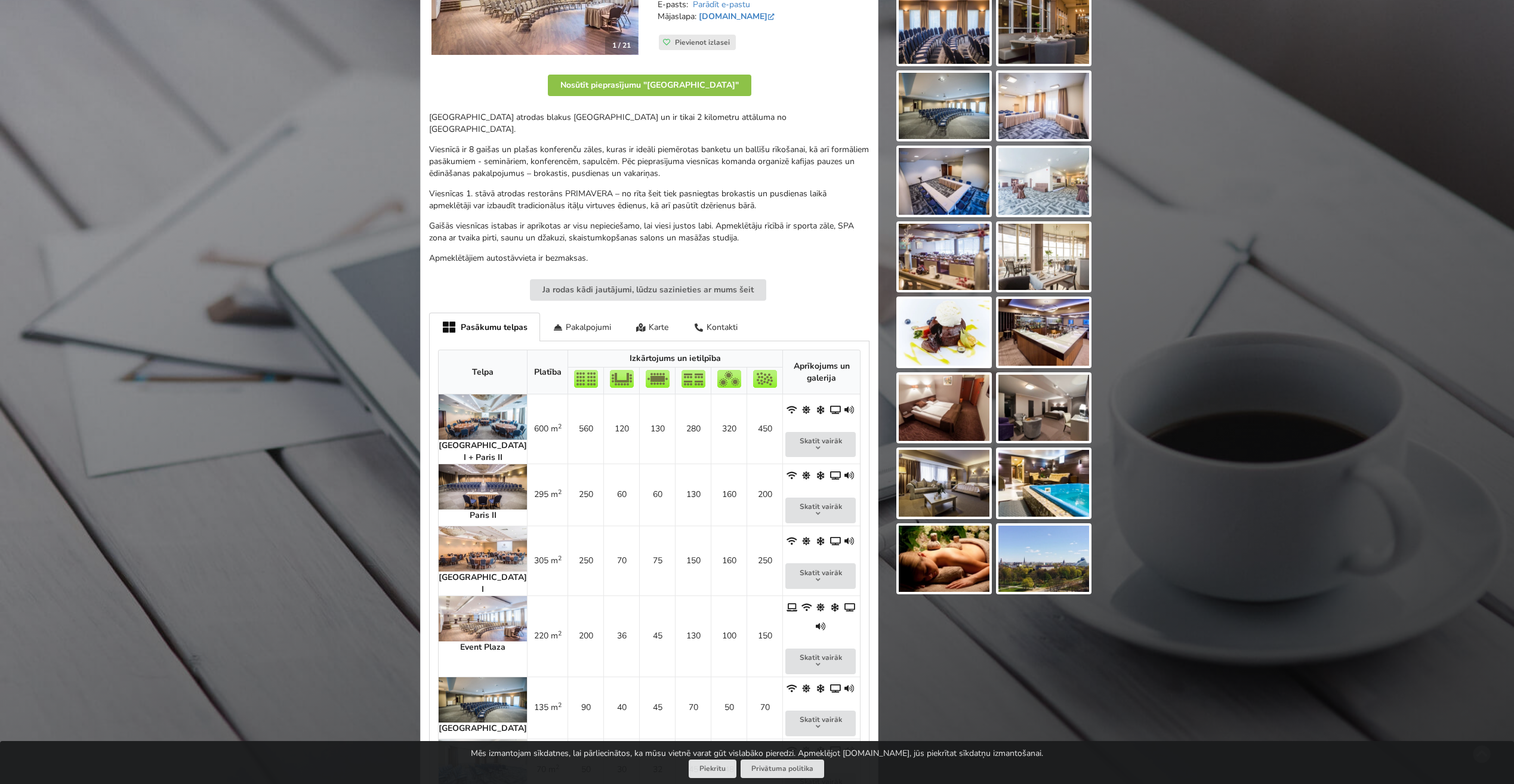
click at [469, 596] on img at bounding box center [482, 619] width 89 height 46
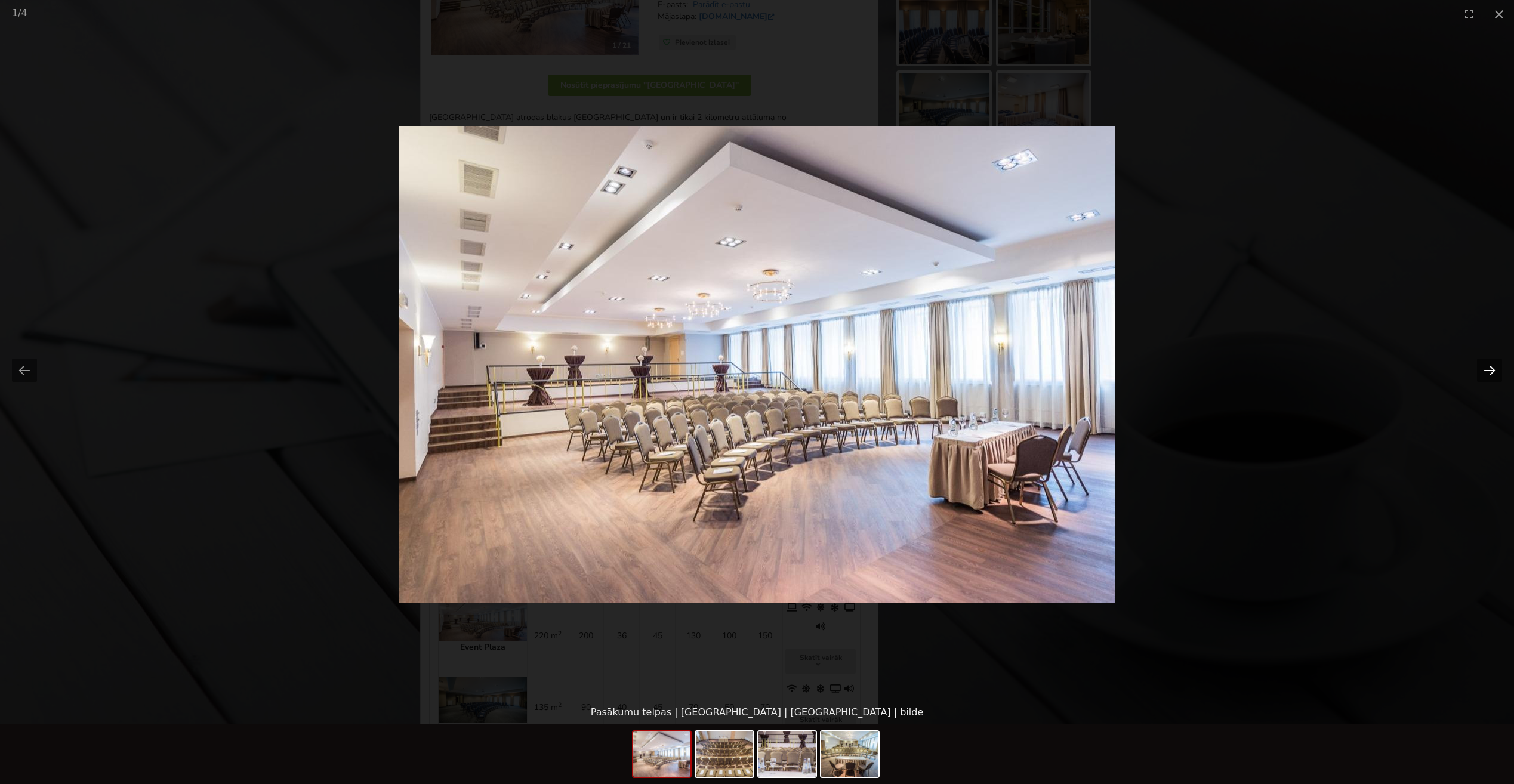
click at [1492, 366] on button "Next slide" at bounding box center [1490, 370] width 25 height 24
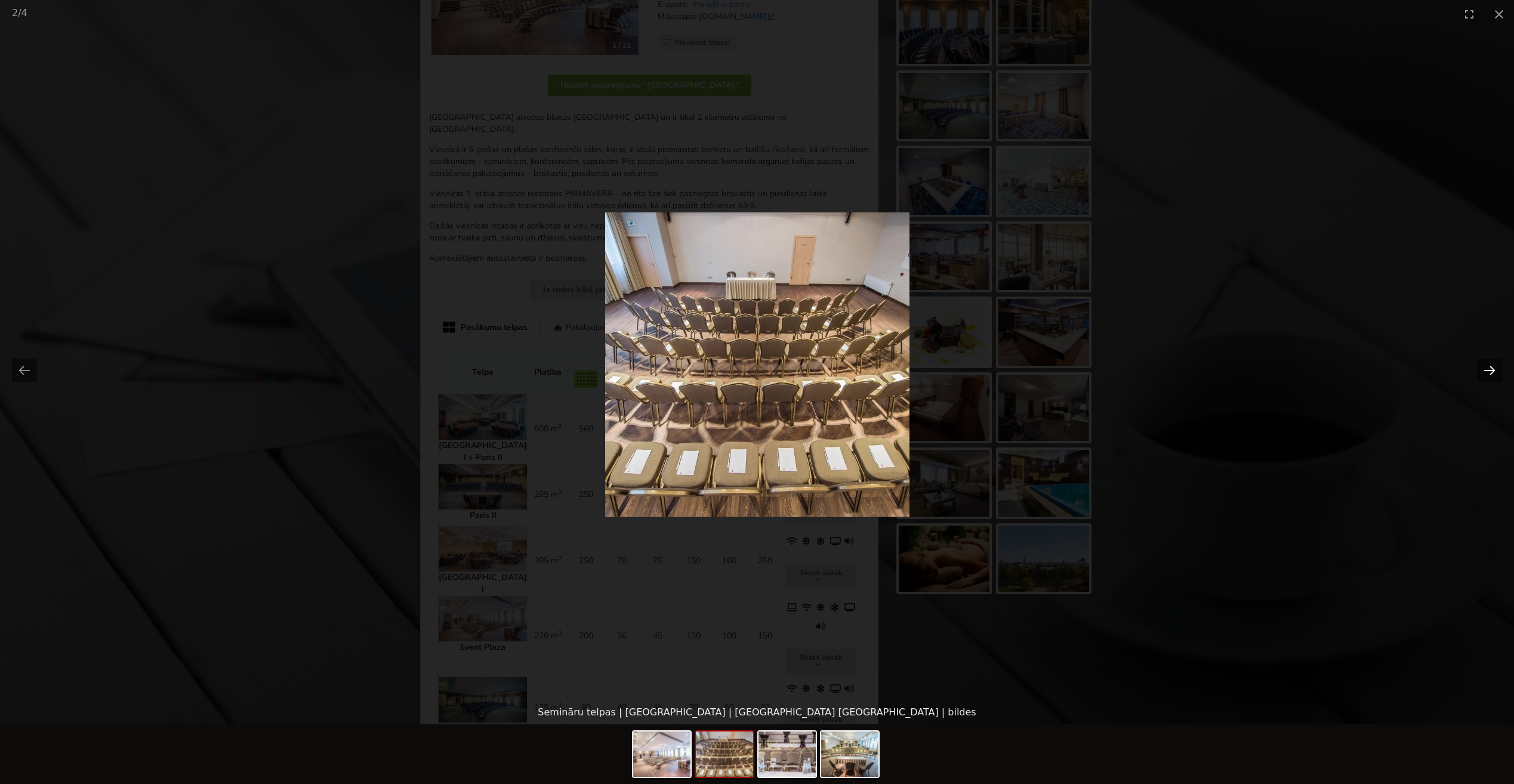
click at [1491, 366] on button "Next slide" at bounding box center [1490, 370] width 25 height 24
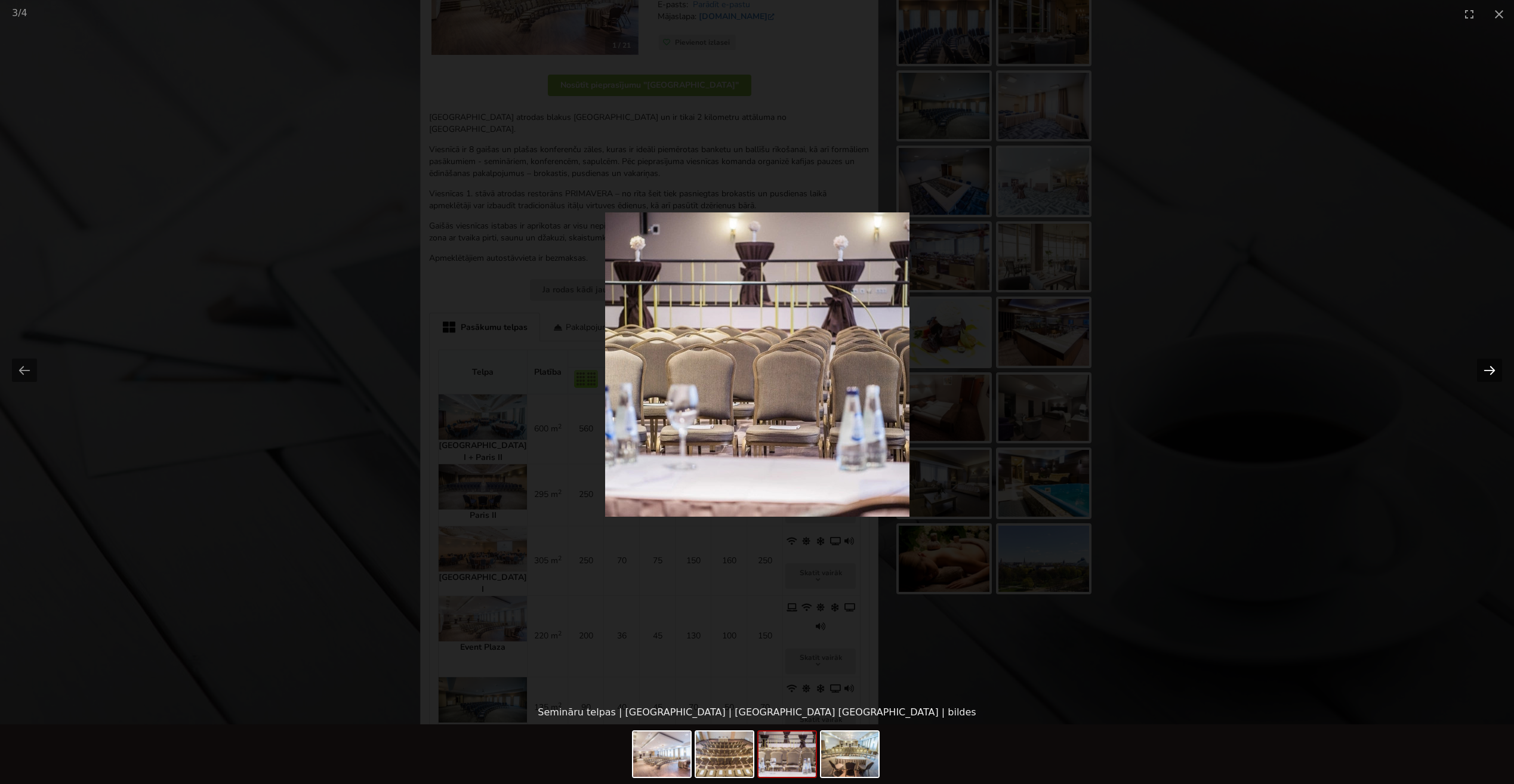
click at [1491, 366] on button "Next slide" at bounding box center [1490, 370] width 25 height 24
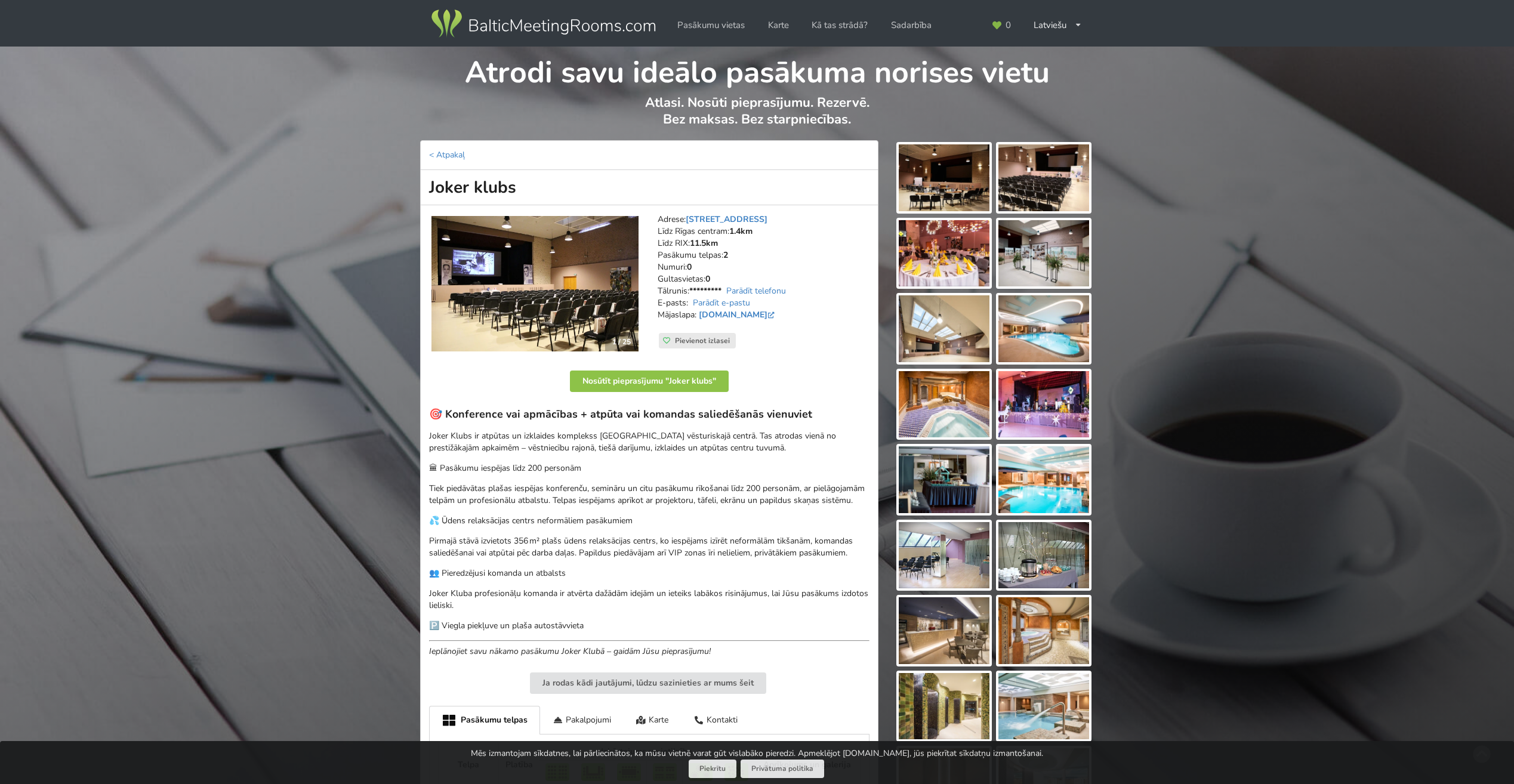
click at [966, 182] on img at bounding box center [943, 177] width 90 height 67
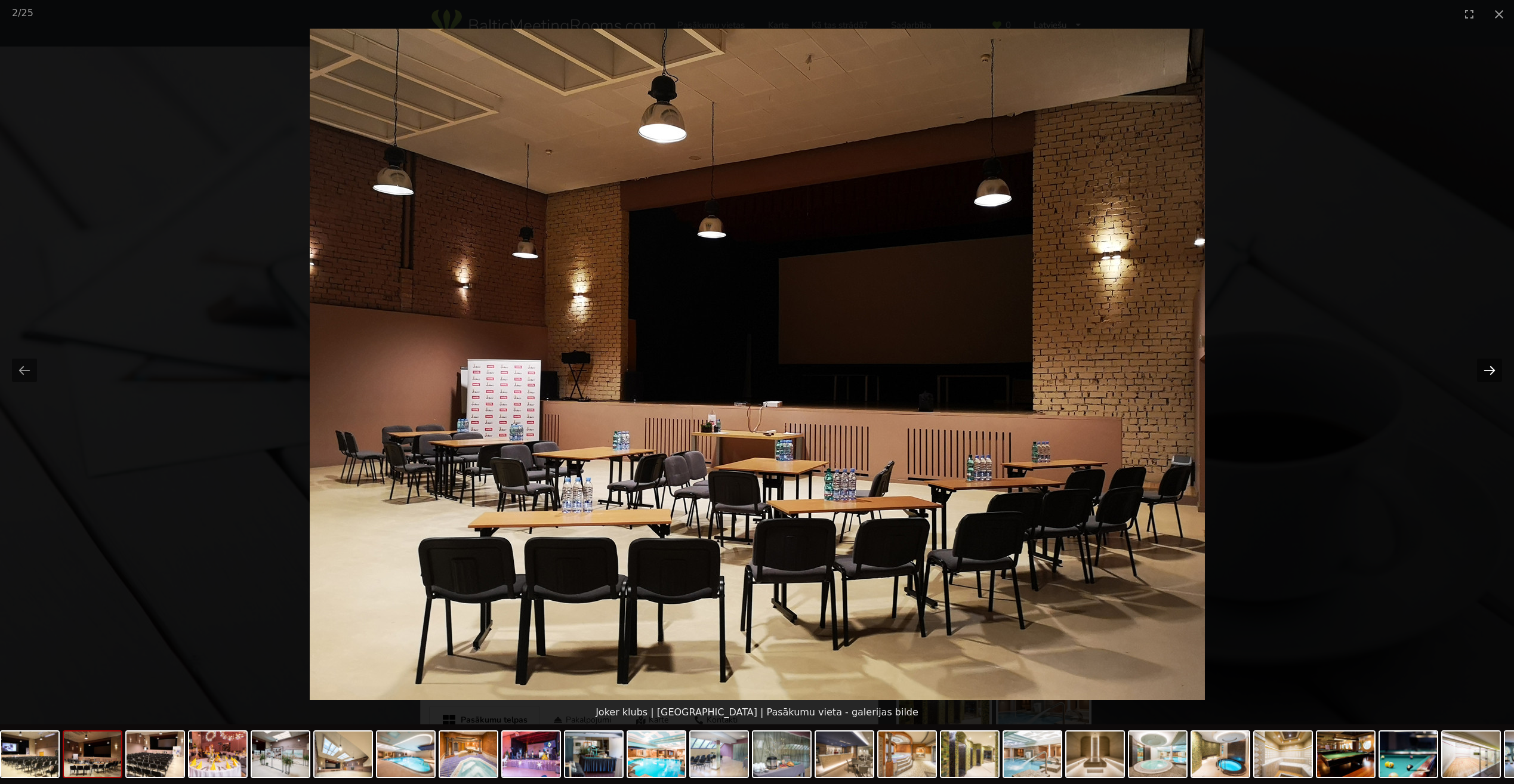
click at [1489, 373] on button "Next slide" at bounding box center [1490, 370] width 25 height 24
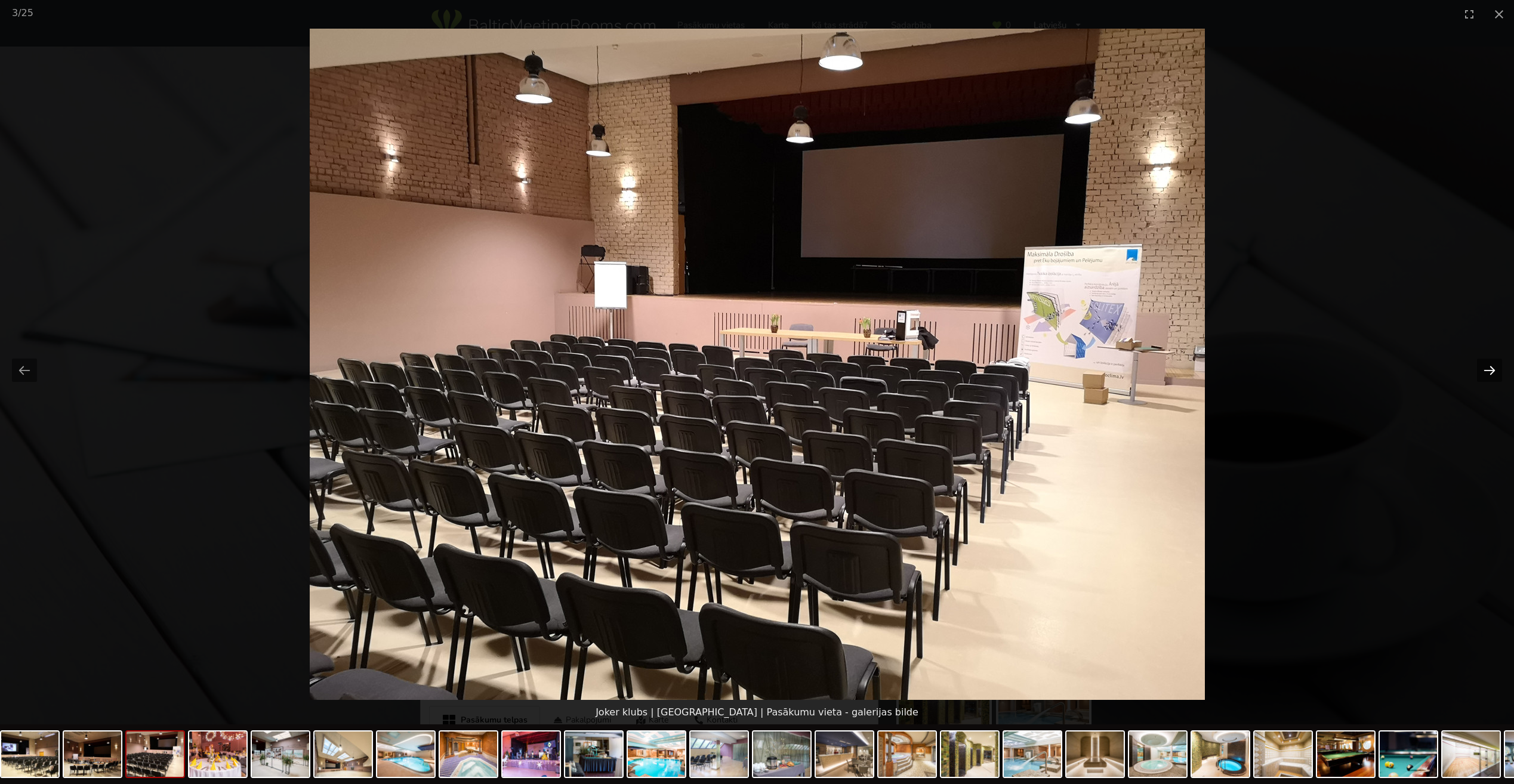
click at [1489, 373] on button "Next slide" at bounding box center [1490, 370] width 25 height 24
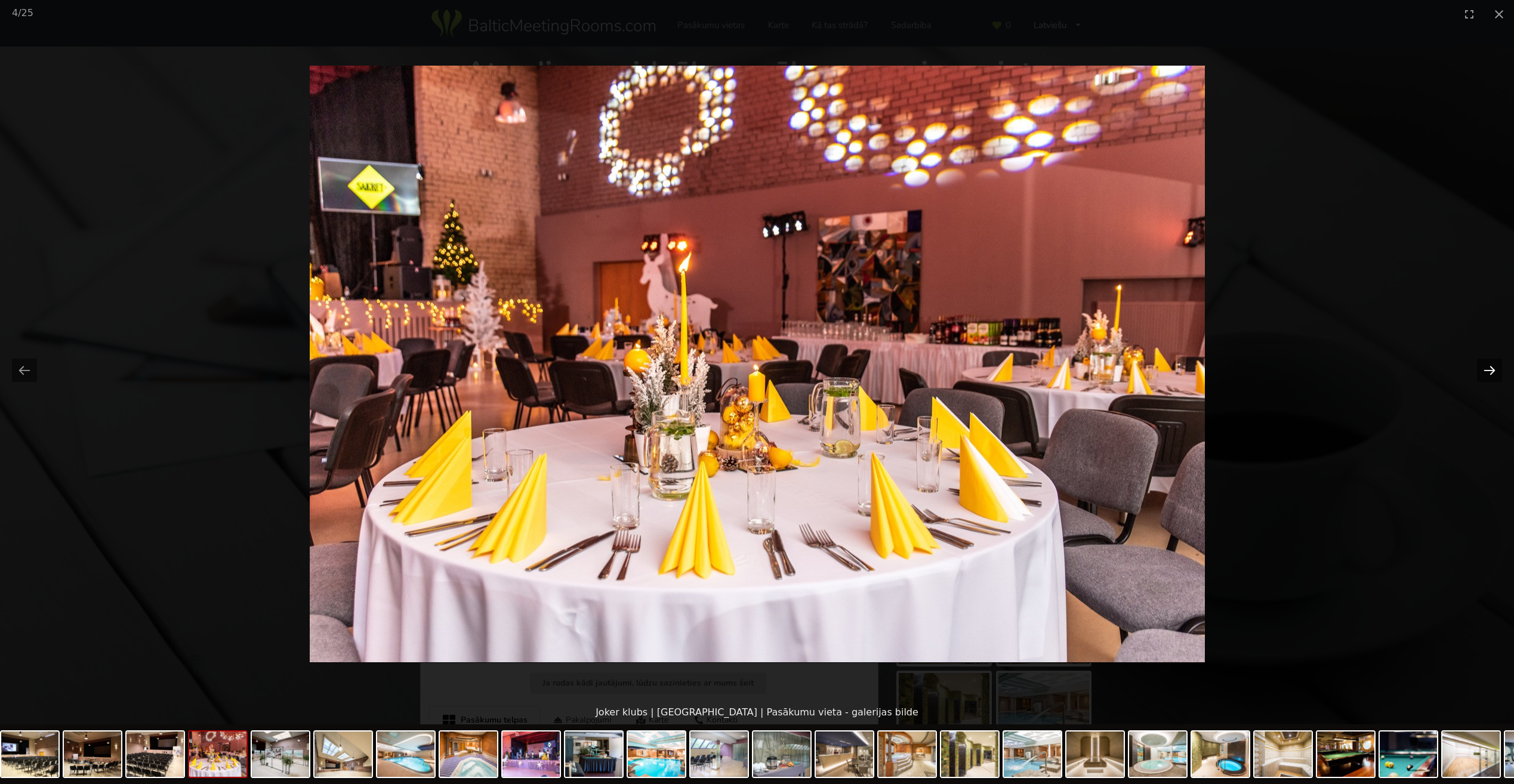
click at [1489, 373] on button "Next slide" at bounding box center [1490, 370] width 25 height 24
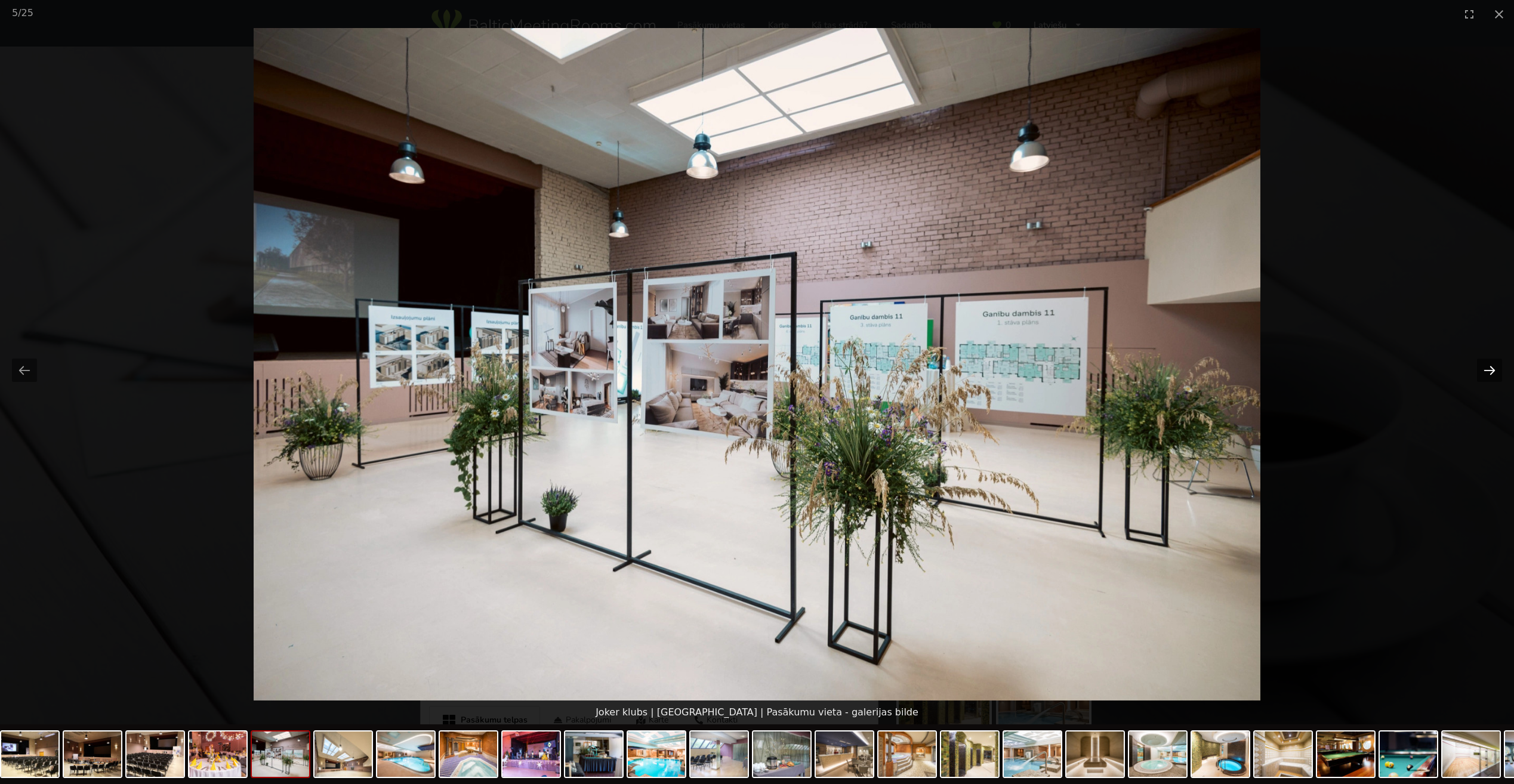
click at [1489, 373] on button "Next slide" at bounding box center [1490, 370] width 25 height 24
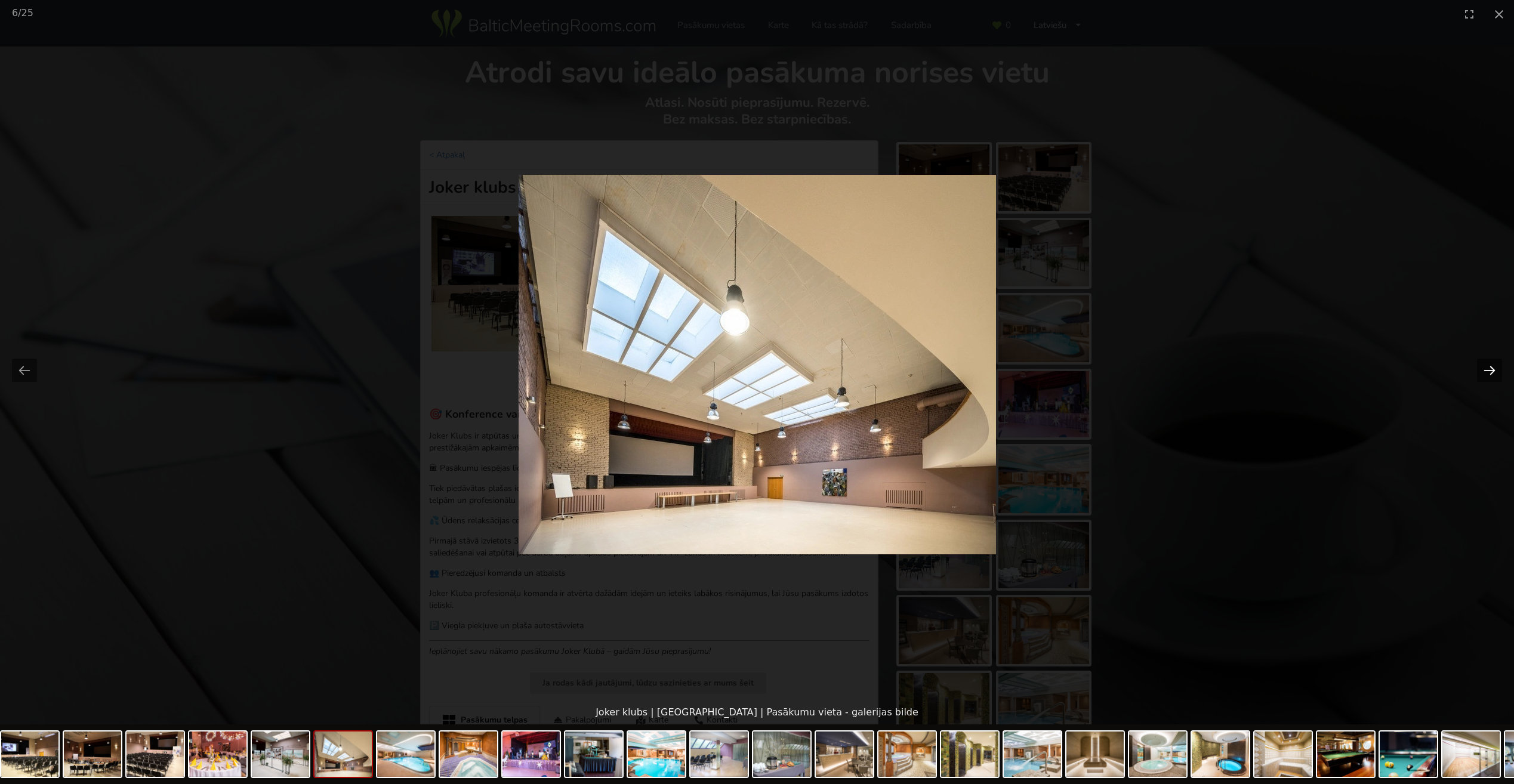
click at [1489, 373] on button "Next slide" at bounding box center [1490, 370] width 25 height 24
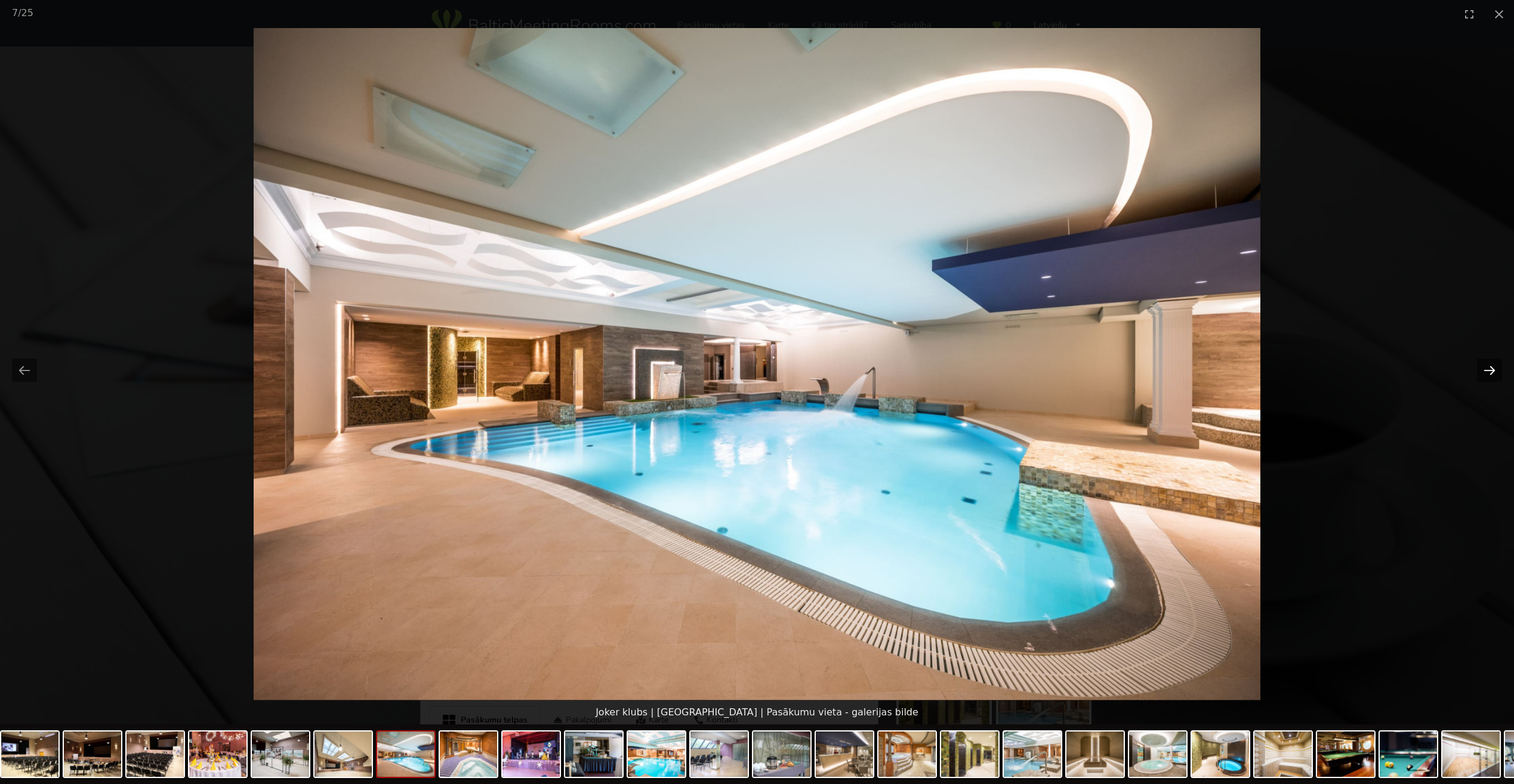
click at [1489, 373] on button "Next slide" at bounding box center [1490, 370] width 25 height 24
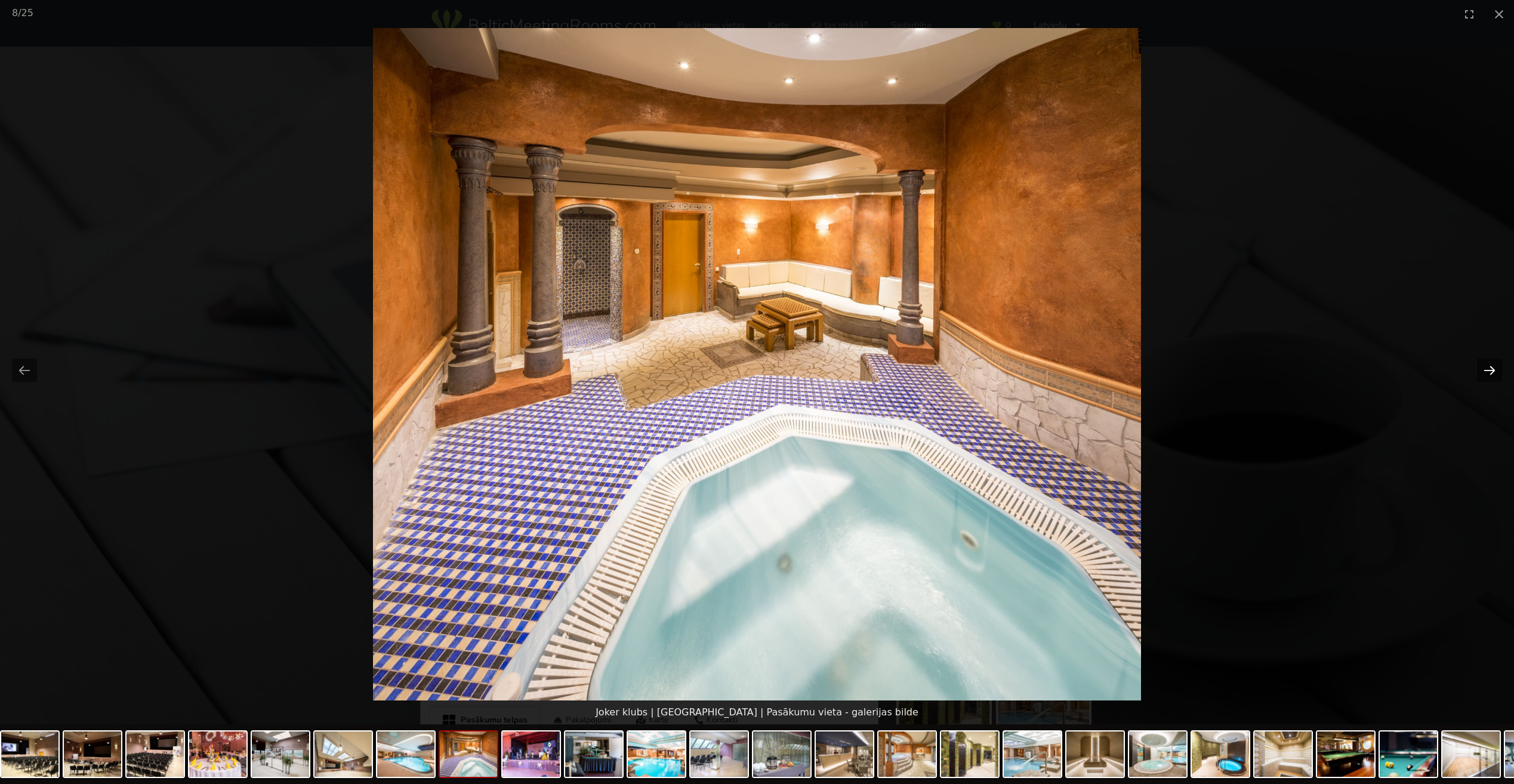
click at [1489, 373] on button "Next slide" at bounding box center [1490, 370] width 25 height 24
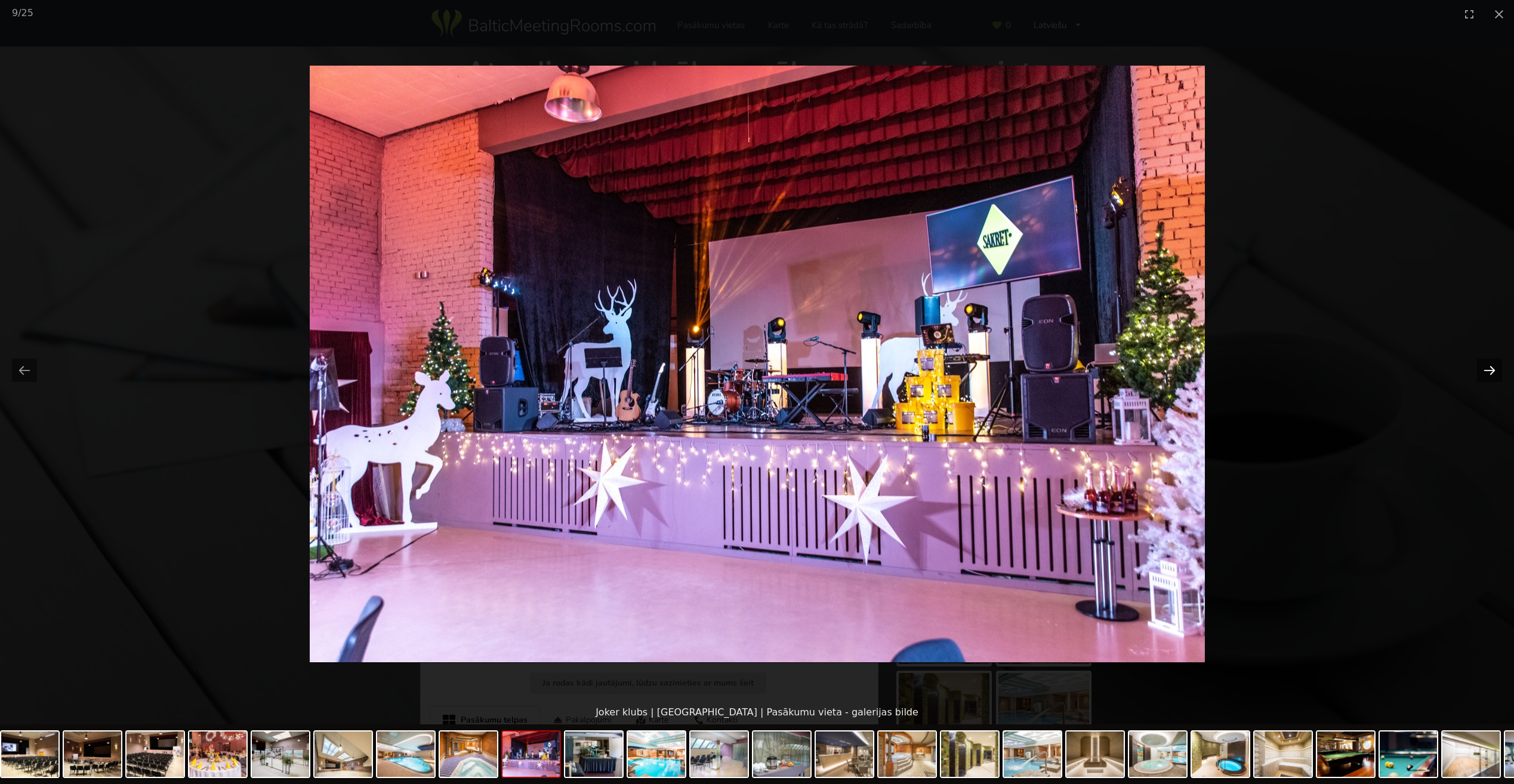
click at [1489, 373] on button "Next slide" at bounding box center [1490, 370] width 25 height 24
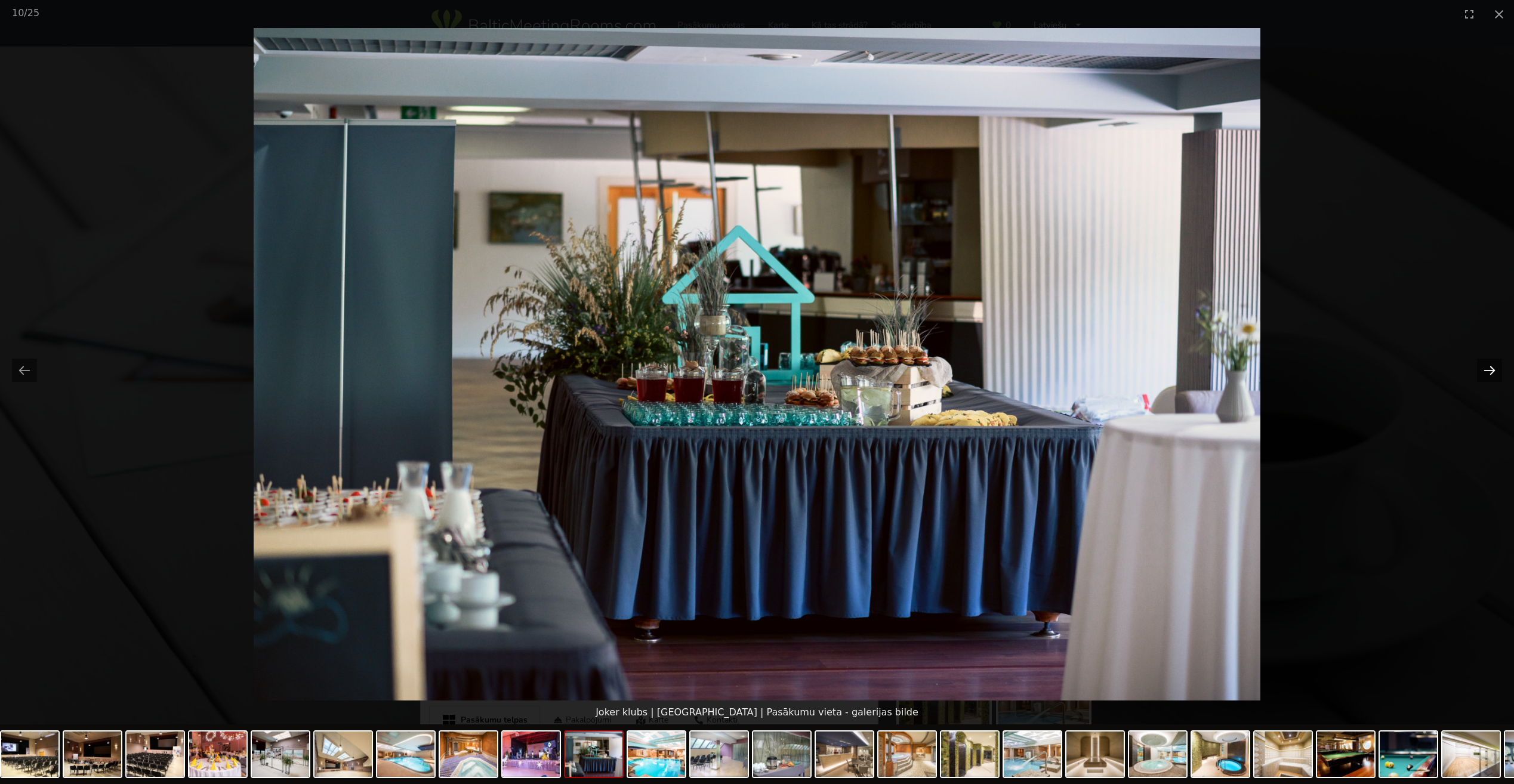
click at [1489, 373] on button "Next slide" at bounding box center [1490, 370] width 25 height 24
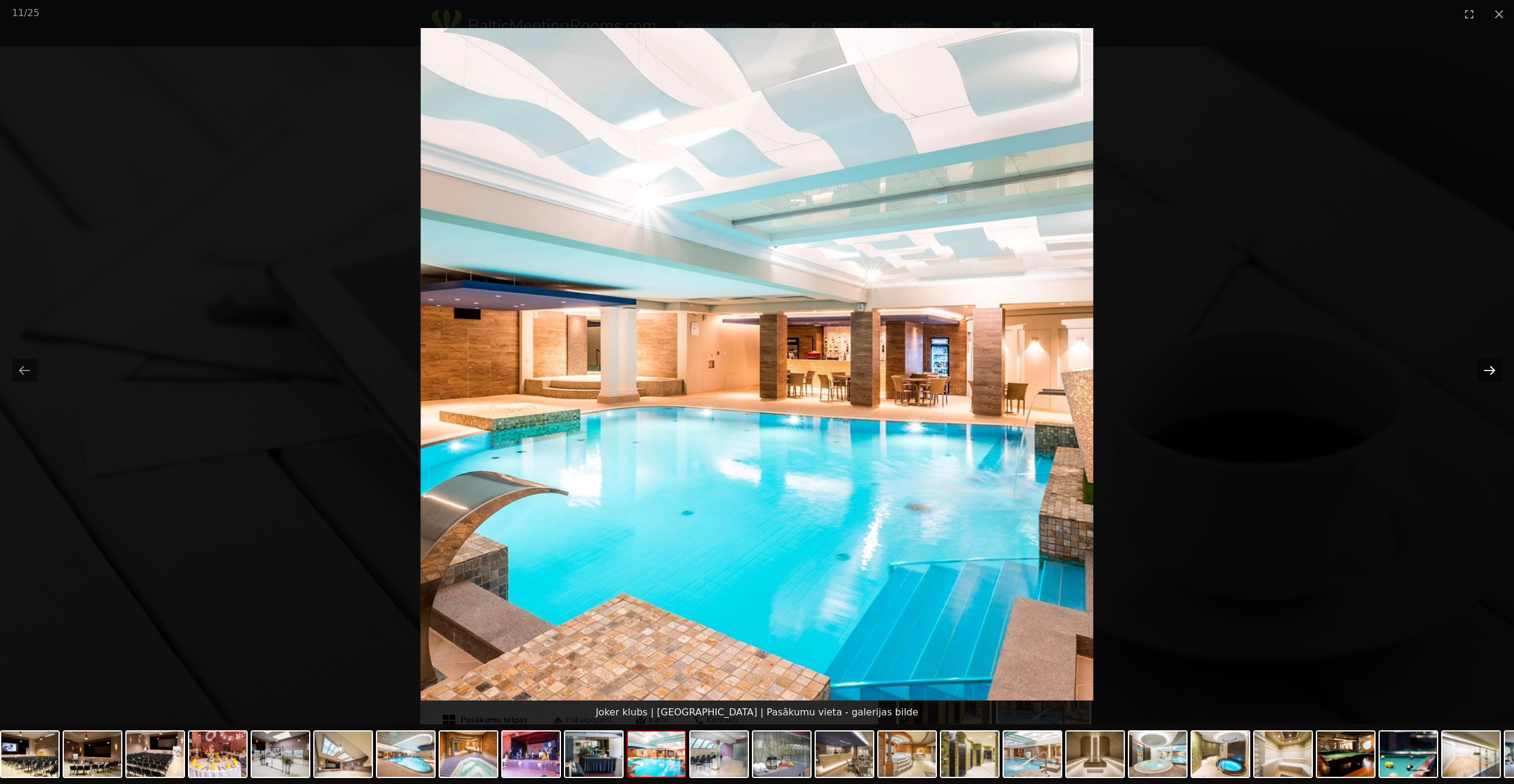
click at [1489, 373] on button "Next slide" at bounding box center [1490, 370] width 25 height 24
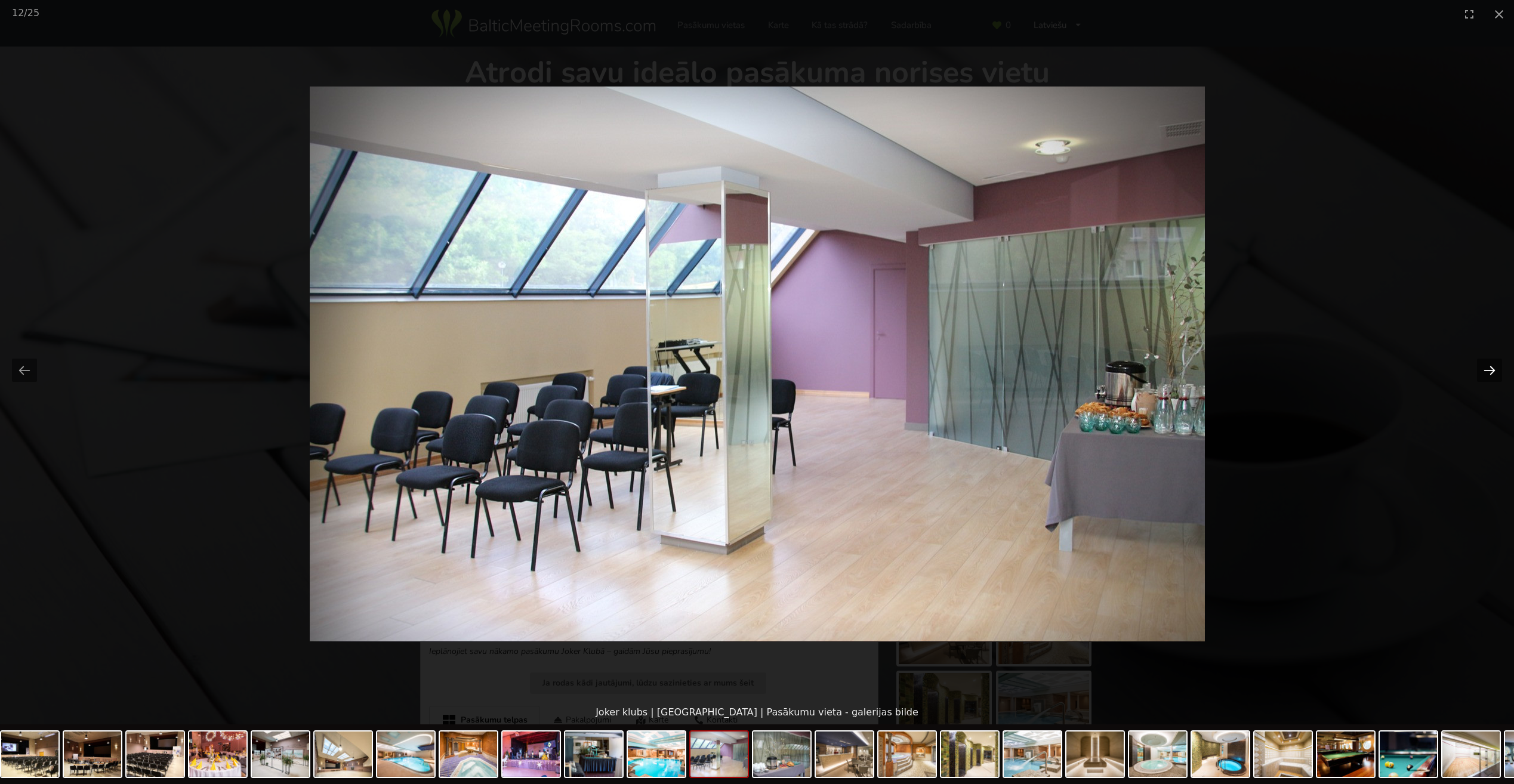
click at [1489, 373] on button "Next slide" at bounding box center [1490, 370] width 25 height 24
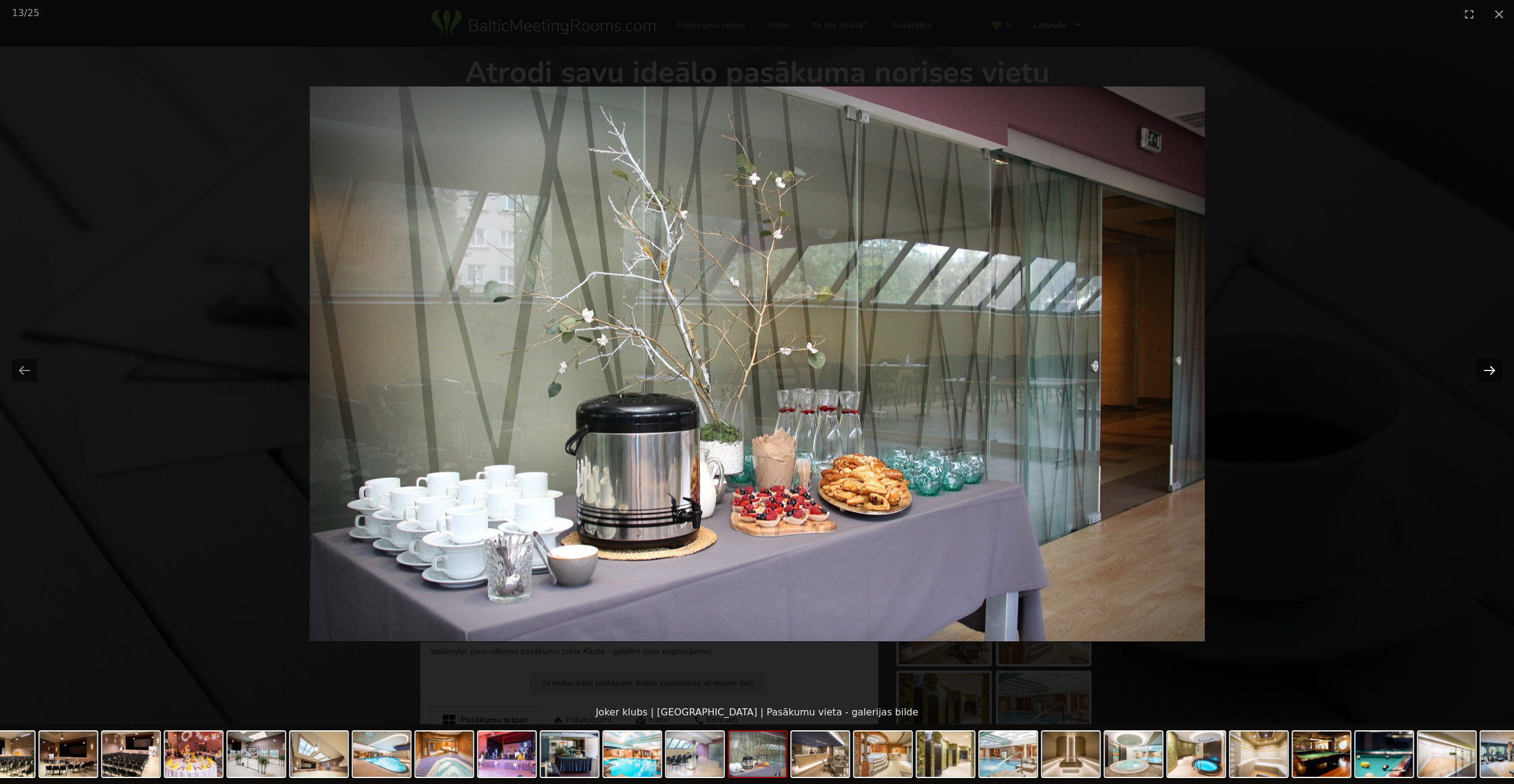
click at [1489, 373] on button "Next slide" at bounding box center [1490, 370] width 25 height 24
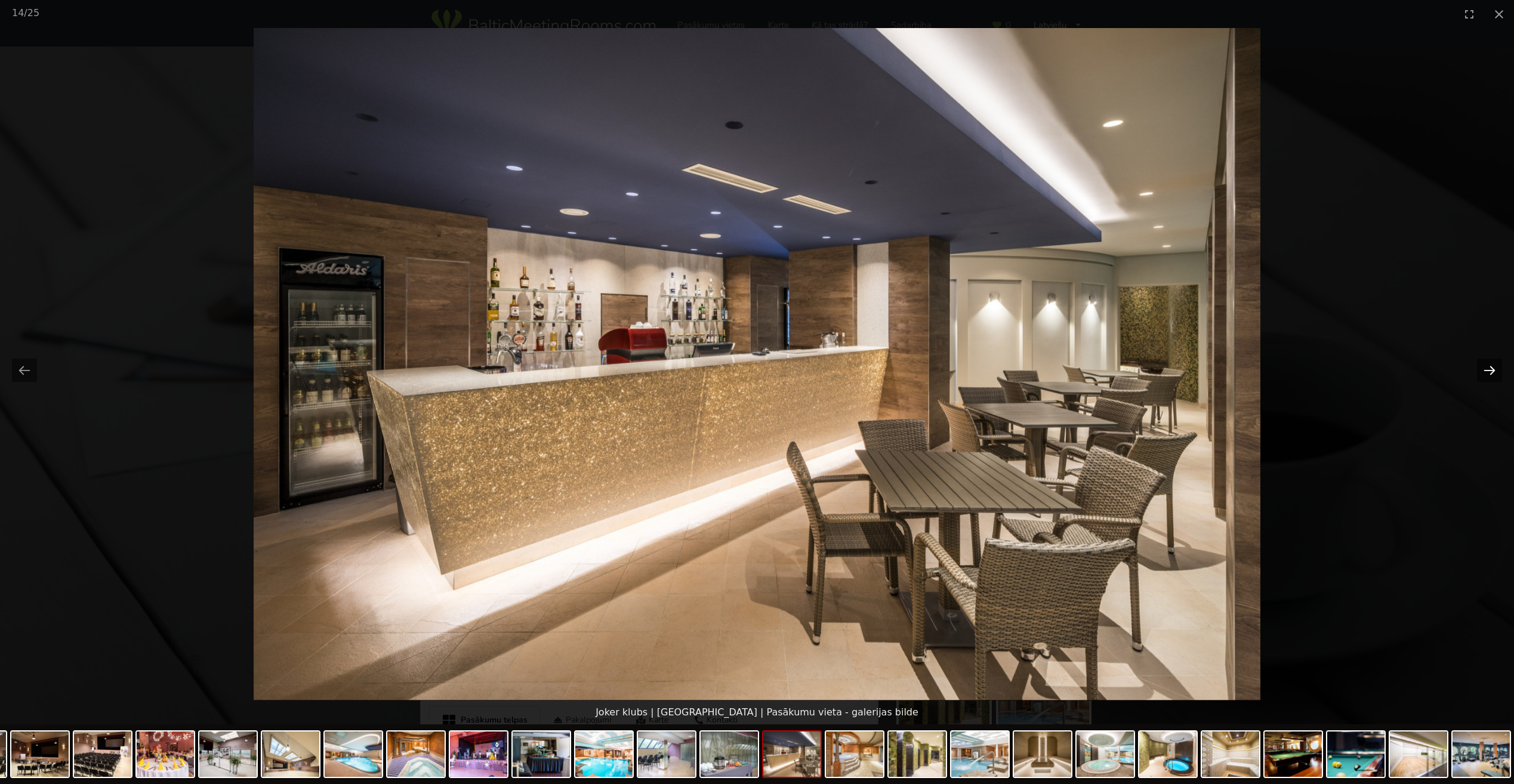
click at [1489, 373] on button "Next slide" at bounding box center [1490, 370] width 25 height 24
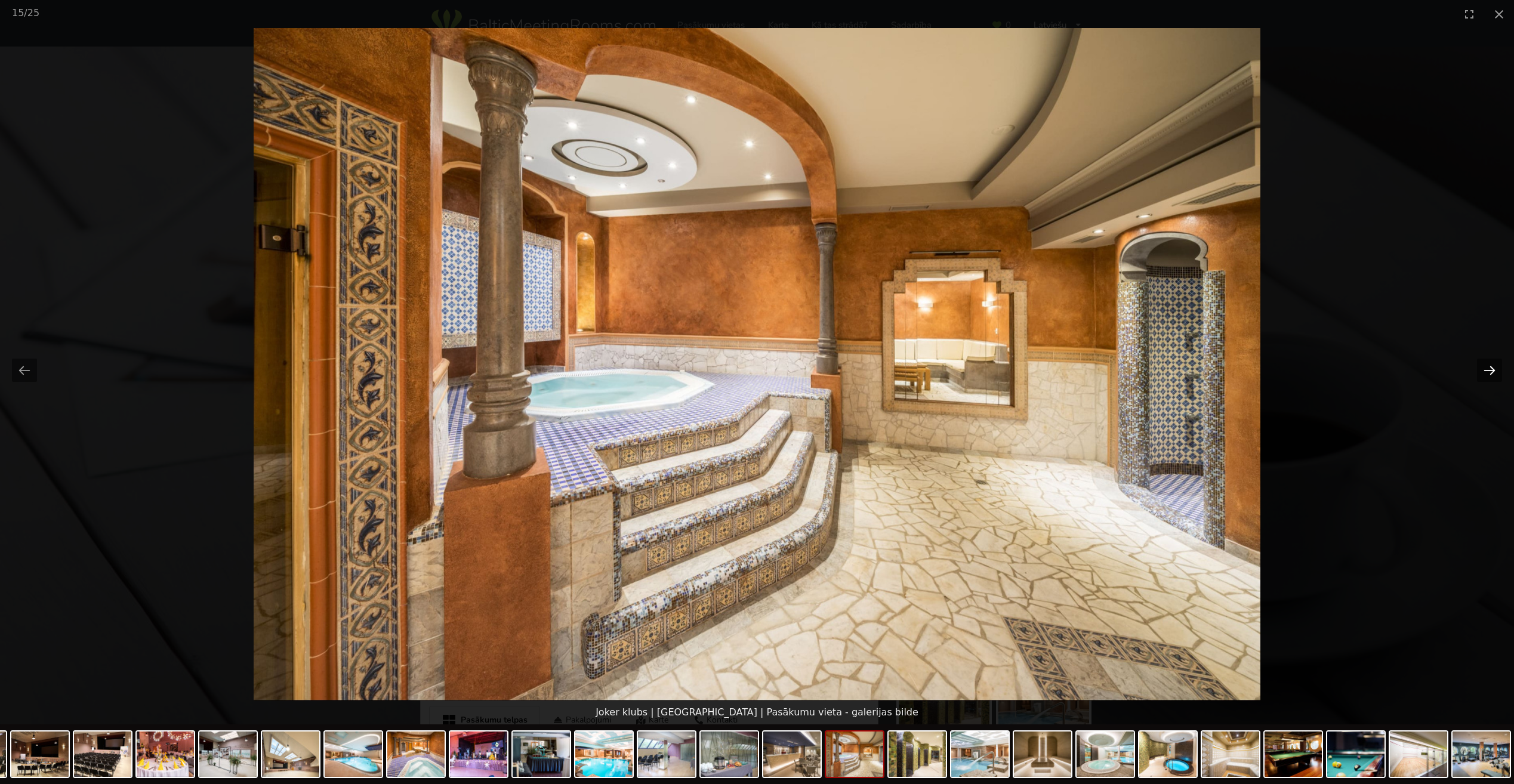
click at [1489, 373] on button "Next slide" at bounding box center [1490, 370] width 25 height 24
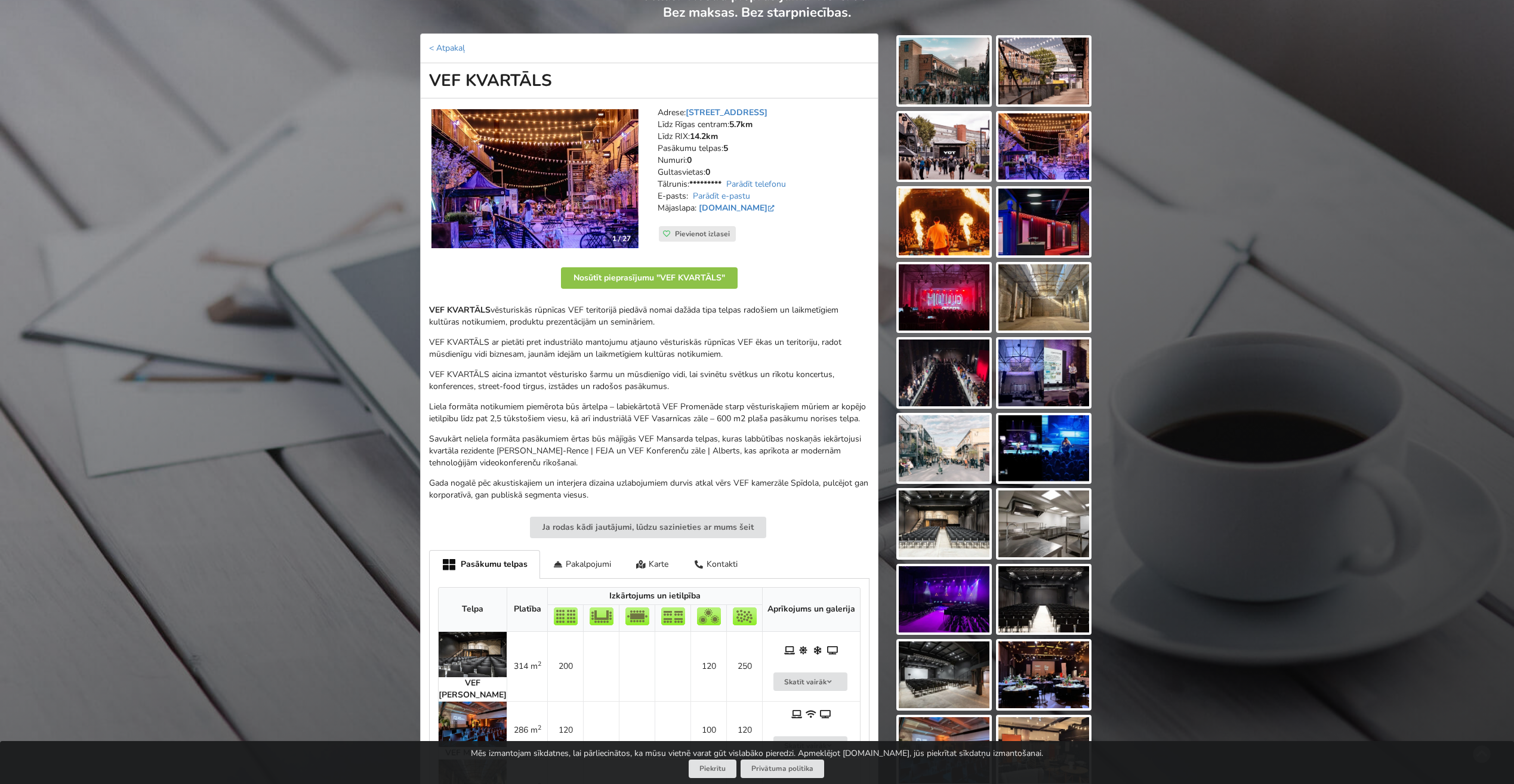
scroll to position [119, 0]
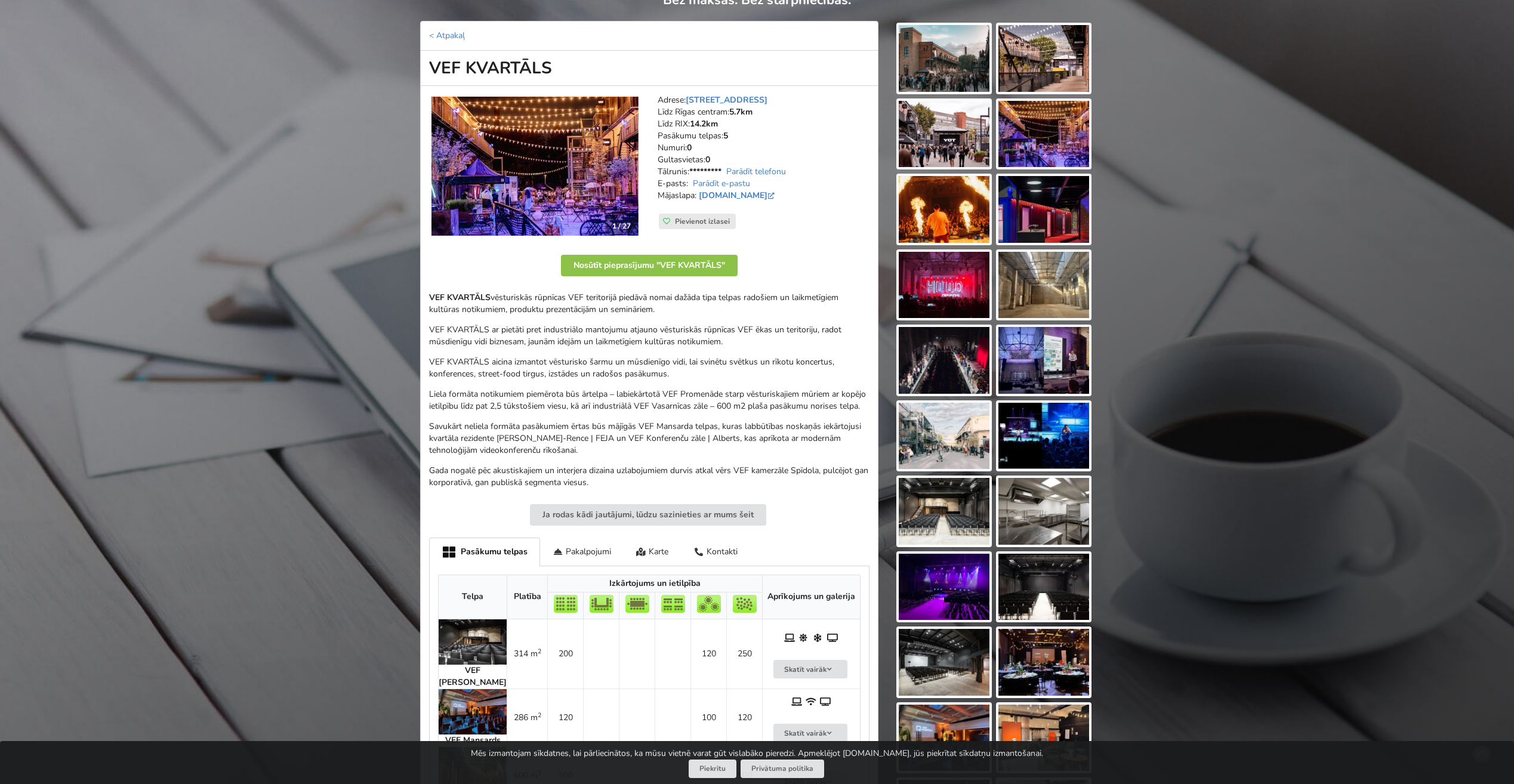
click at [927, 517] on img at bounding box center [943, 511] width 90 height 67
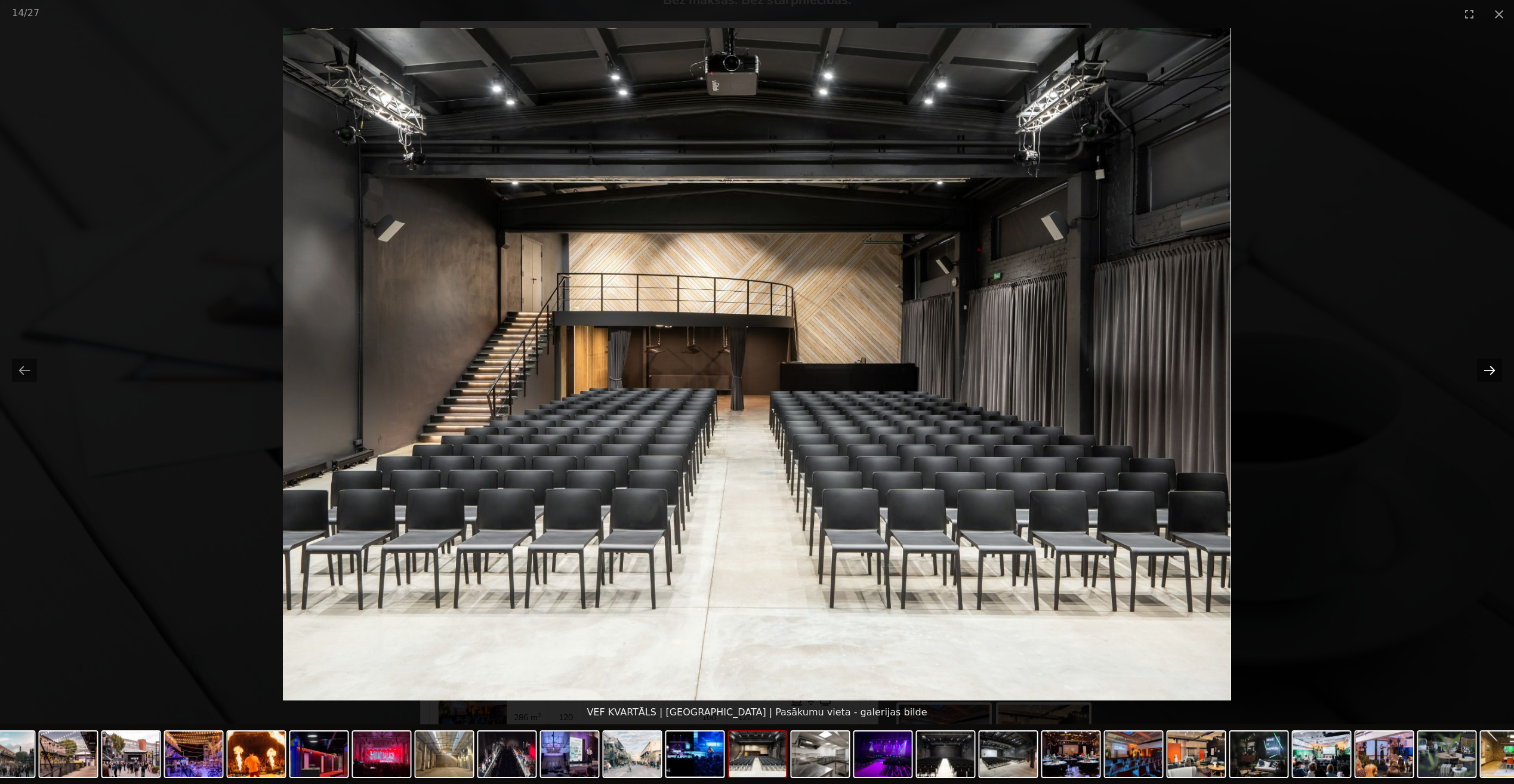
click at [1489, 371] on button "Next slide" at bounding box center [1490, 370] width 25 height 24
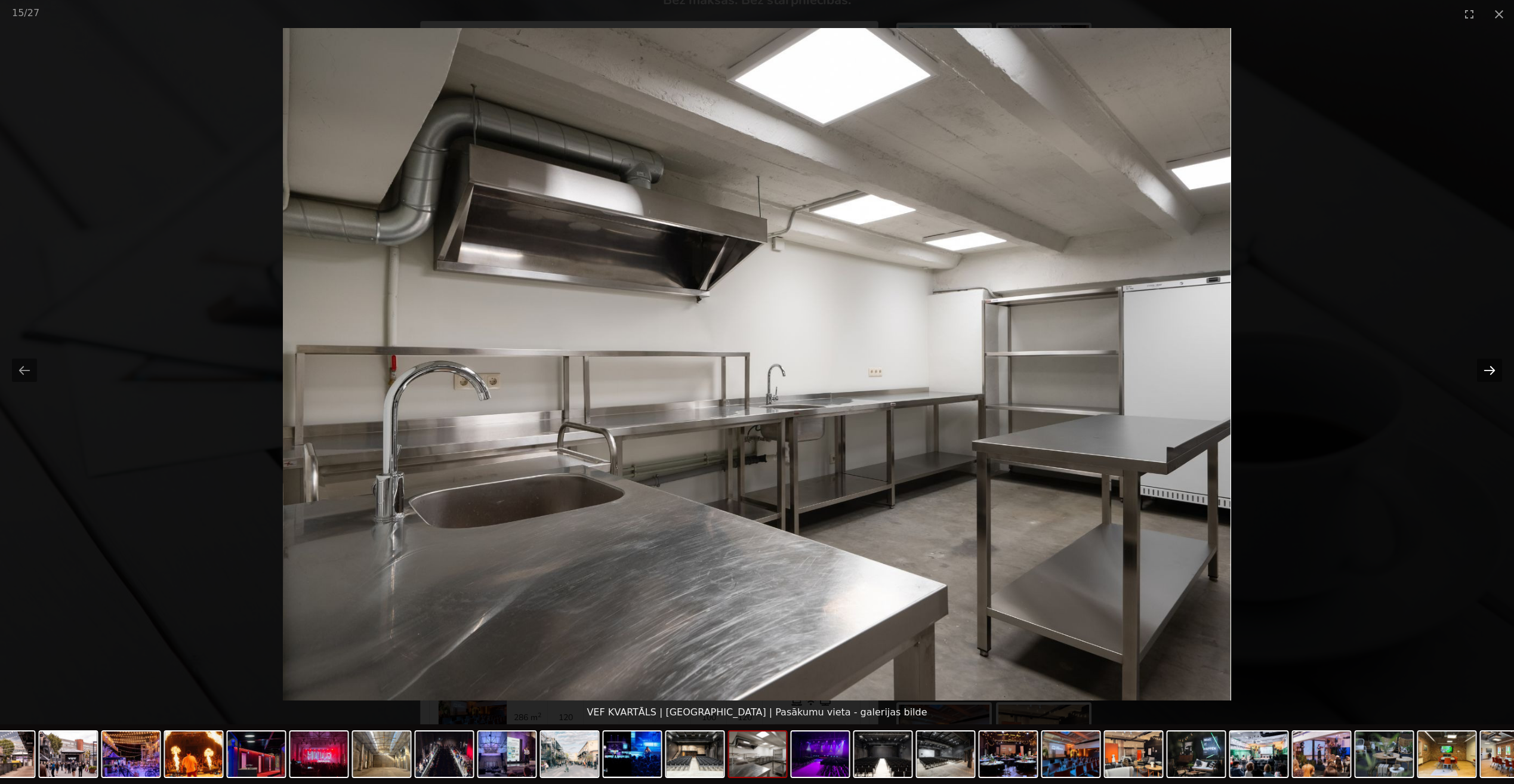
click at [1489, 371] on button "Next slide" at bounding box center [1490, 370] width 25 height 24
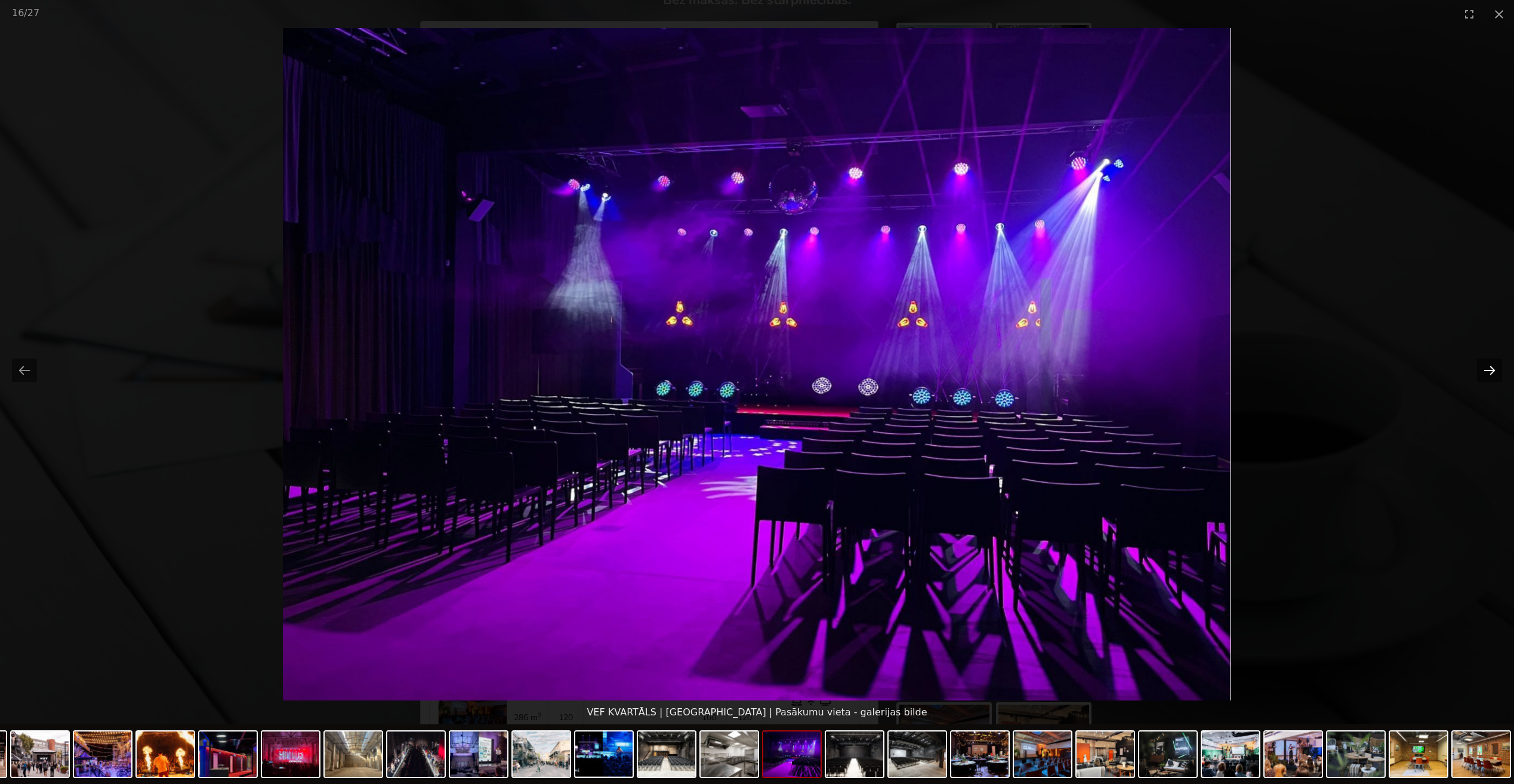
click at [1489, 371] on button "Next slide" at bounding box center [1490, 370] width 25 height 24
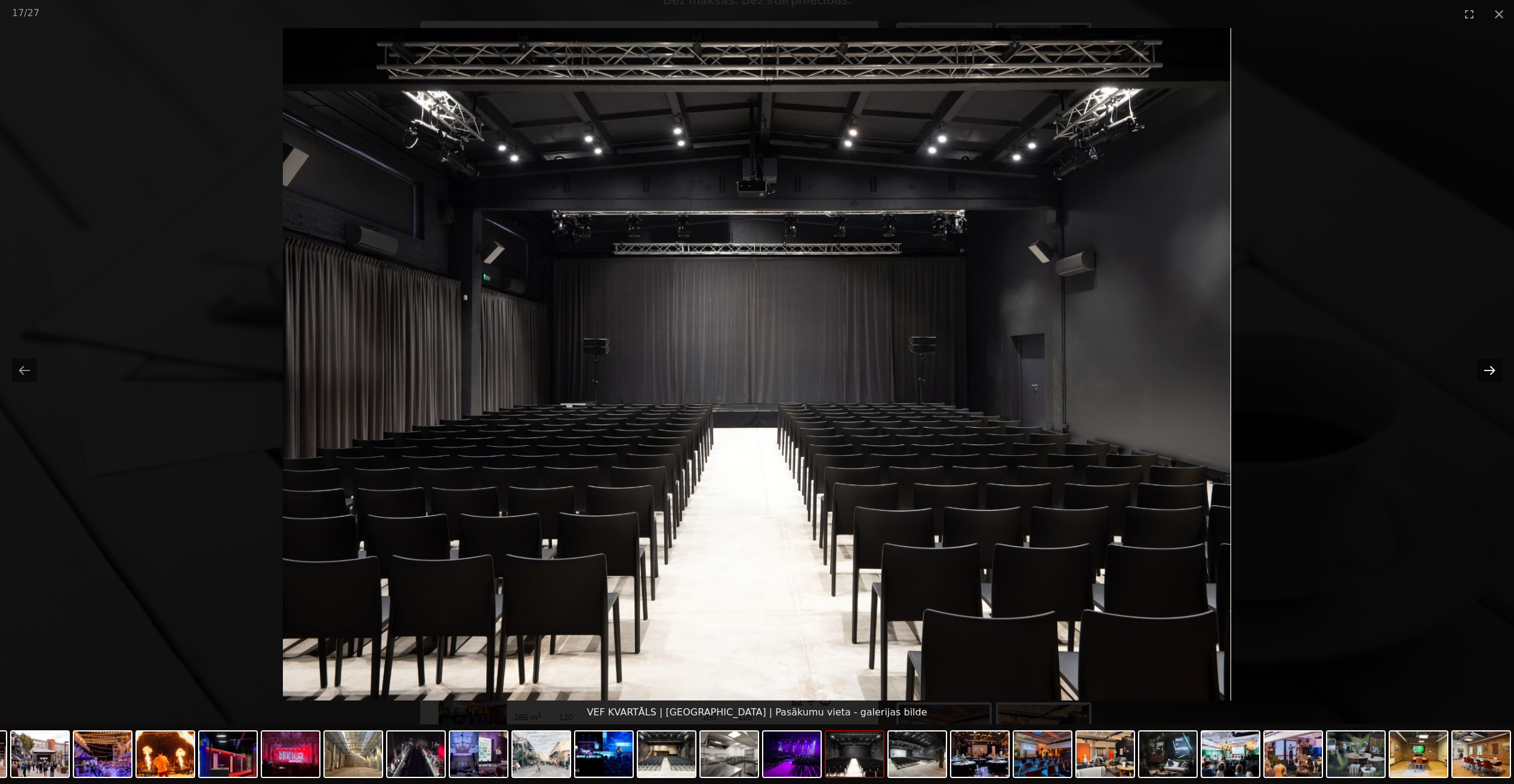
click at [1489, 371] on button "Next slide" at bounding box center [1490, 370] width 25 height 24
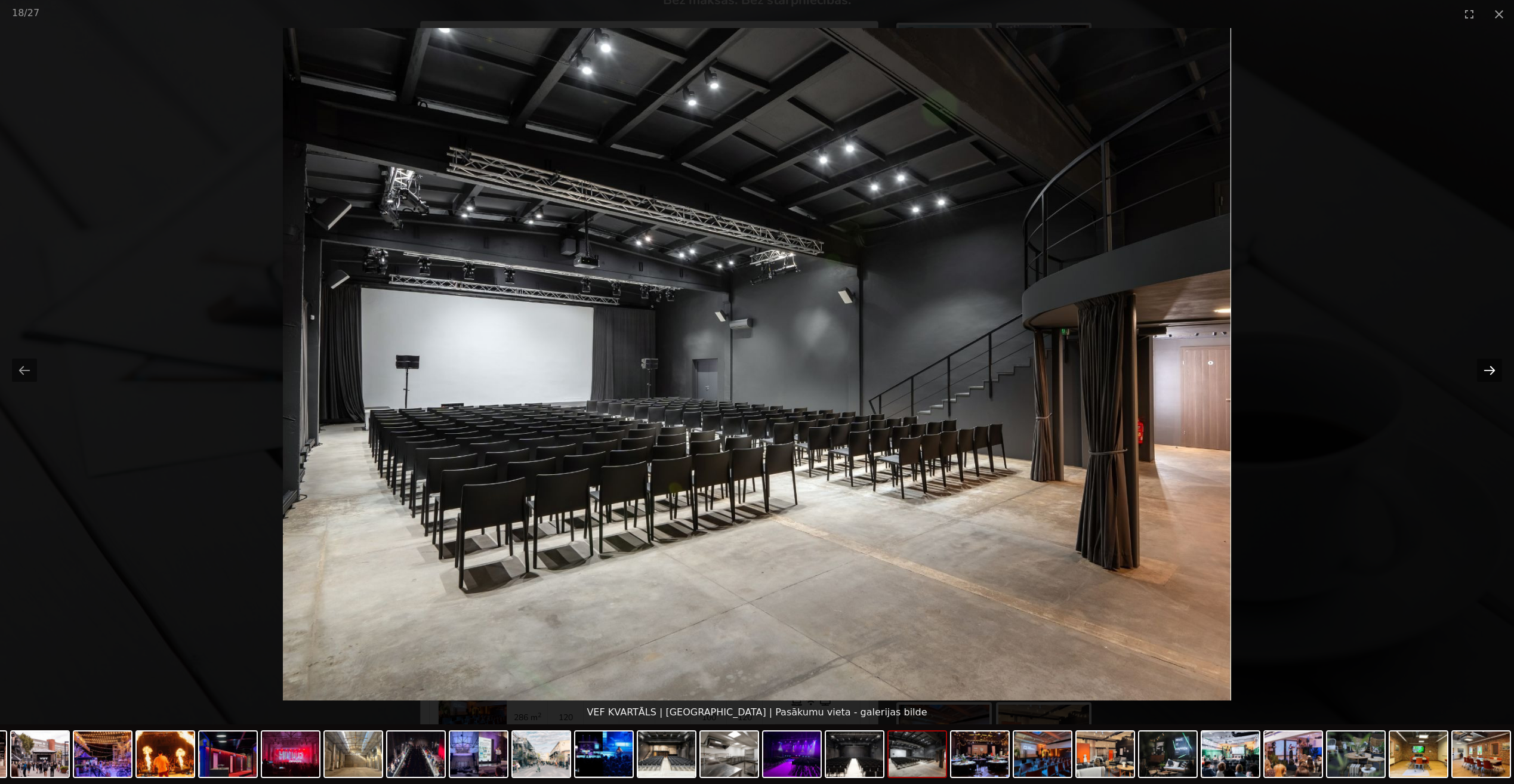
click at [1489, 371] on button "Next slide" at bounding box center [1490, 370] width 25 height 24
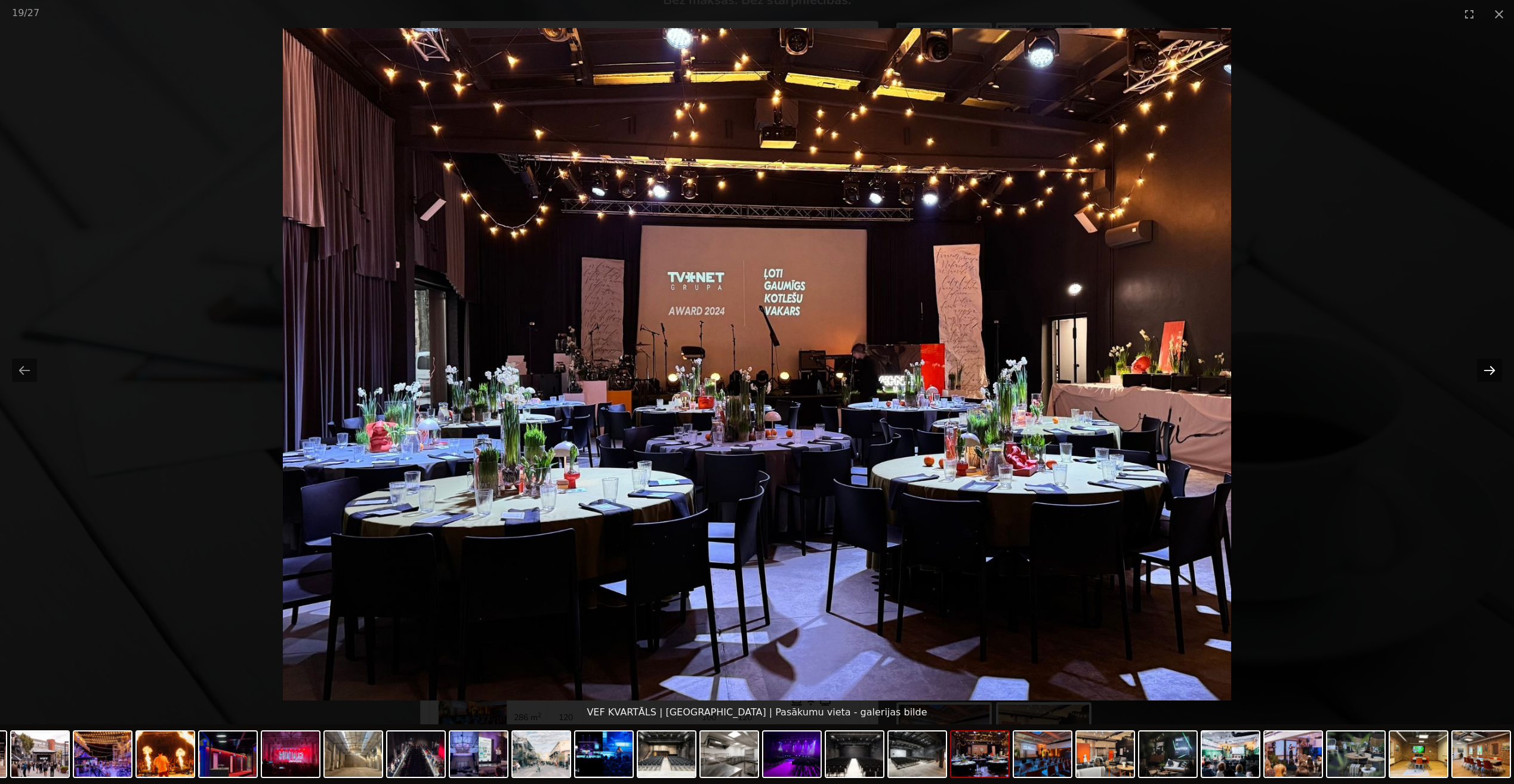
click at [1489, 371] on button "Next slide" at bounding box center [1490, 370] width 25 height 24
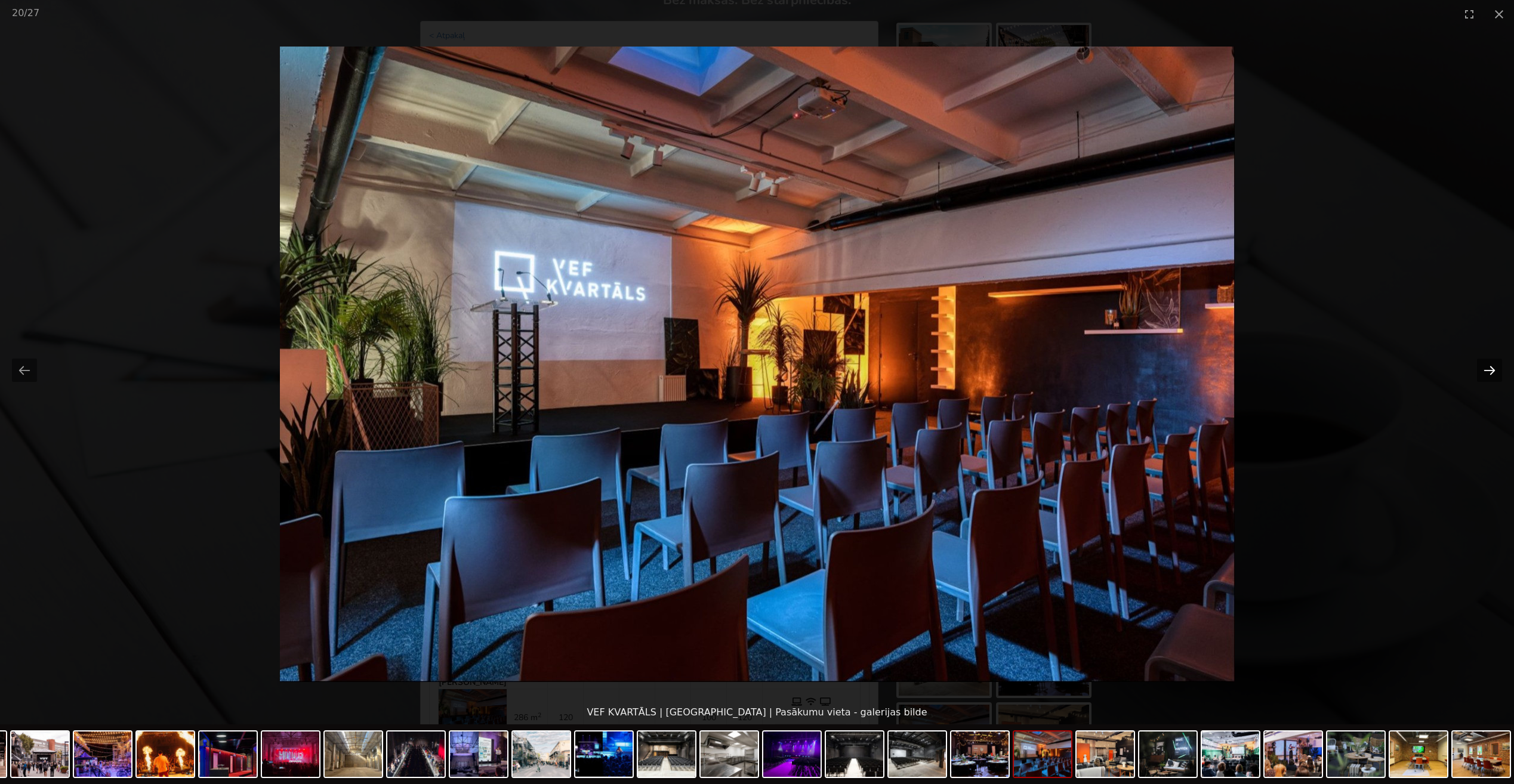
click at [1489, 371] on button "Next slide" at bounding box center [1490, 370] width 25 height 24
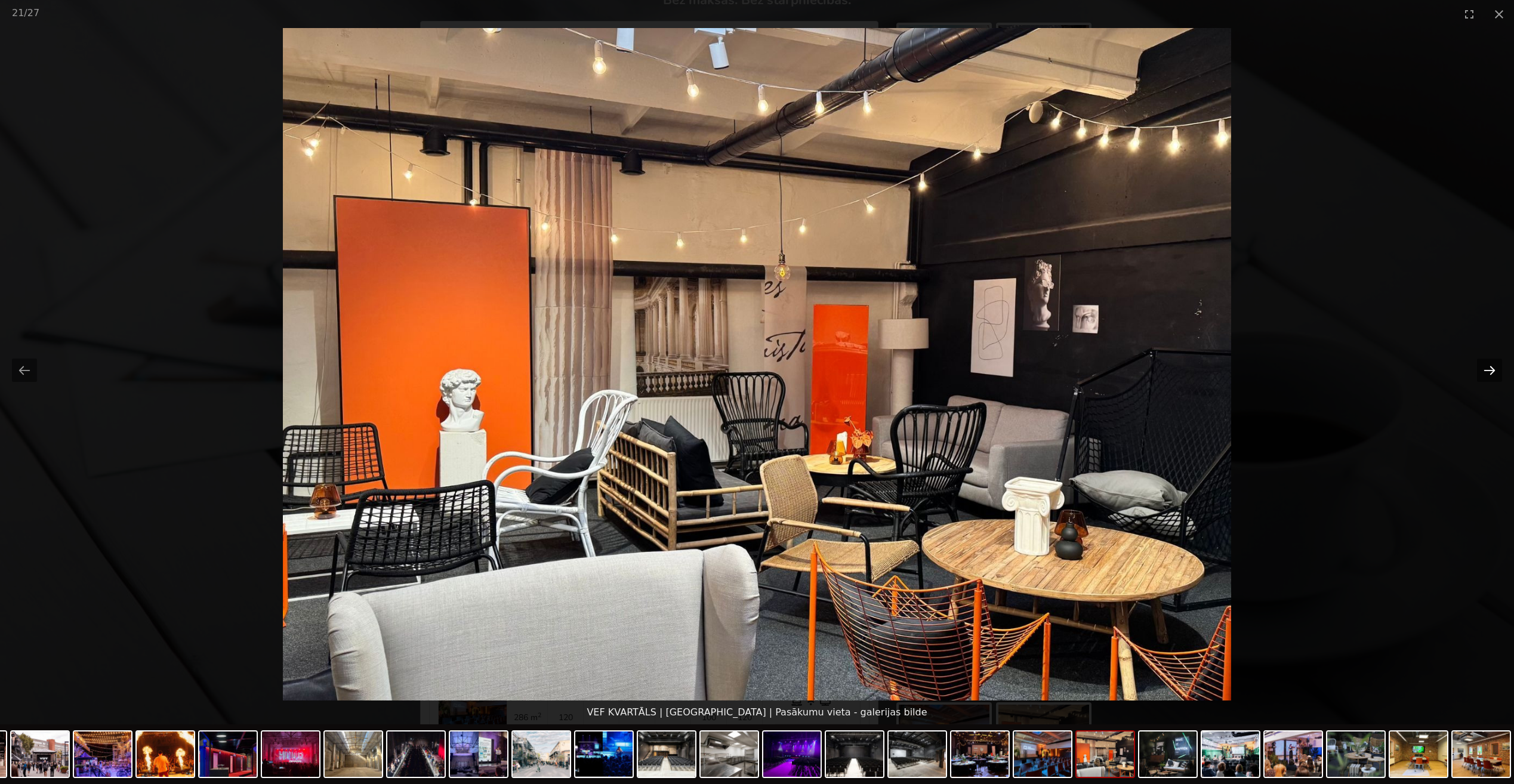
click at [1489, 371] on button "Next slide" at bounding box center [1490, 370] width 25 height 24
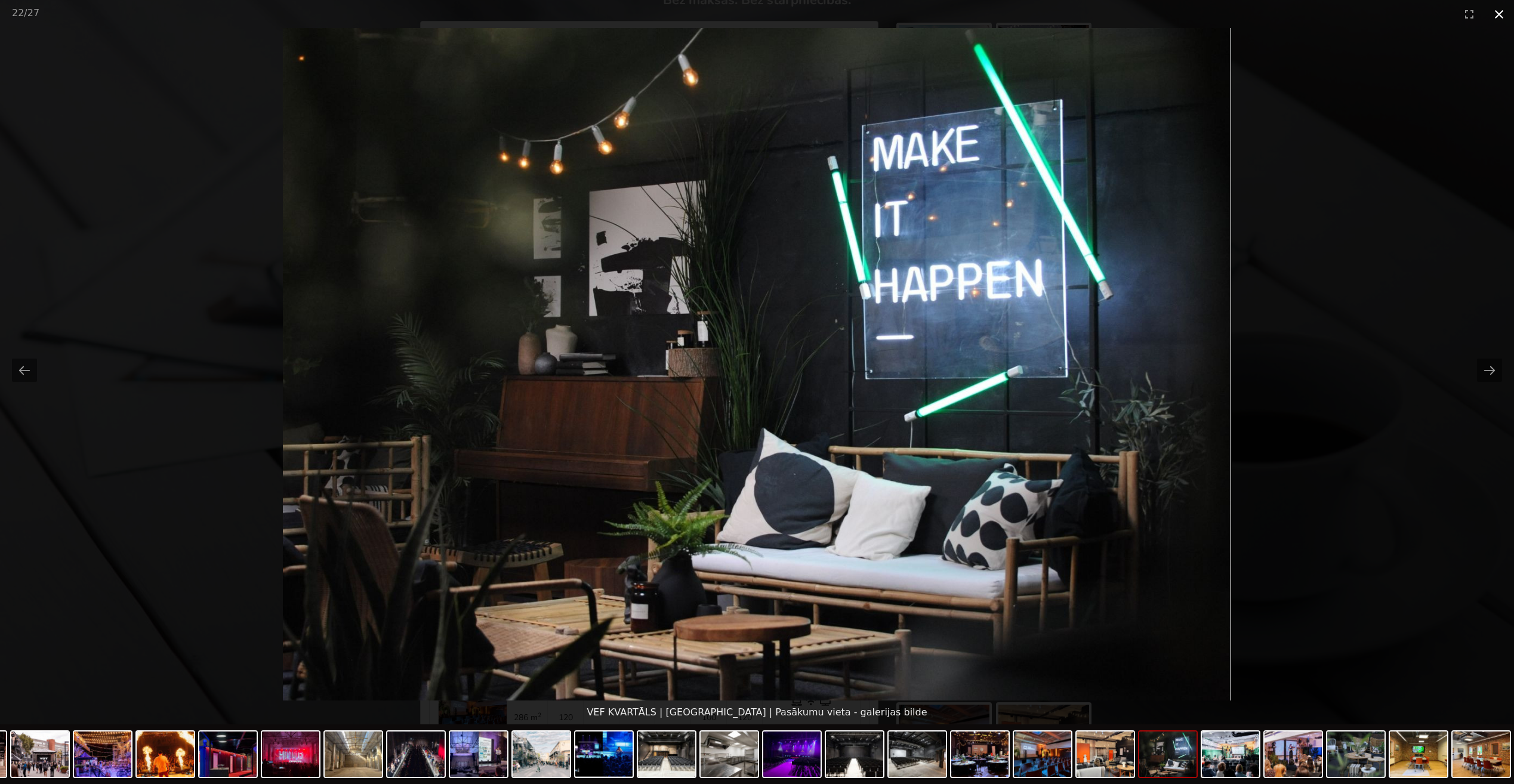
click at [1503, 16] on button "Close gallery" at bounding box center [1499, 14] width 30 height 28
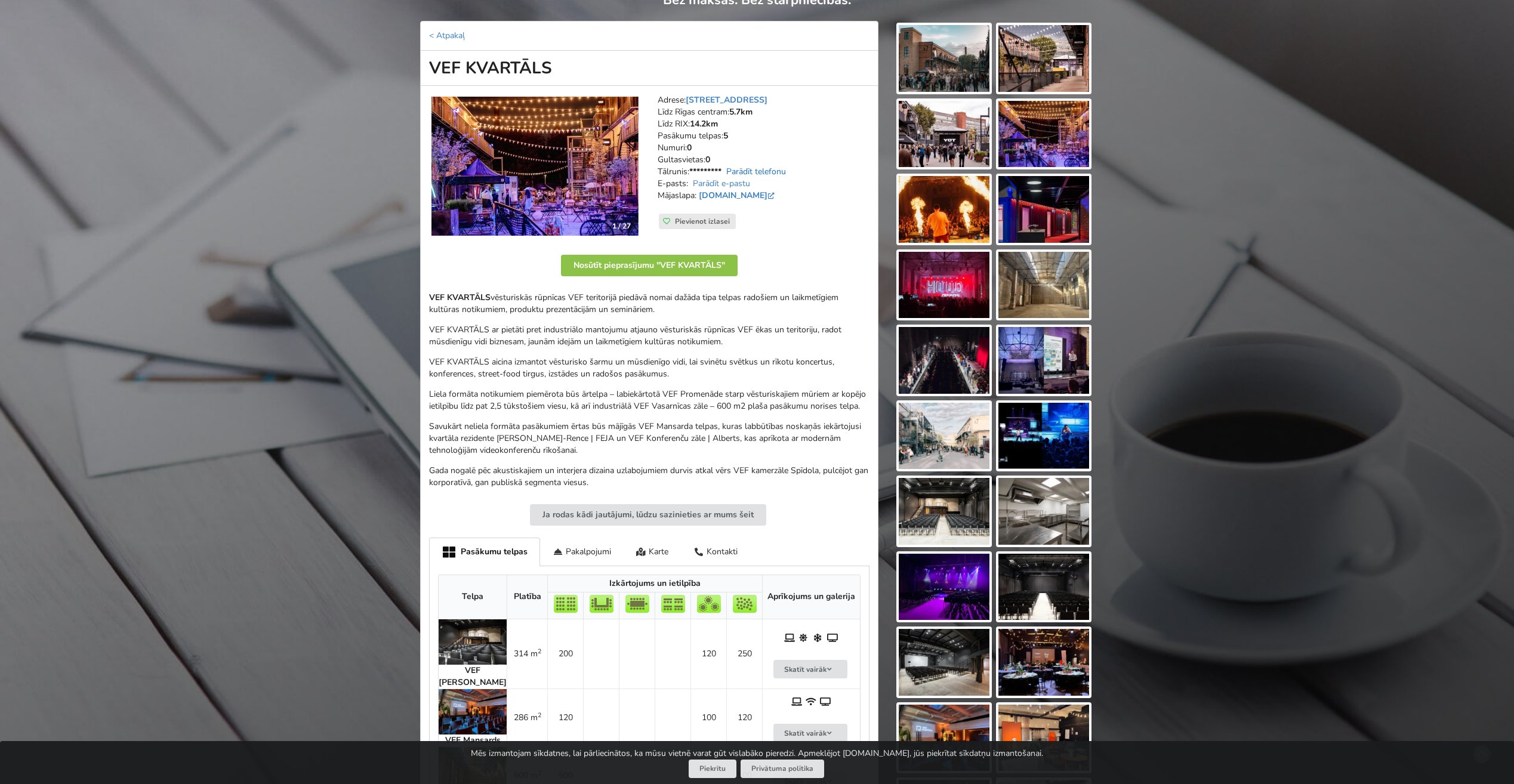
click at [768, 171] on link "Parādīt telefonu" at bounding box center [756, 170] width 60 height 11
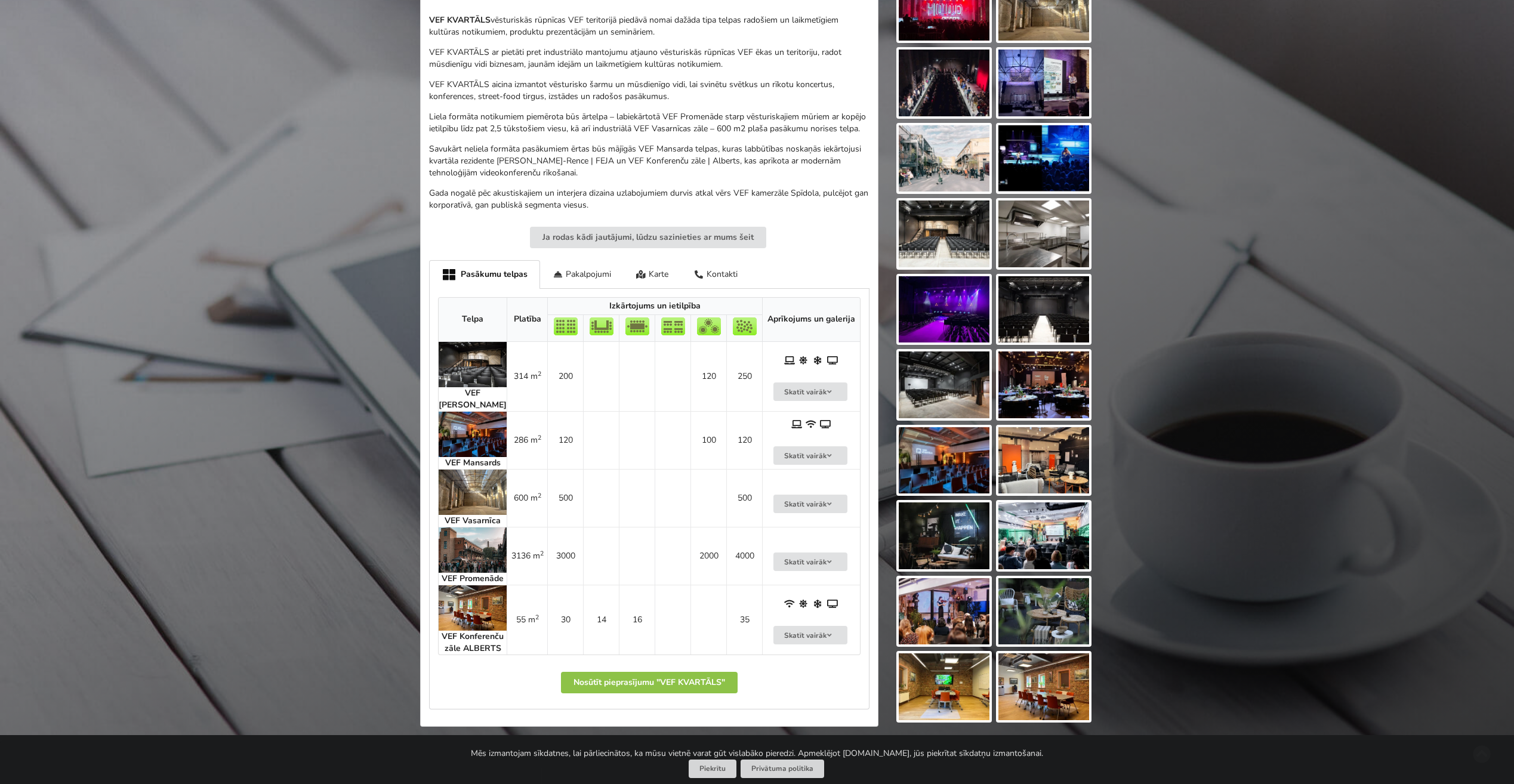
scroll to position [418, 0]
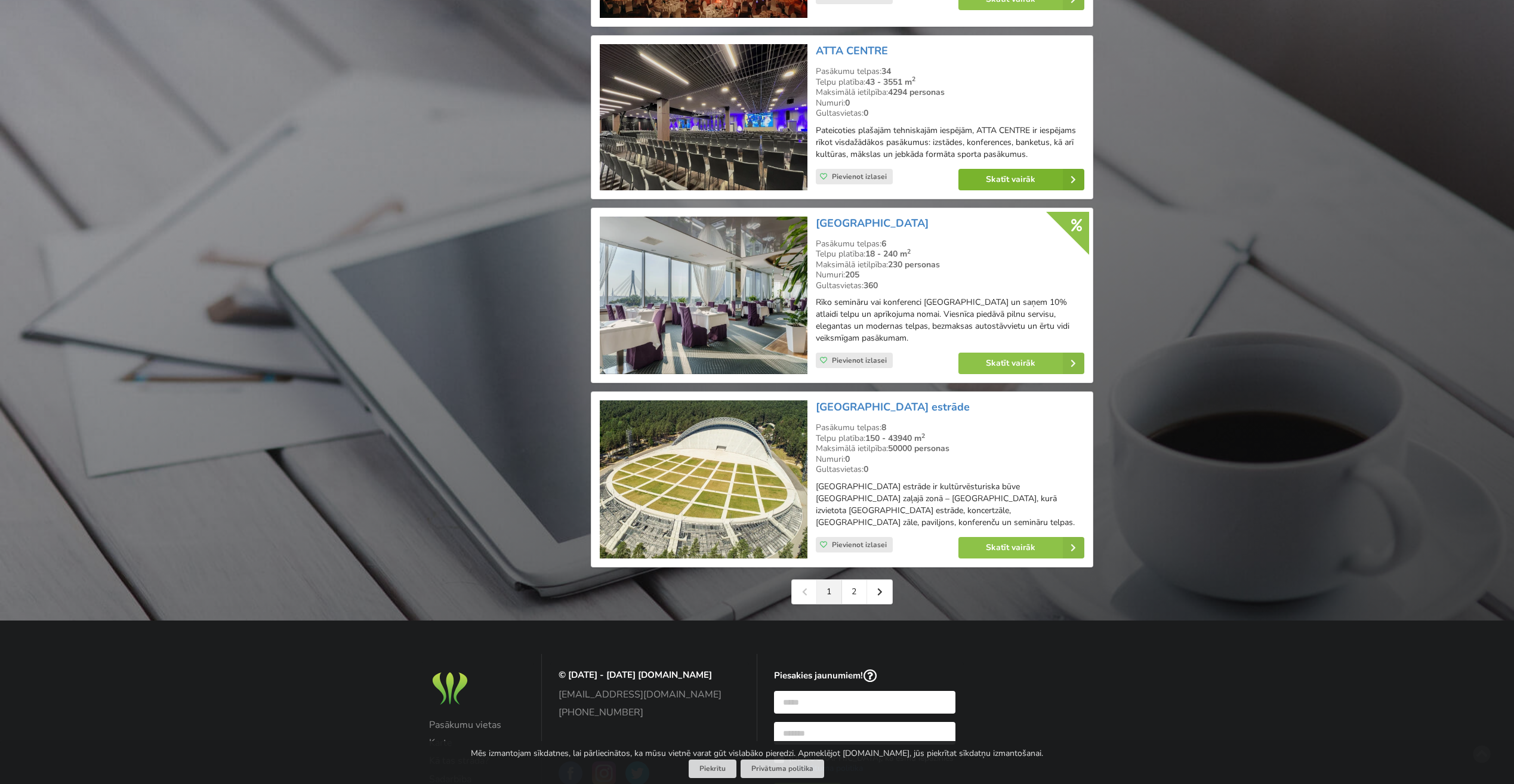
scroll to position [2474, 0]
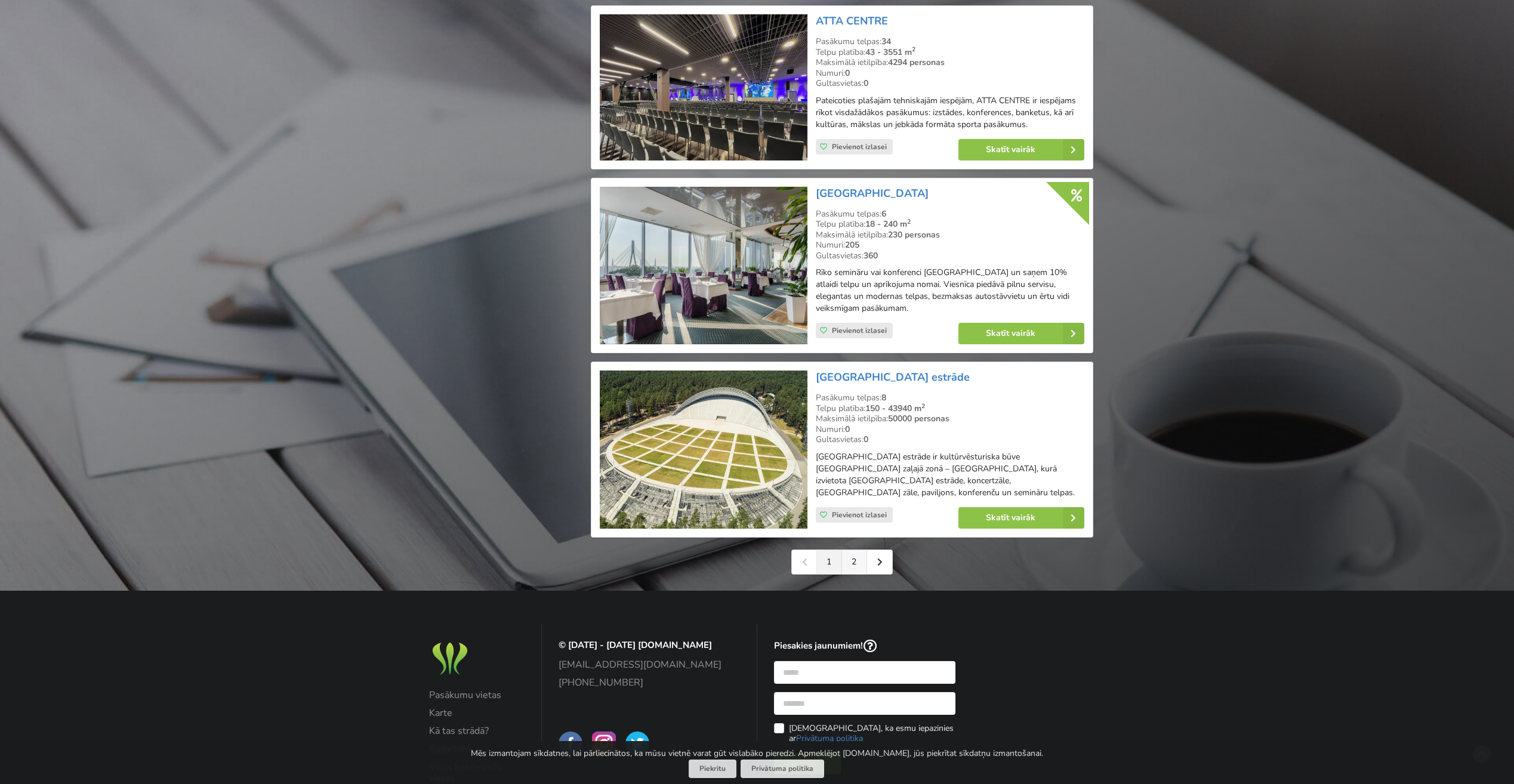
click at [860, 550] on link "2" at bounding box center [855, 562] width 25 height 24
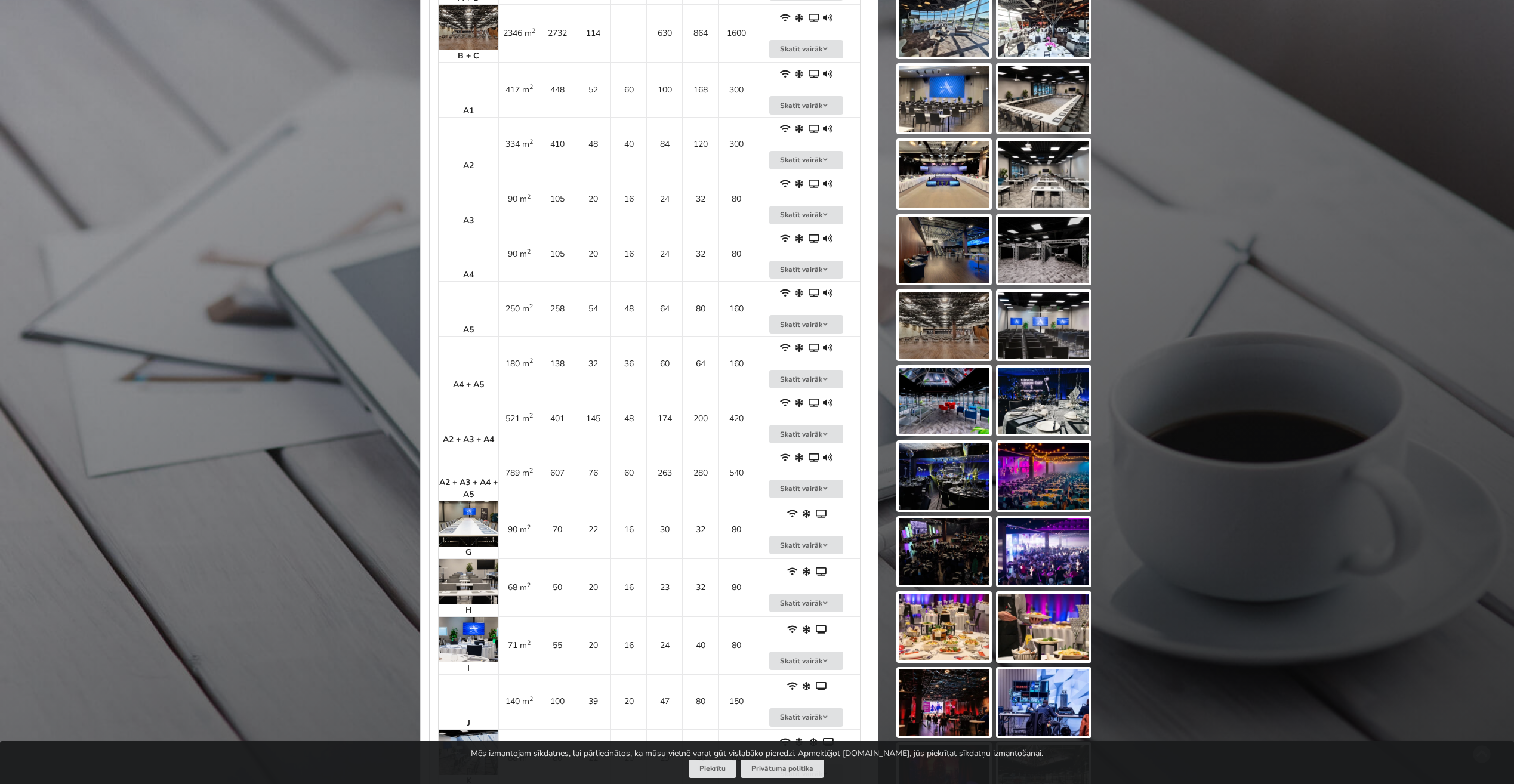
scroll to position [835, 0]
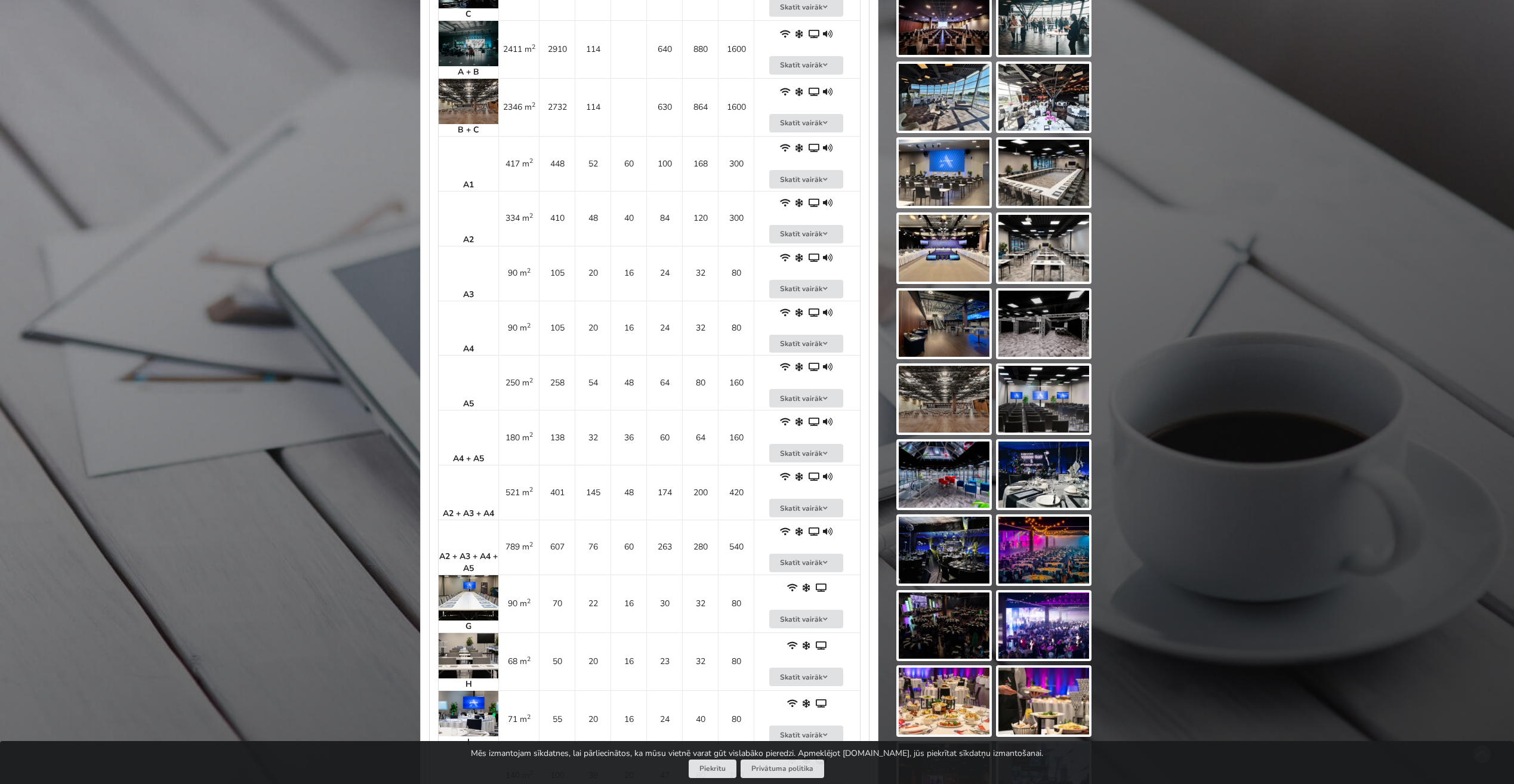
click at [472, 367] on td "A5" at bounding box center [468, 381] width 60 height 55
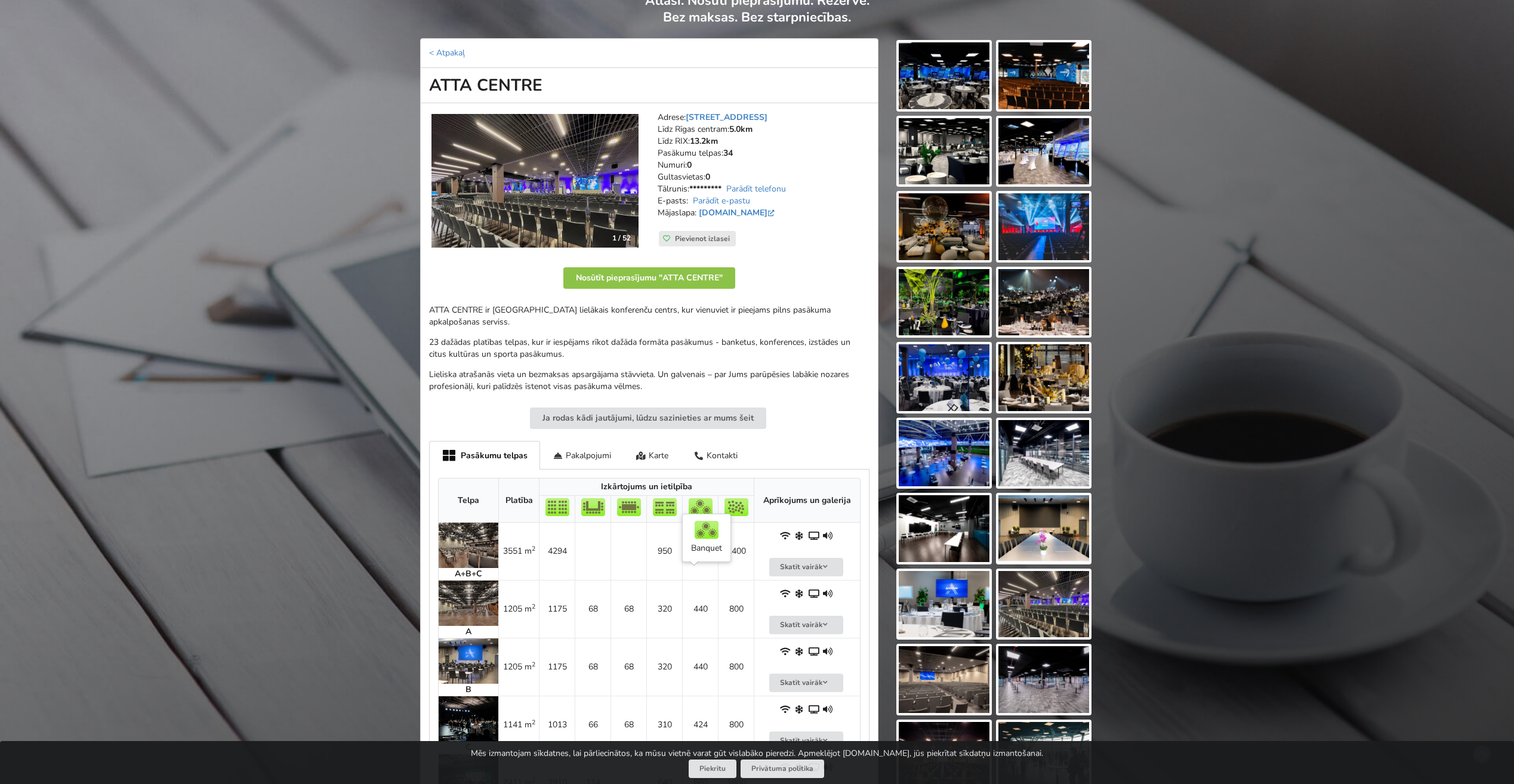
scroll to position [0, 0]
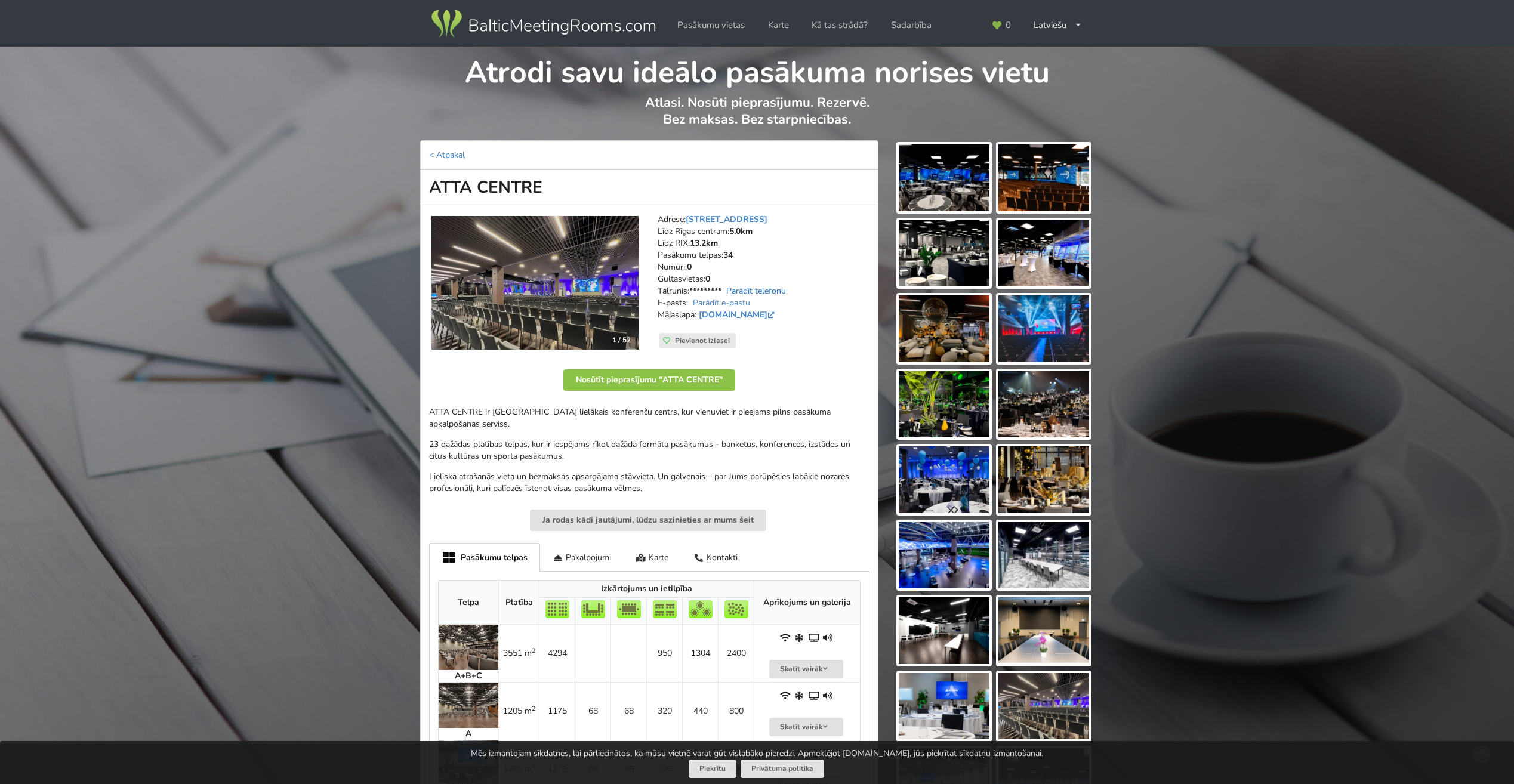
click at [779, 291] on link "Parādīt telefonu" at bounding box center [756, 290] width 60 height 11
